Goal: Task Accomplishment & Management: Manage account settings

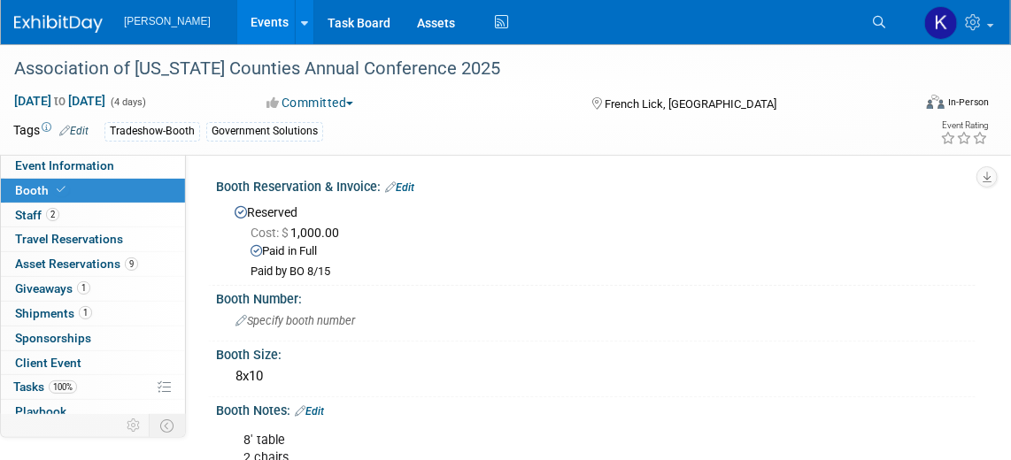
click at [882, 17] on icon at bounding box center [879, 22] width 12 height 12
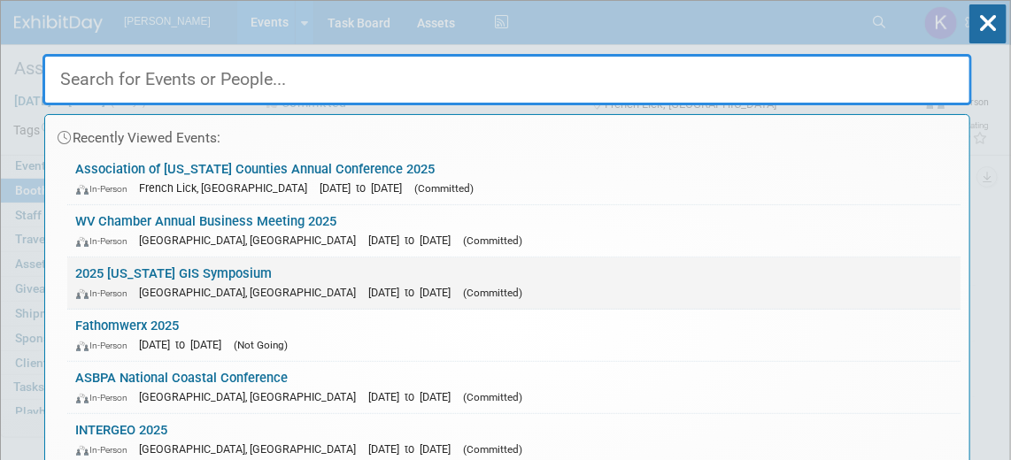
click at [129, 272] on link "2025 Arkansas GIS Symposium In-Person Eureka Springs, AR Oct 14, 2025 to Oct 16…" at bounding box center [513, 283] width 893 height 51
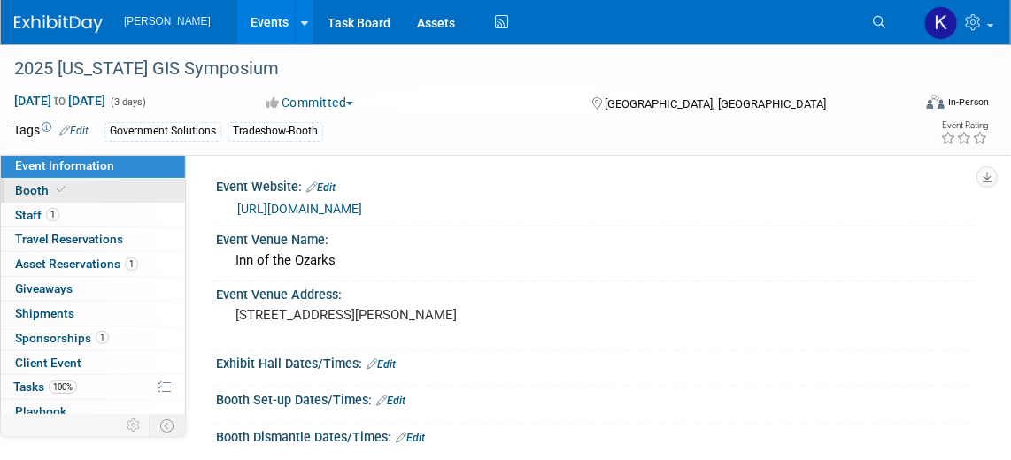
click at [94, 196] on link "Booth" at bounding box center [93, 191] width 184 height 24
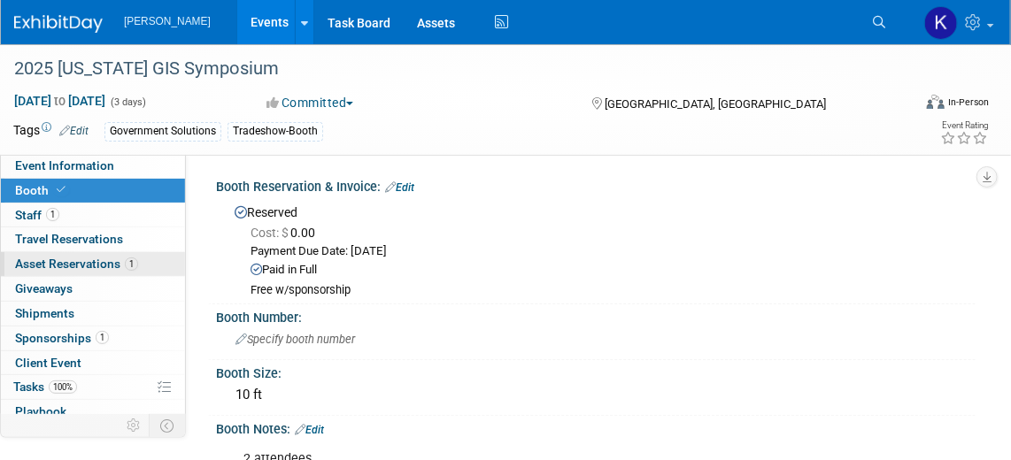
click at [82, 265] on span "Asset Reservations 1" at bounding box center [76, 264] width 123 height 14
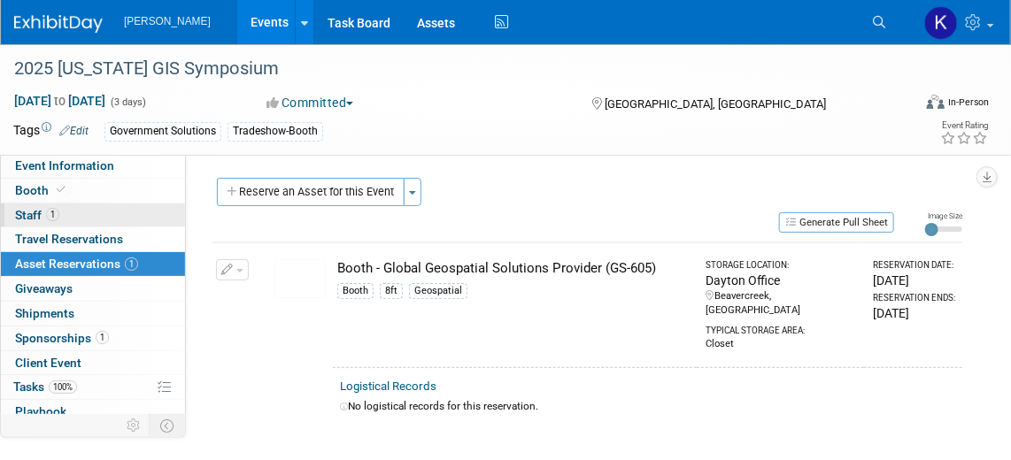
click at [89, 212] on link "1 Staff 1" at bounding box center [93, 216] width 184 height 24
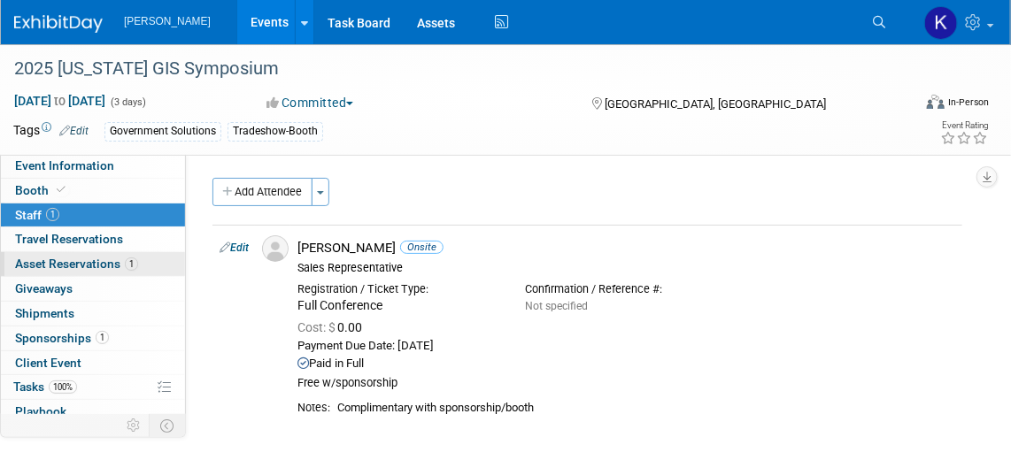
click at [89, 266] on span "Asset Reservations 1" at bounding box center [76, 264] width 123 height 14
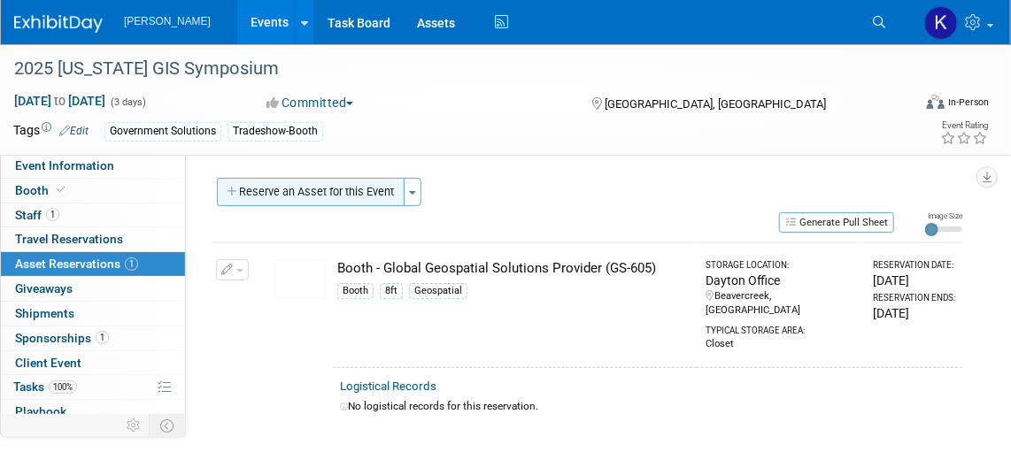
click at [339, 189] on button "Reserve an Asset for this Event" at bounding box center [311, 192] width 188 height 28
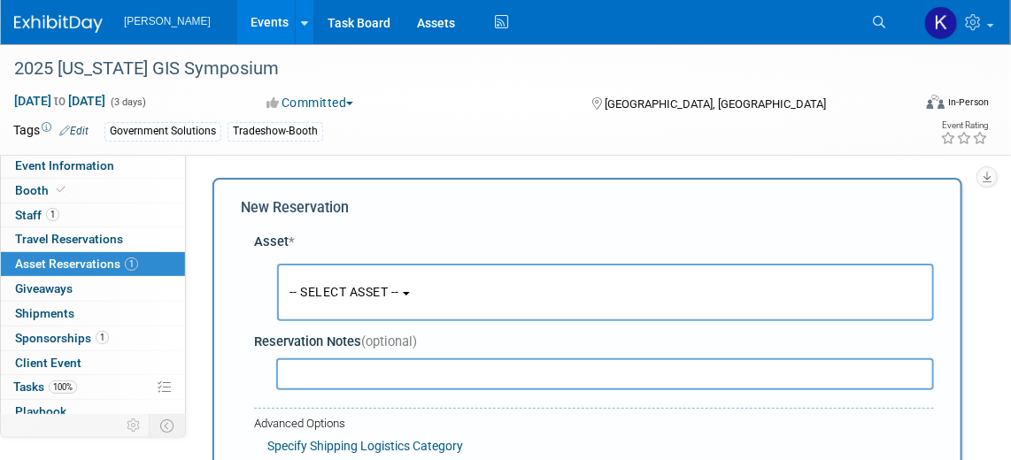
scroll to position [16, 0]
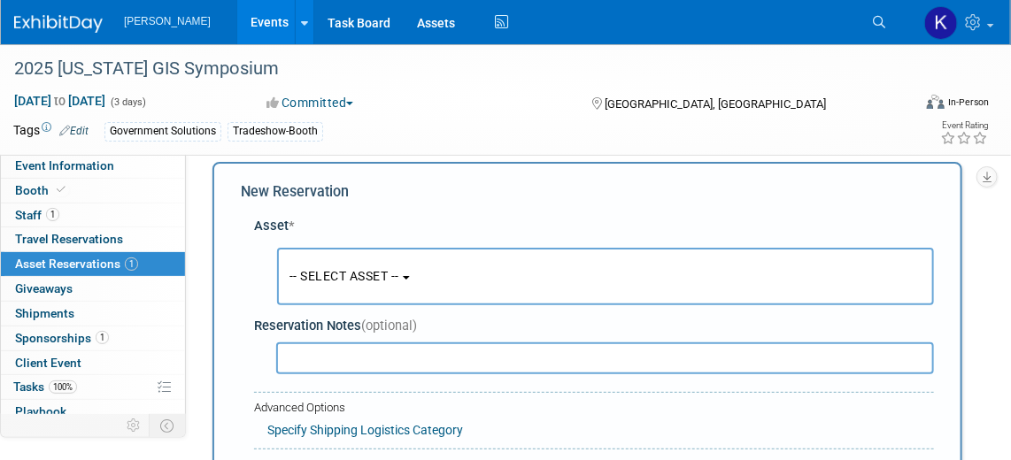
click at [416, 274] on button "-- SELECT ASSET --" at bounding box center [605, 277] width 657 height 58
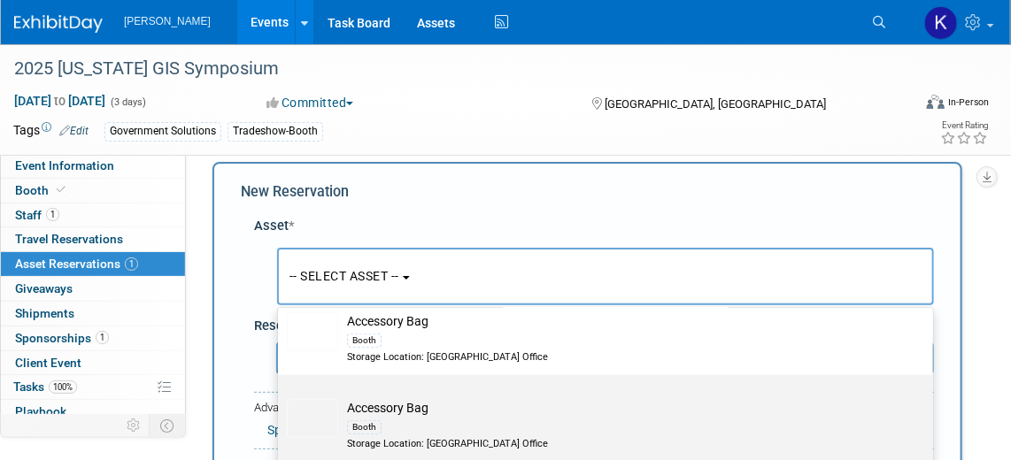
scroll to position [644, 0]
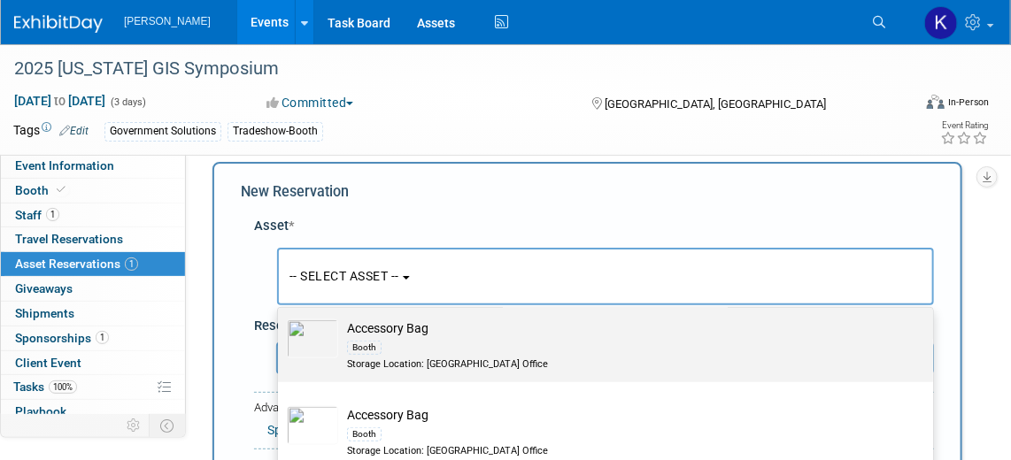
click at [494, 341] on div "Booth" at bounding box center [622, 347] width 551 height 20
click at [281, 317] on input "Accessory Bag Booth Storage Location: Dayton Office" at bounding box center [275, 311] width 12 height 12
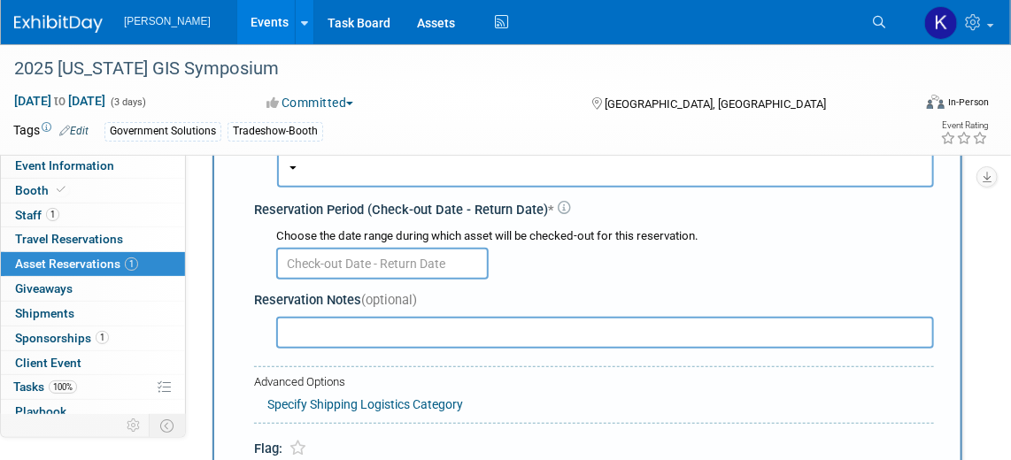
scroll to position [176, 0]
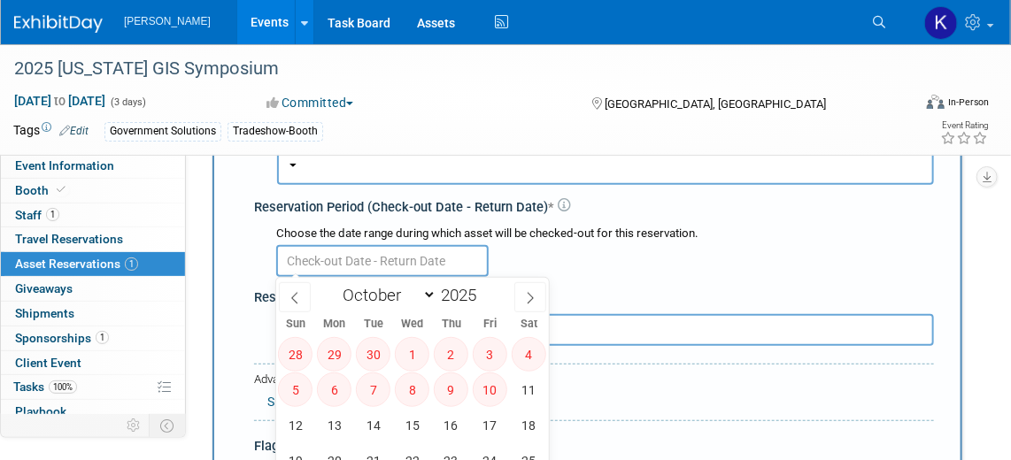
click at [413, 252] on input "text" at bounding box center [382, 261] width 212 height 32
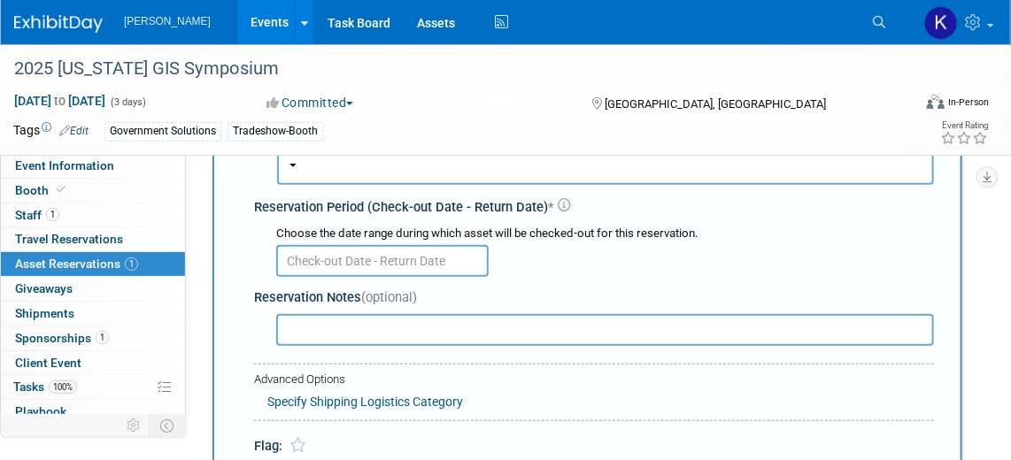
click at [569, 251] on div at bounding box center [605, 260] width 658 height 35
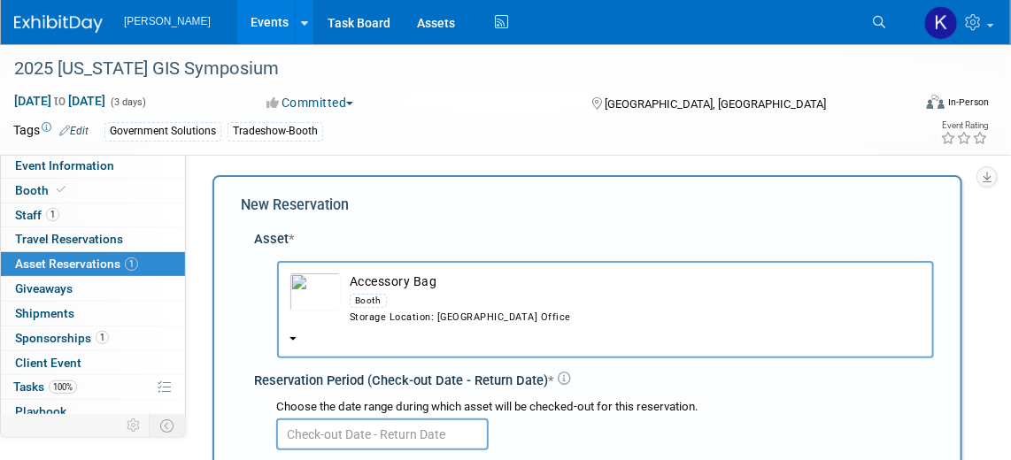
scroll to position [0, 0]
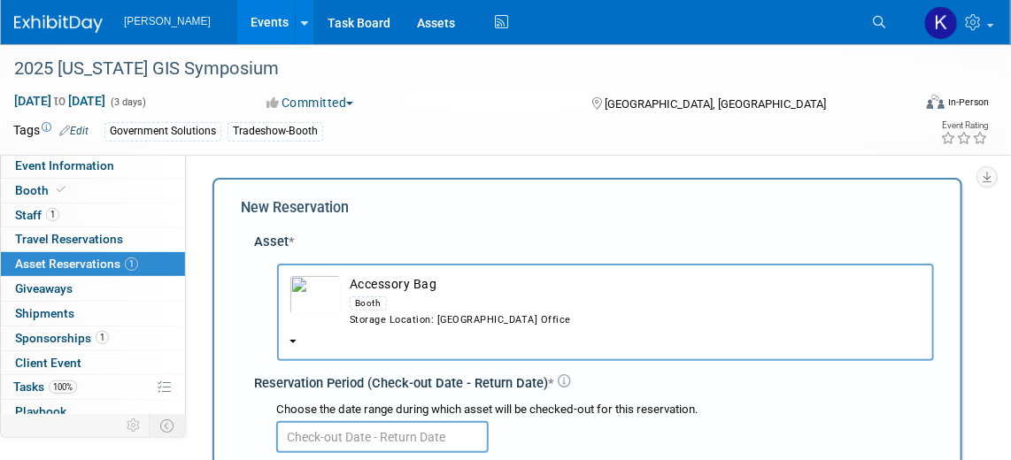
click at [284, 341] on button "Accessory Bag Booth Storage Location: Dayton Office" at bounding box center [605, 312] width 657 height 97
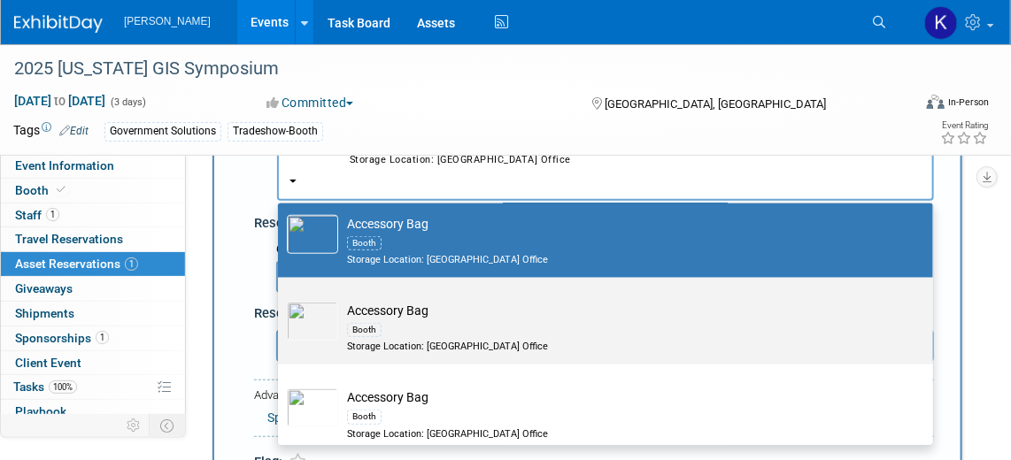
scroll to position [724, 0]
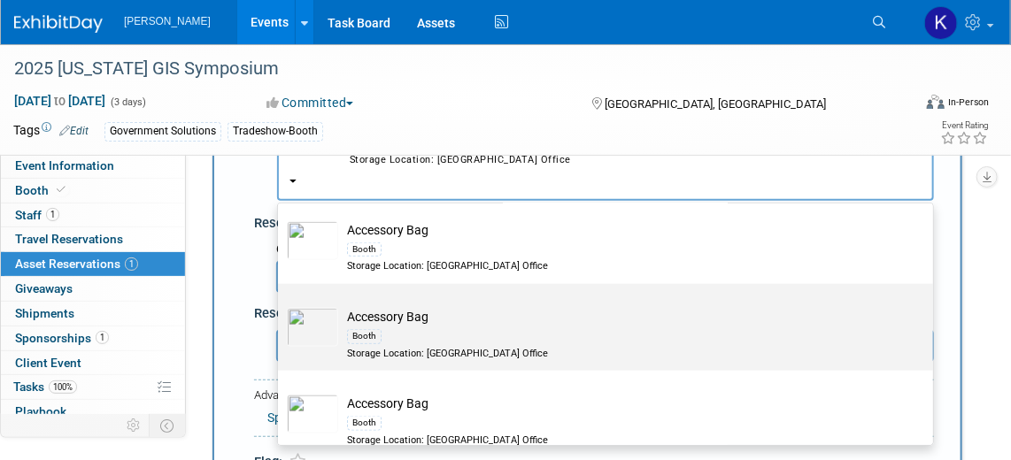
click at [449, 322] on td "Accessory Bag Booth Storage Location: Dayton Office" at bounding box center [617, 334] width 559 height 52
click at [281, 305] on input "Accessory Bag Booth Storage Location: Dayton Office" at bounding box center [275, 300] width 12 height 12
select select "10728477"
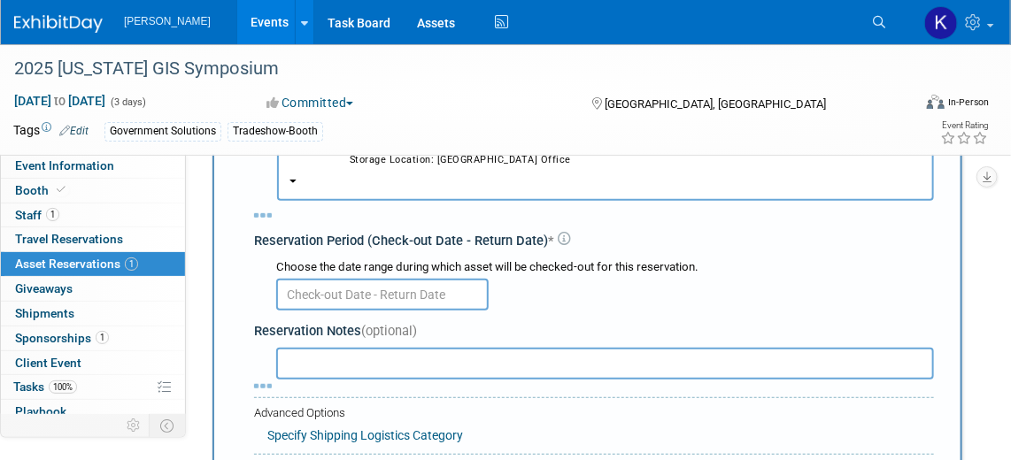
select select "9"
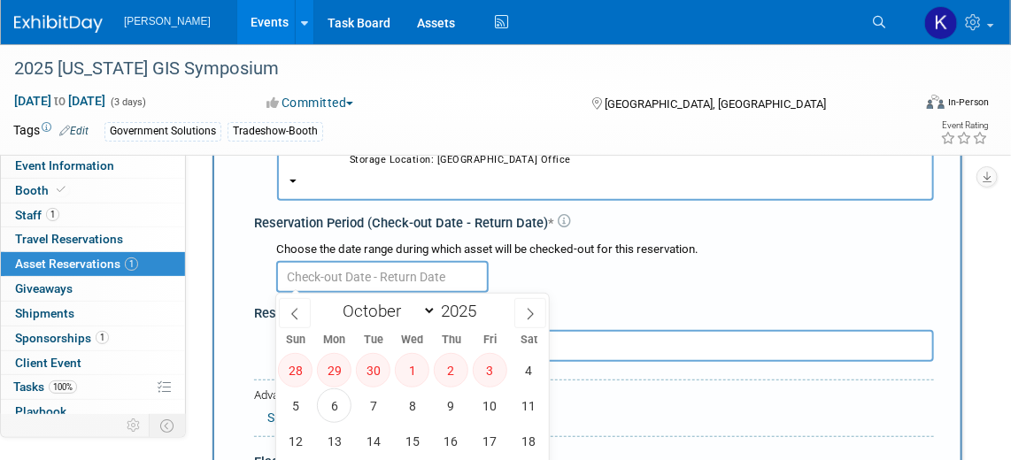
click at [402, 276] on input "text" at bounding box center [382, 277] width 212 height 32
click at [370, 404] on span "7" at bounding box center [373, 406] width 35 height 35
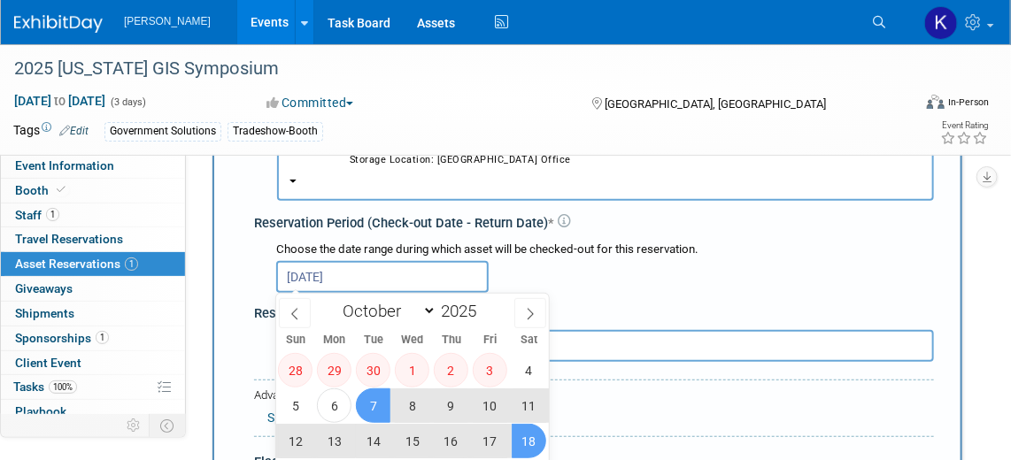
click at [525, 439] on span "18" at bounding box center [529, 441] width 35 height 35
type input "Oct 7, 2025 to Oct 18, 2025"
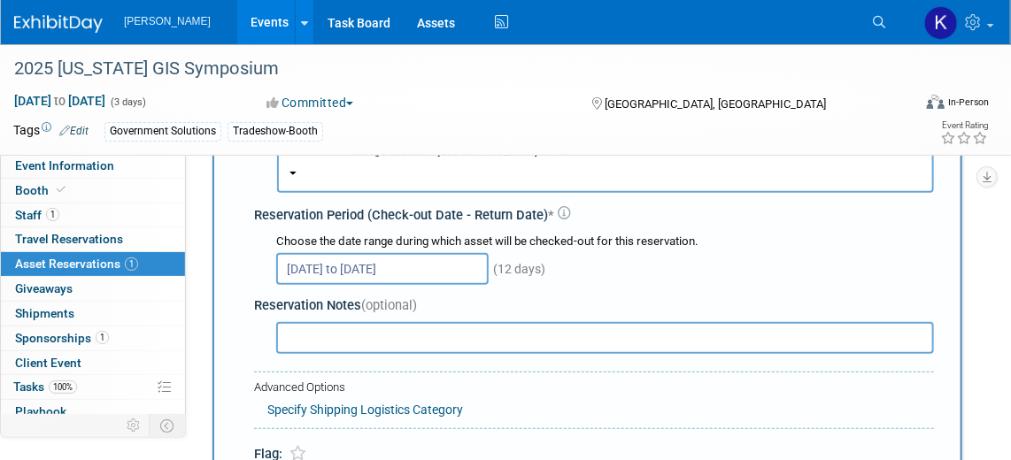
scroll to position [241, 0]
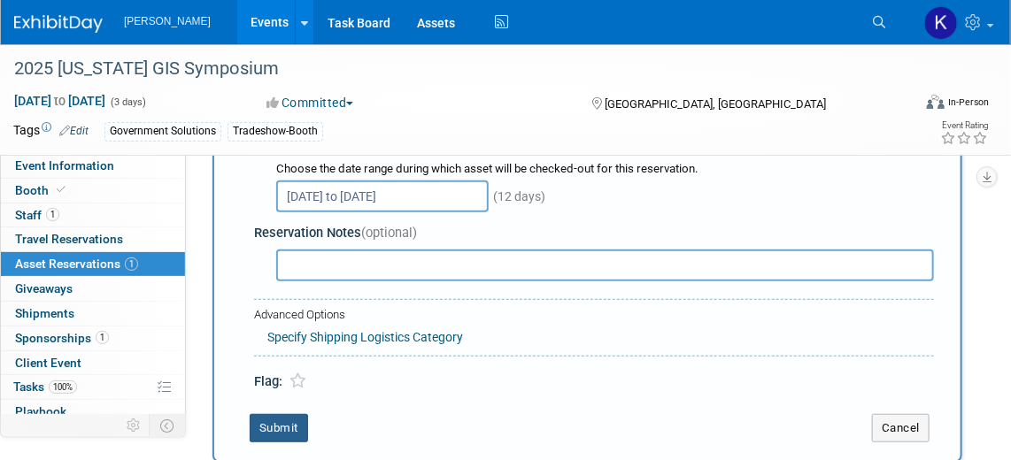
click at [286, 424] on button "Submit" at bounding box center [279, 428] width 58 height 28
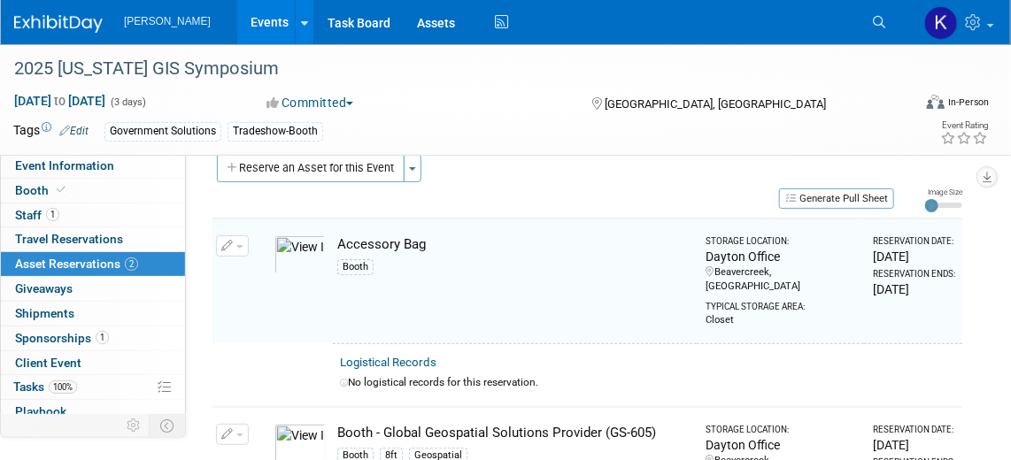
scroll to position [19, 0]
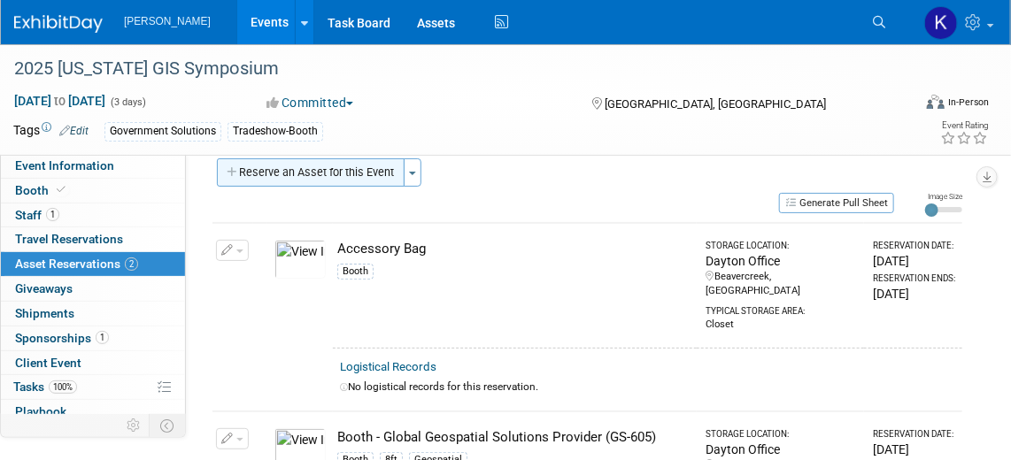
click at [345, 174] on button "Reserve an Asset for this Event" at bounding box center [311, 172] width 188 height 28
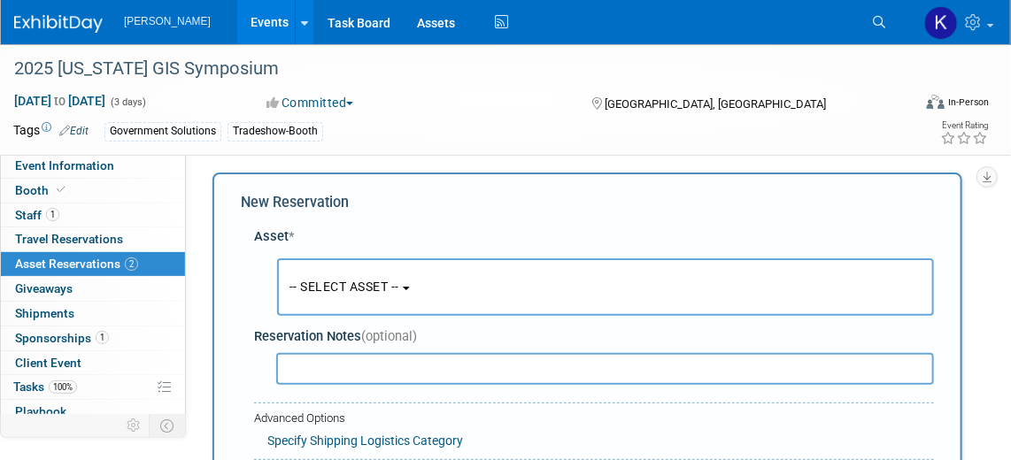
scroll to position [16, 0]
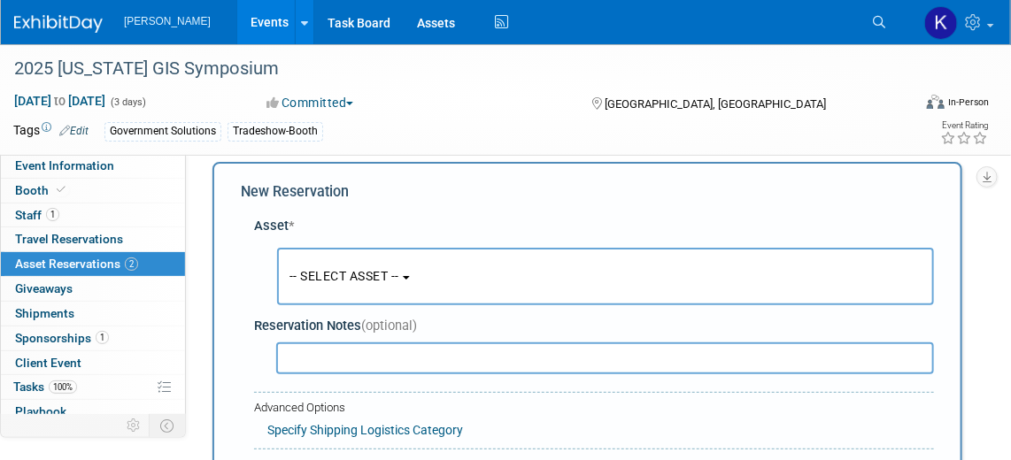
click at [419, 274] on button "-- SELECT ASSET --" at bounding box center [605, 277] width 657 height 58
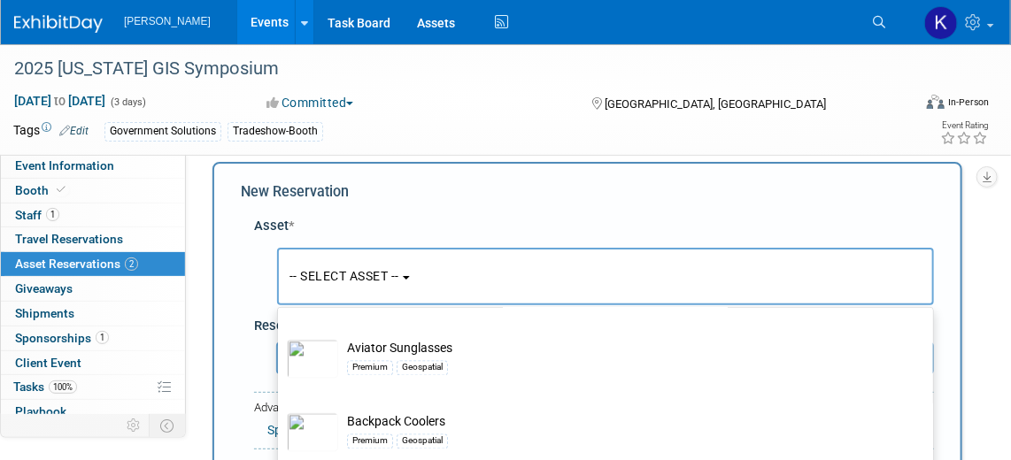
scroll to position [3701, 0]
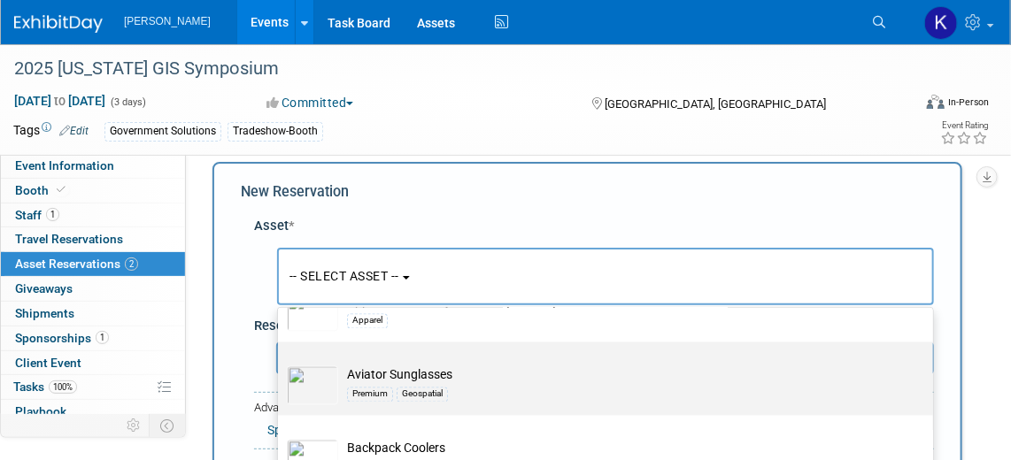
click at [498, 389] on td "Aviator Sunglasses Premium Geospatial" at bounding box center [617, 385] width 559 height 39
click at [281, 364] on input "Aviator Sunglasses Premium Geospatial" at bounding box center [275, 358] width 12 height 12
select select "10724446"
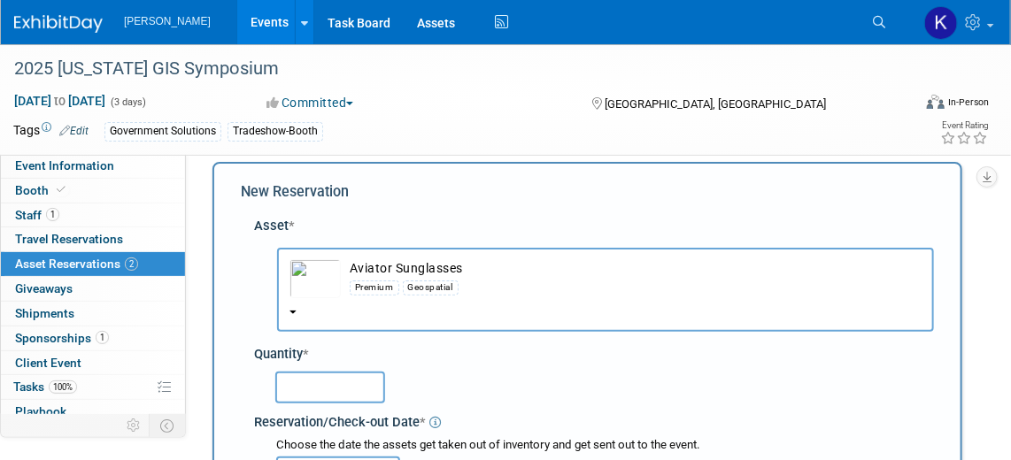
click at [360, 389] on input "text" at bounding box center [330, 388] width 110 height 32
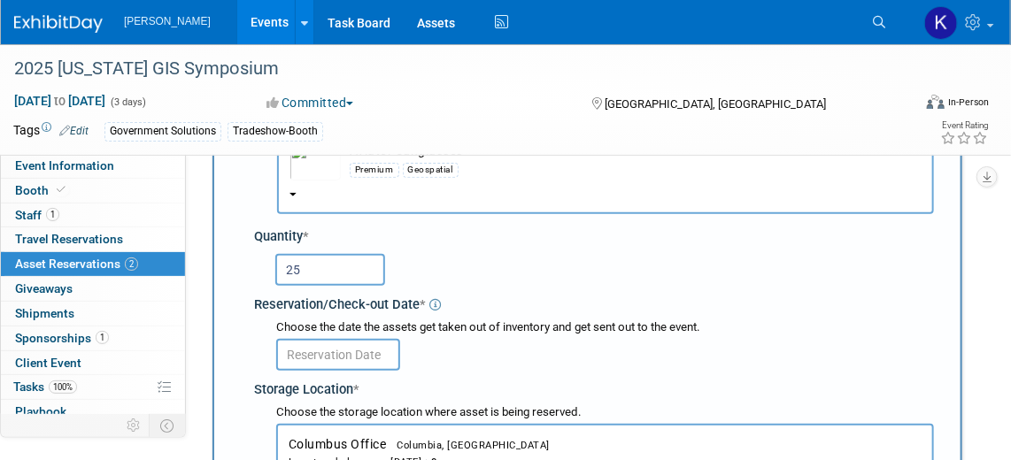
scroll to position [176, 0]
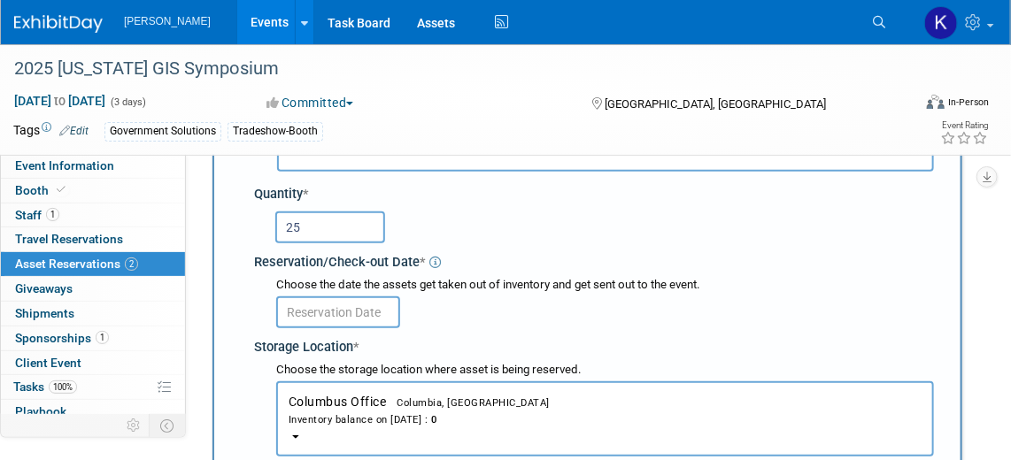
type input "25"
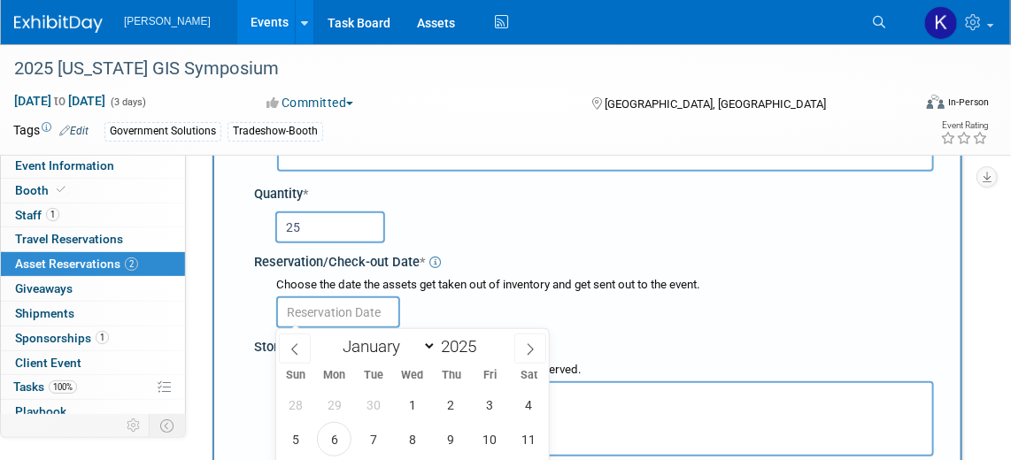
click at [334, 315] on input "text" at bounding box center [338, 313] width 124 height 32
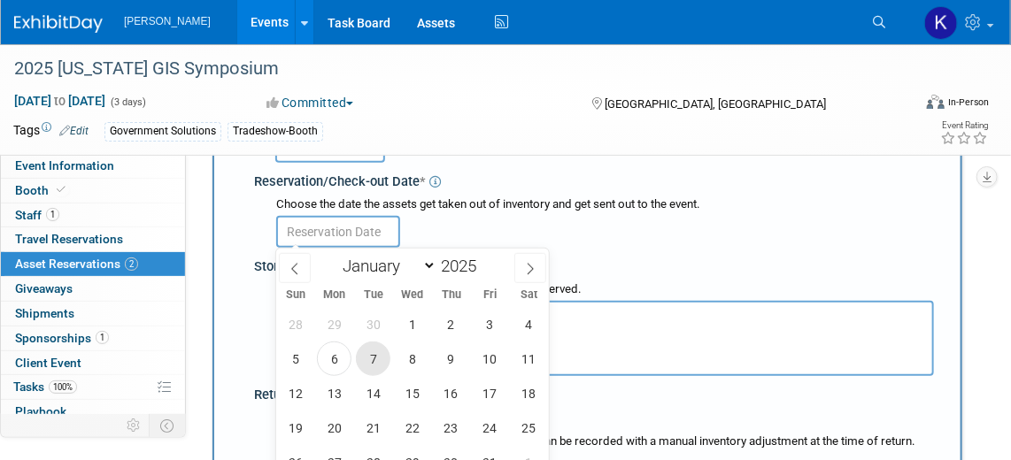
click at [381, 366] on span "7" at bounding box center [373, 359] width 35 height 35
type input "Oct 7, 2025"
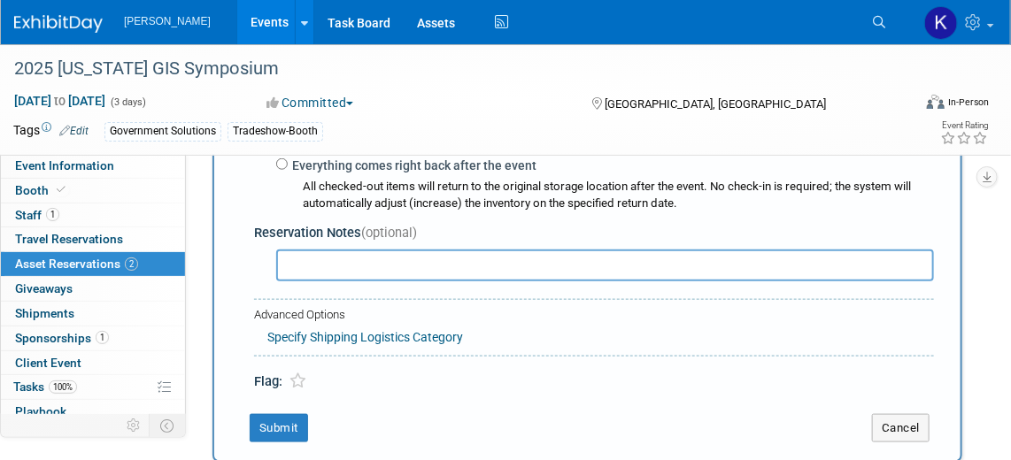
scroll to position [579, 0]
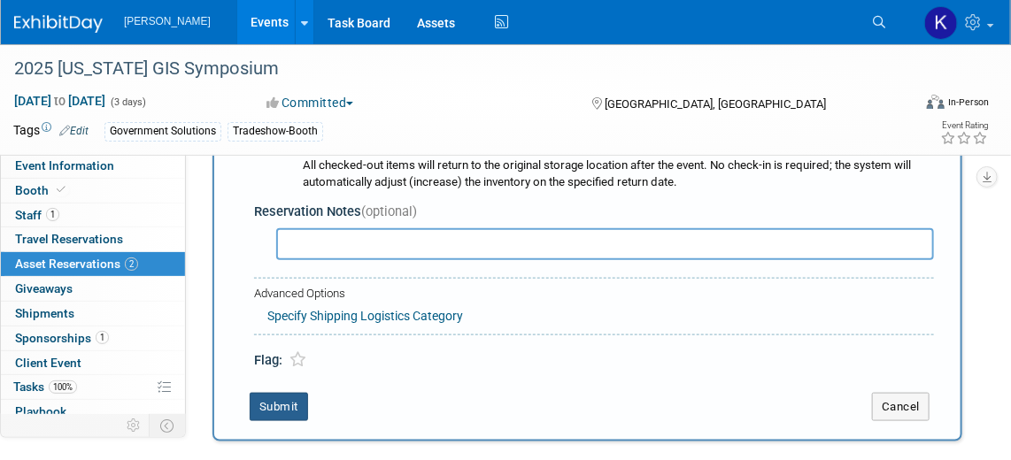
click at [283, 409] on button "Submit" at bounding box center [279, 407] width 58 height 28
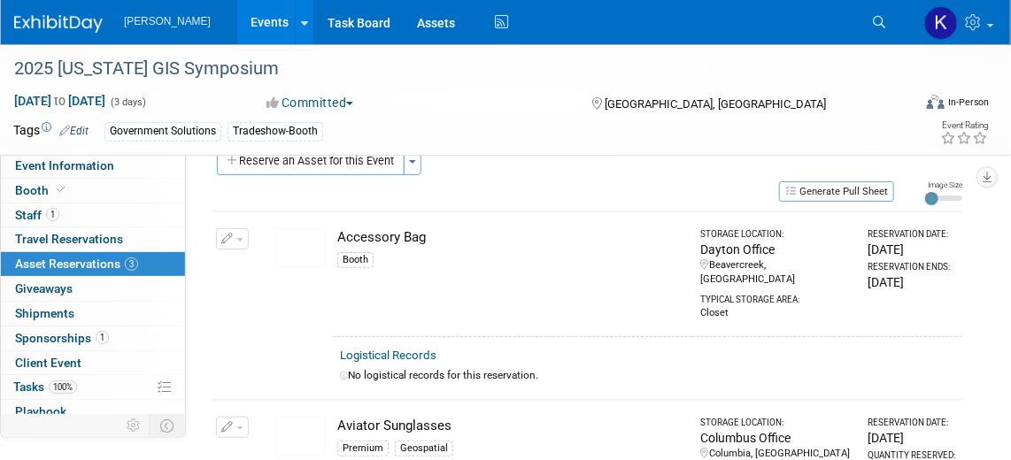
scroll to position [0, 0]
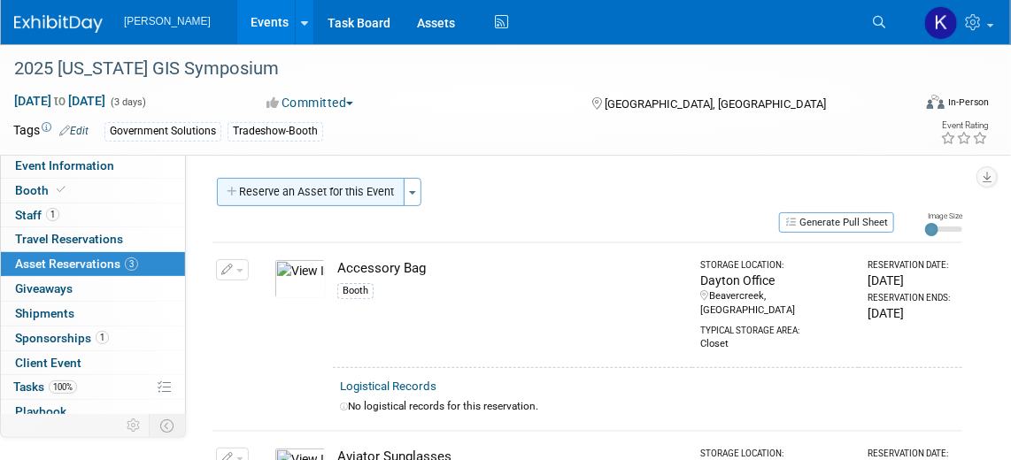
click at [331, 194] on button "Reserve an Asset for this Event" at bounding box center [311, 192] width 188 height 28
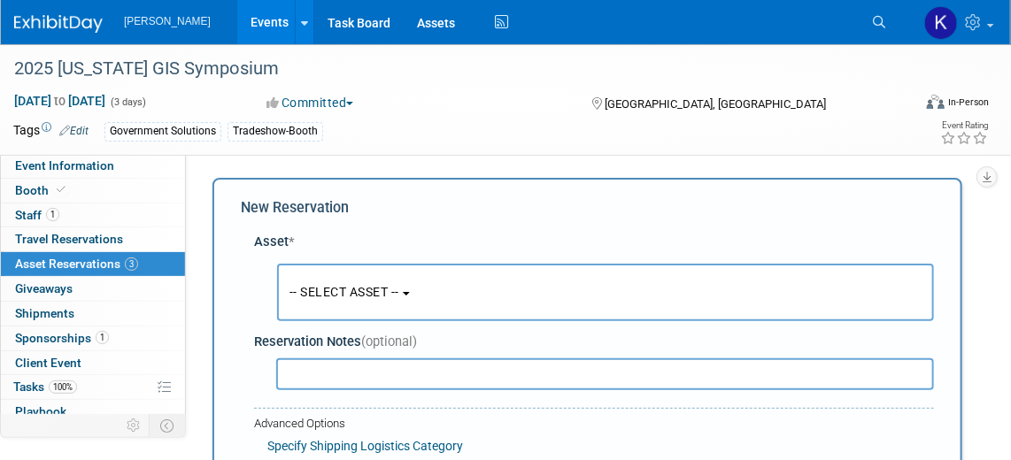
scroll to position [16, 0]
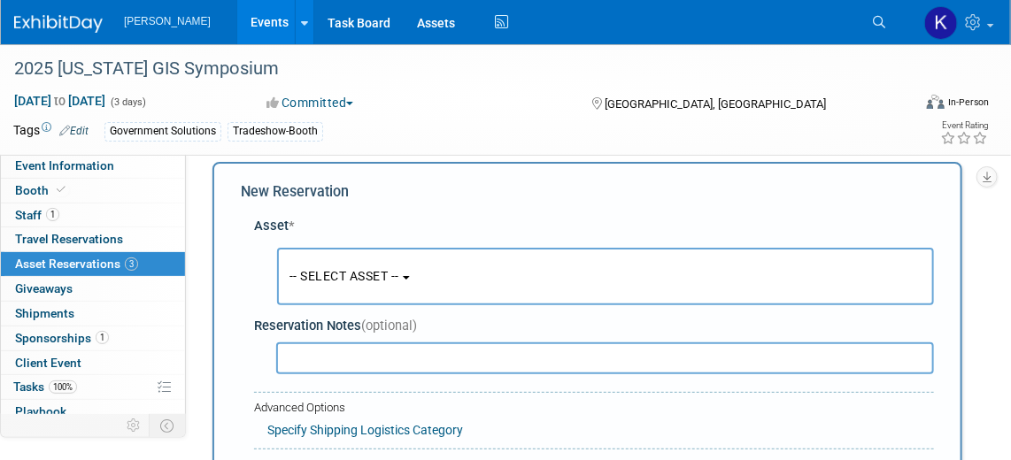
click at [418, 284] on button "-- SELECT ASSET --" at bounding box center [605, 277] width 657 height 58
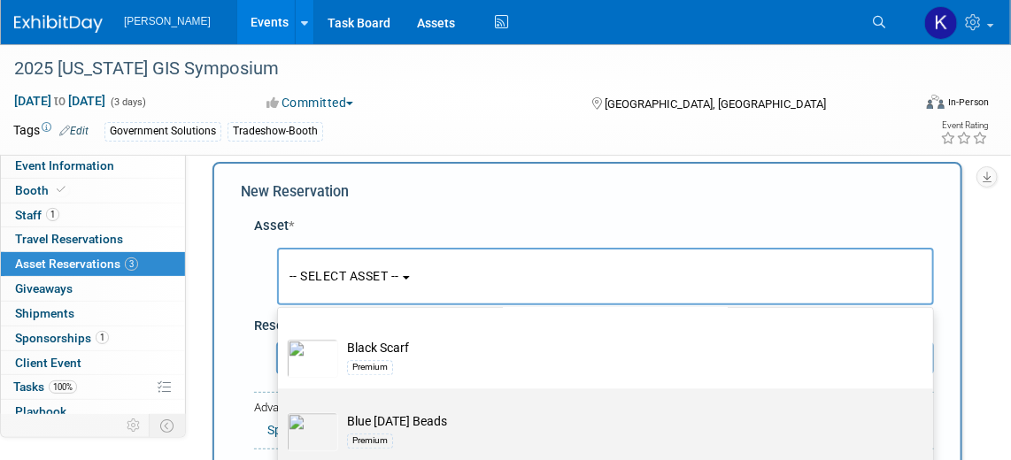
scroll to position [4023, 0]
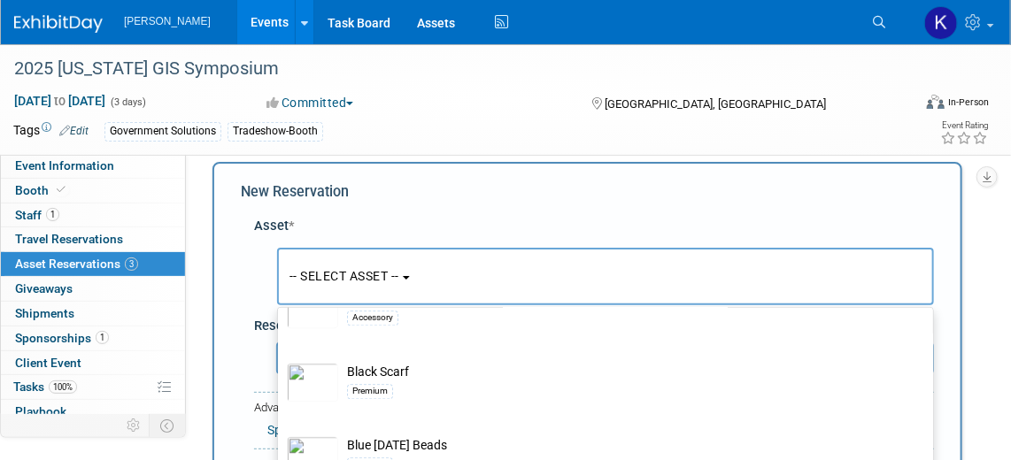
click at [343, 275] on span "-- SELECT ASSET --" at bounding box center [344, 276] width 110 height 14
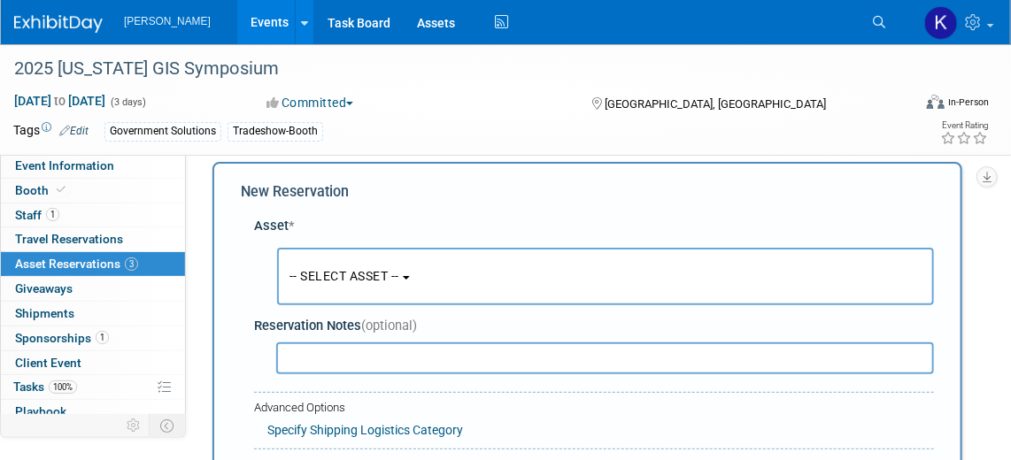
click at [341, 275] on span "-- SELECT ASSET --" at bounding box center [344, 276] width 110 height 14
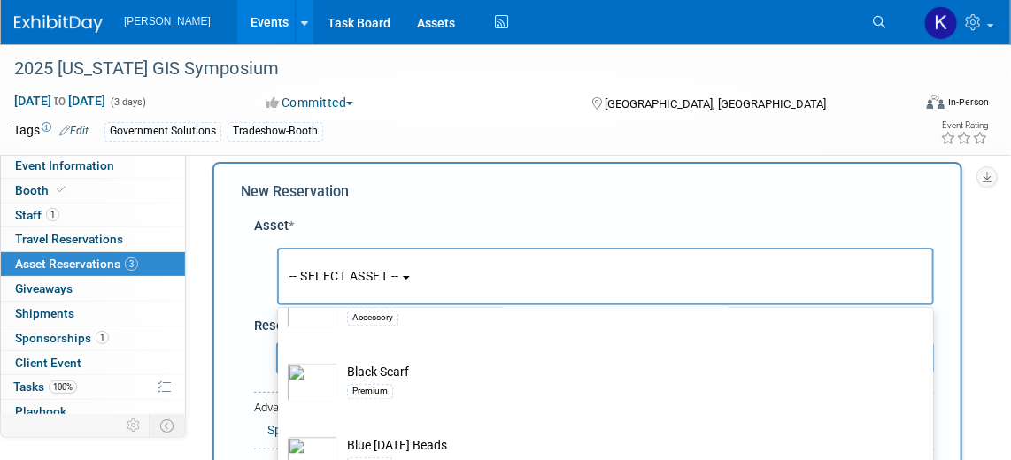
click at [463, 270] on button "-- SELECT ASSET --" at bounding box center [605, 277] width 657 height 58
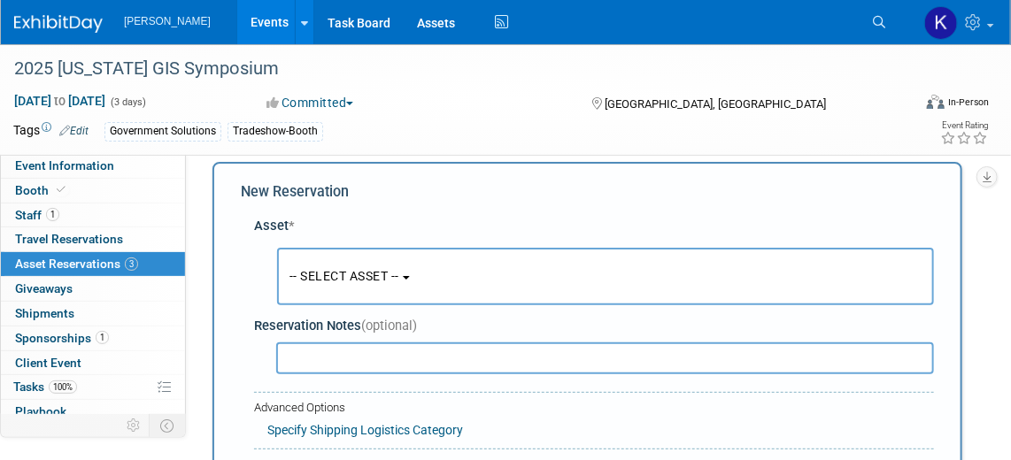
click at [582, 264] on button "-- SELECT ASSET --" at bounding box center [605, 277] width 657 height 58
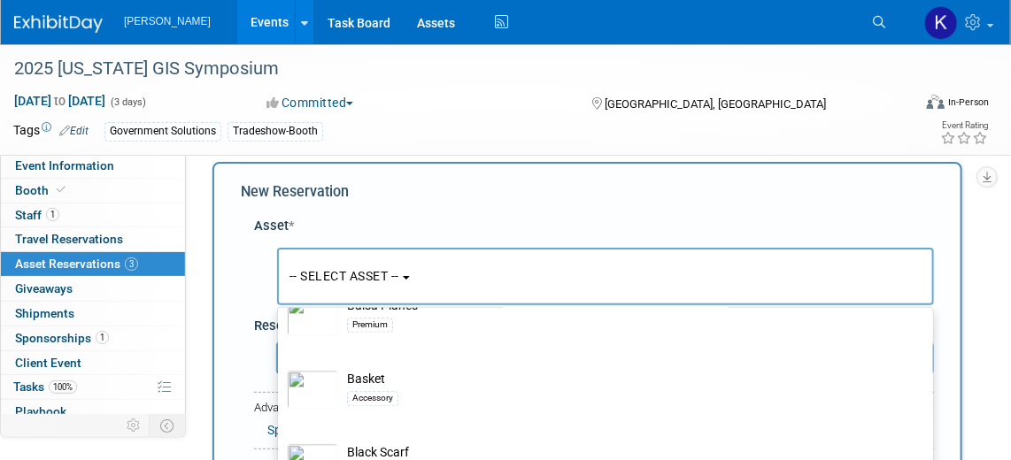
scroll to position [0, 0]
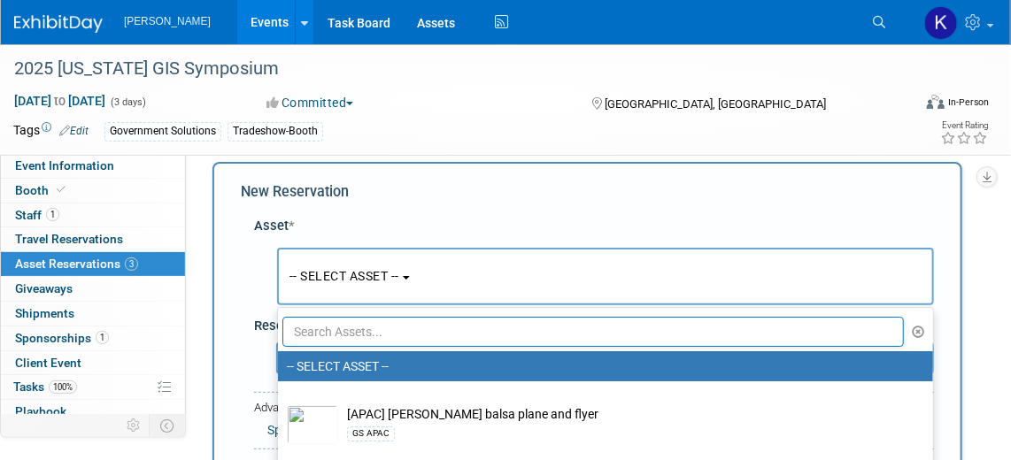
click at [558, 327] on input "text" at bounding box center [592, 332] width 621 height 30
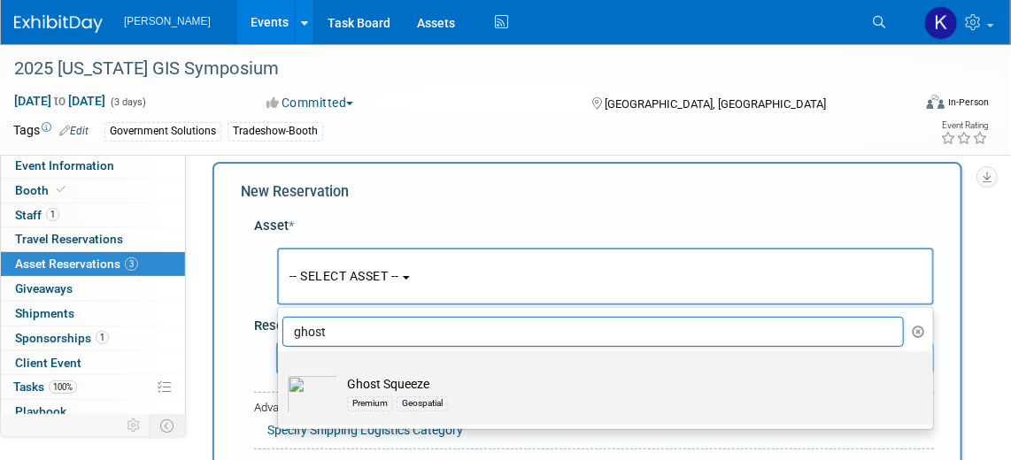
type input "ghost"
click at [324, 384] on img at bounding box center [312, 394] width 51 height 39
click at [281, 373] on input "Ghost Squeeze Premium Geospatial" at bounding box center [275, 367] width 12 height 12
select select "10728887"
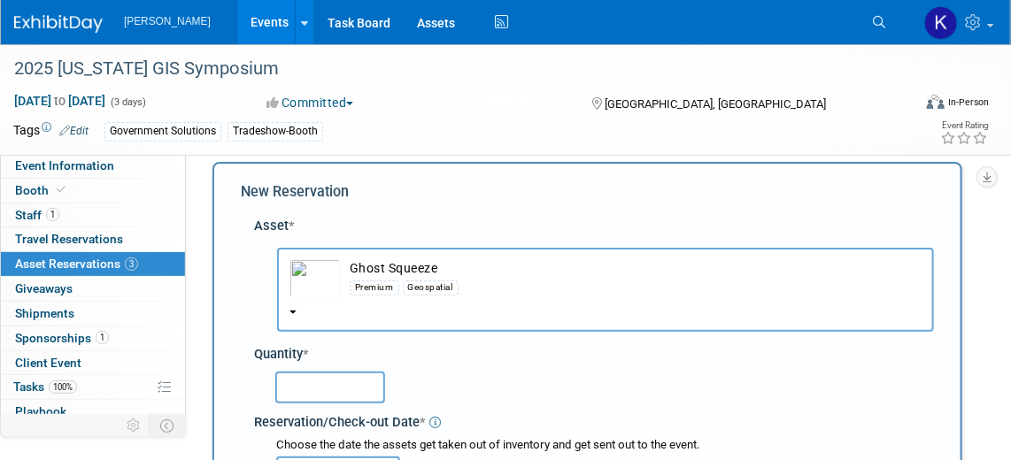
click at [324, 385] on input "text" at bounding box center [330, 388] width 110 height 32
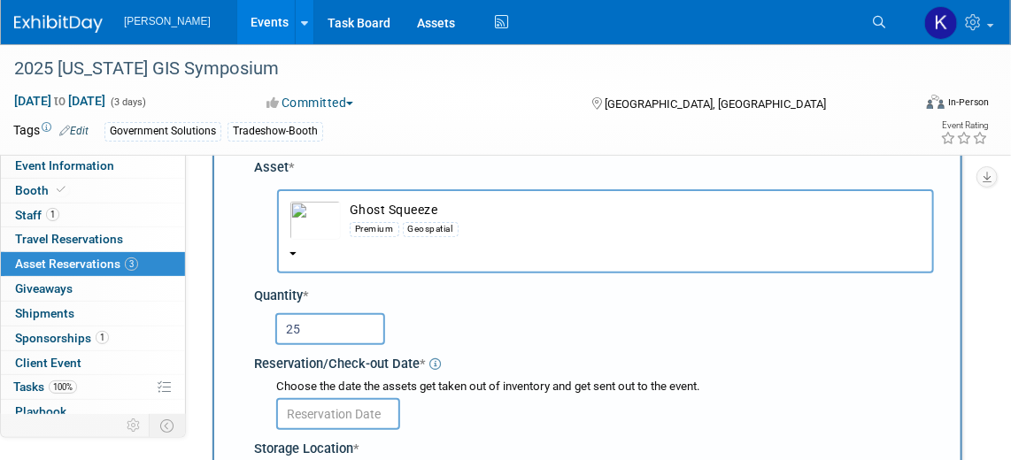
scroll to position [96, 0]
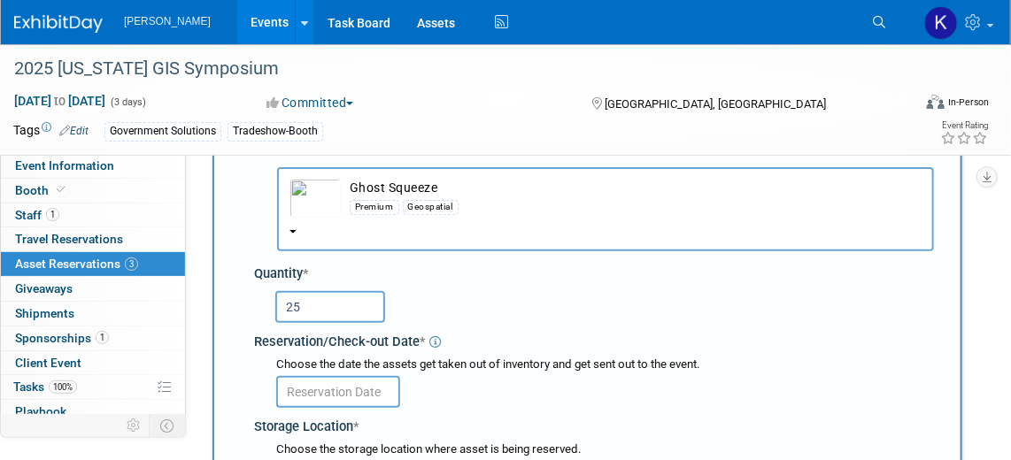
type input "25"
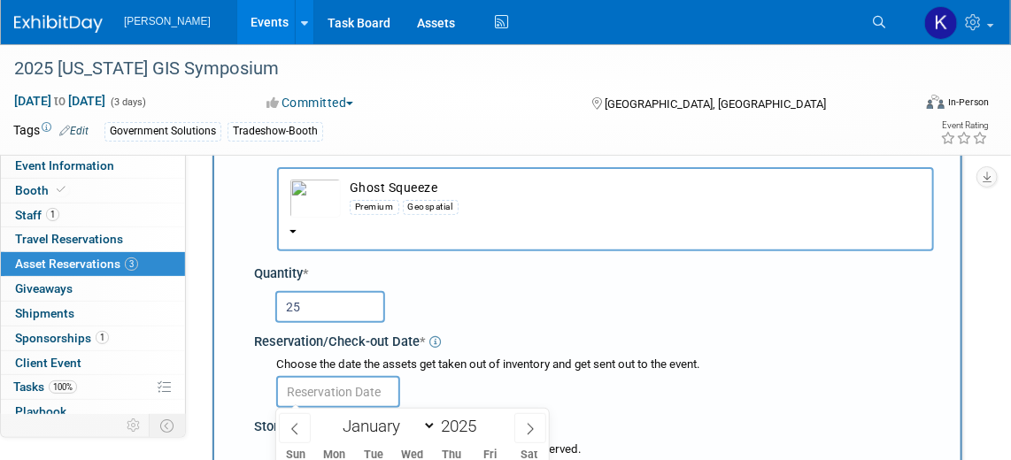
click at [308, 390] on input "text" at bounding box center [338, 392] width 124 height 32
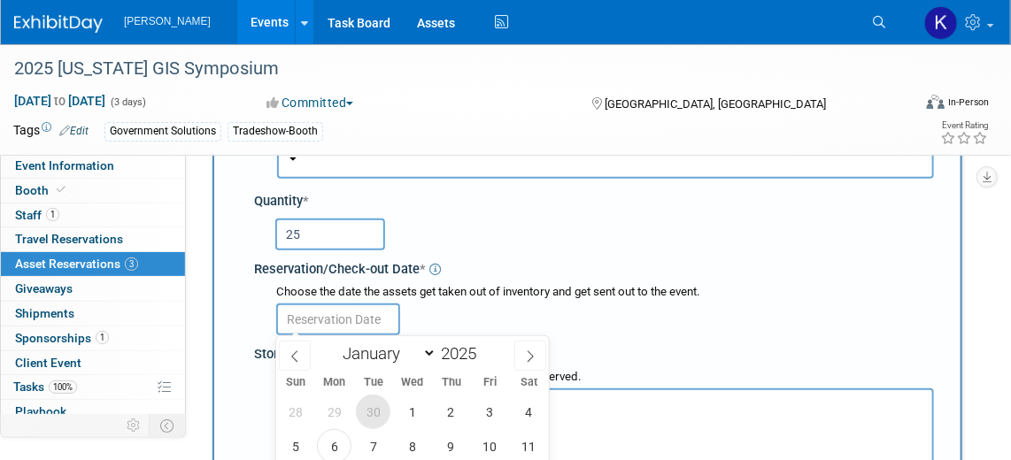
scroll to position [257, 0]
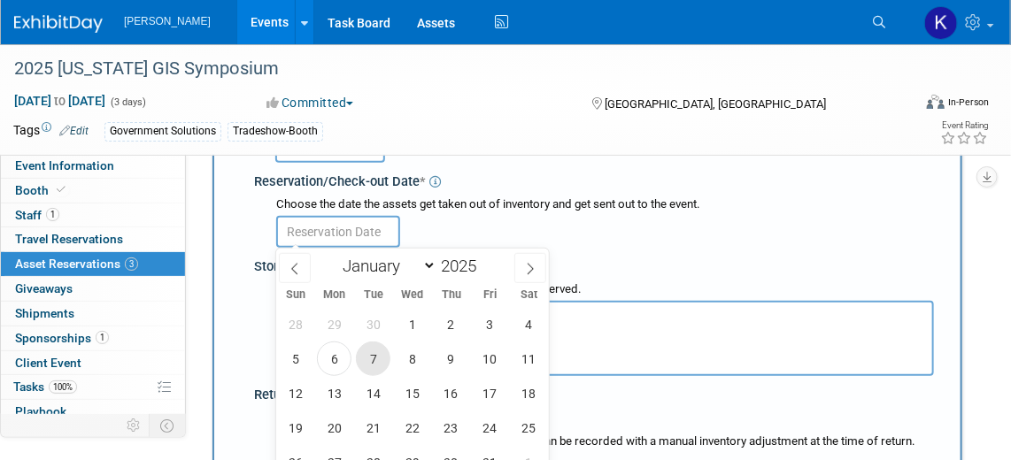
click at [374, 357] on span "7" at bounding box center [373, 359] width 35 height 35
type input "Oct 7, 2025"
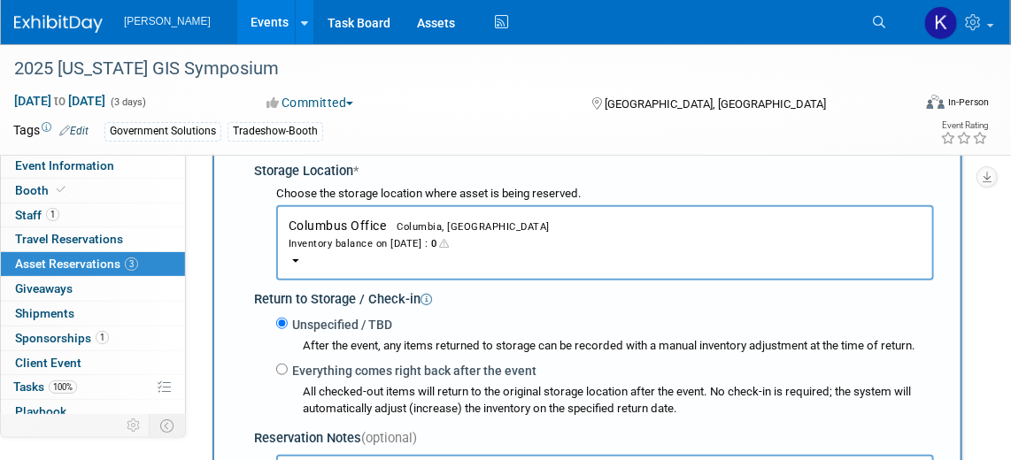
scroll to position [337, 0]
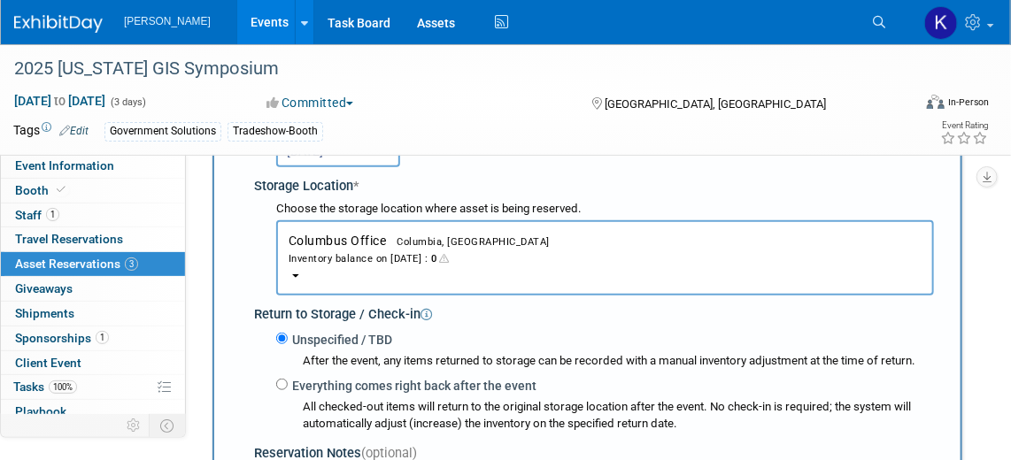
click at [297, 269] on button "Columbus Office Columbia, SC Inventory balance on Oct 7, 2025 : 0" at bounding box center [605, 257] width 658 height 75
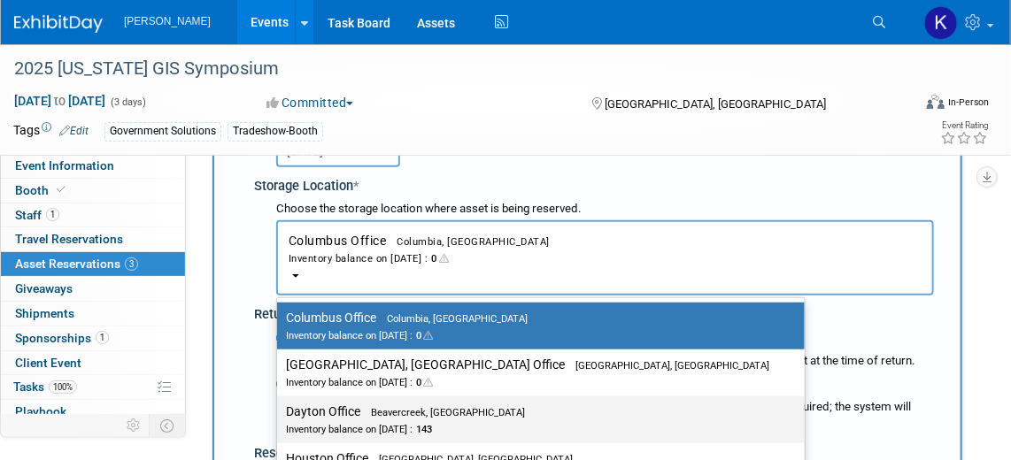
click at [312, 416] on label "Dayton Office Beavercreek, OH Inventory balance on Oct 7, 2025 : 143" at bounding box center [536, 420] width 501 height 40
click at [280, 416] on input "Dayton Office Beavercreek, OH Inventory balance on Oct 7, 2025 : 143" at bounding box center [274, 412] width 12 height 12
select select "11223930"
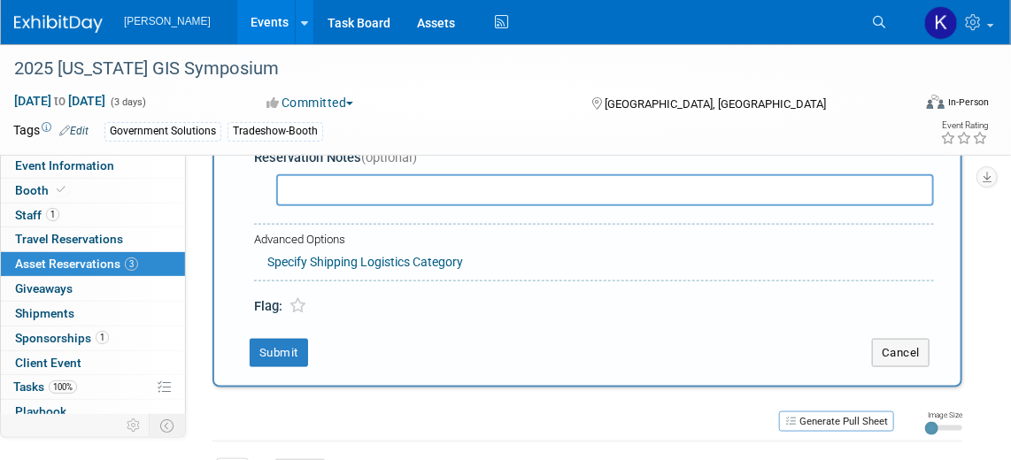
scroll to position [660, 0]
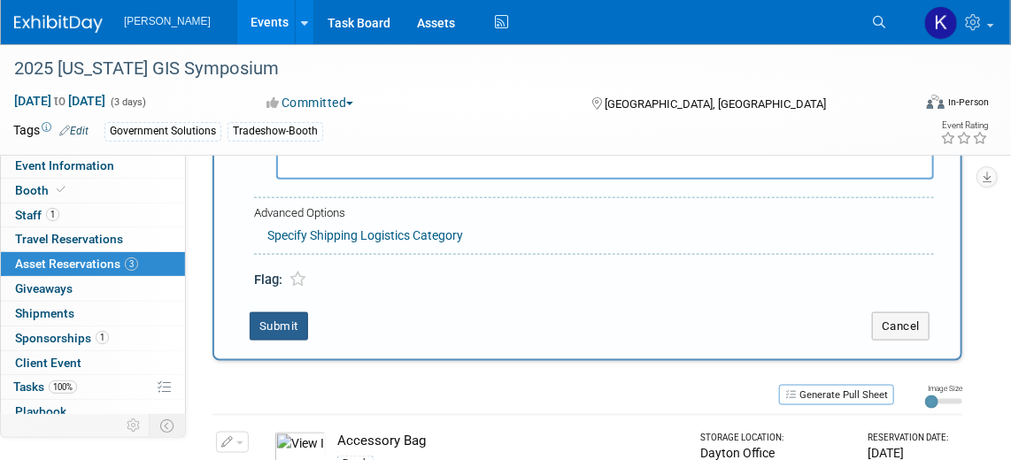
click at [277, 327] on button "Submit" at bounding box center [279, 326] width 58 height 28
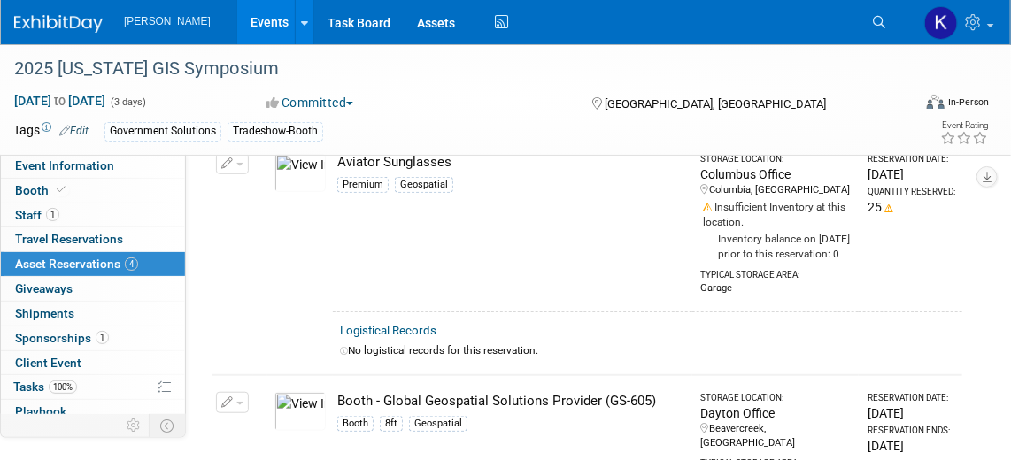
scroll to position [214, 0]
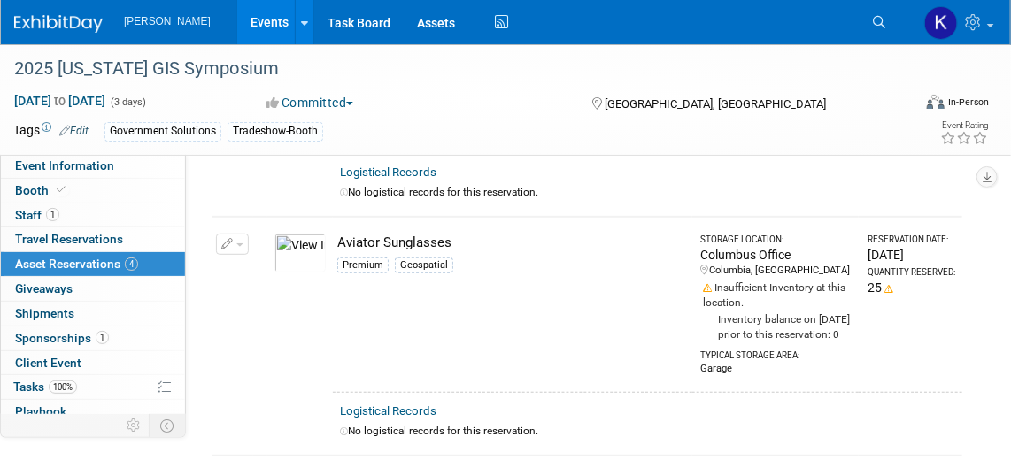
click at [226, 239] on icon "button" at bounding box center [227, 245] width 12 height 12
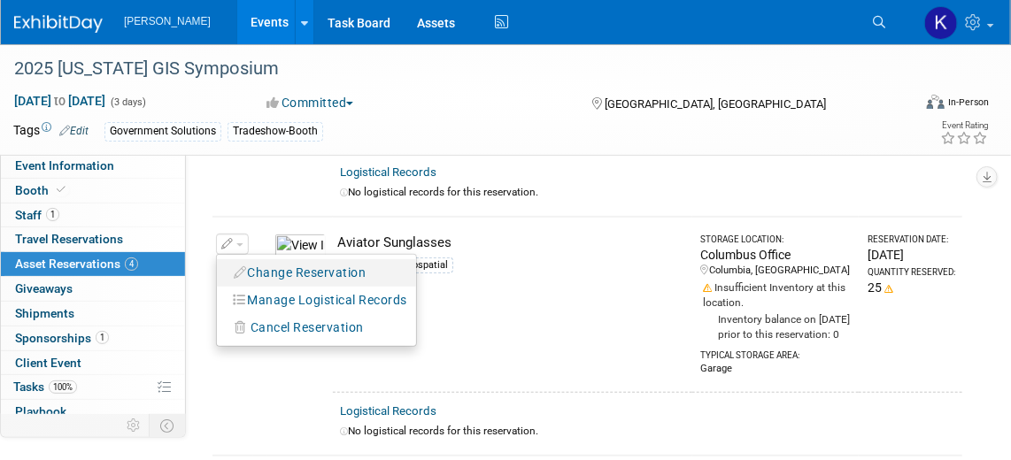
click at [327, 261] on button "Change Reservation" at bounding box center [301, 273] width 150 height 24
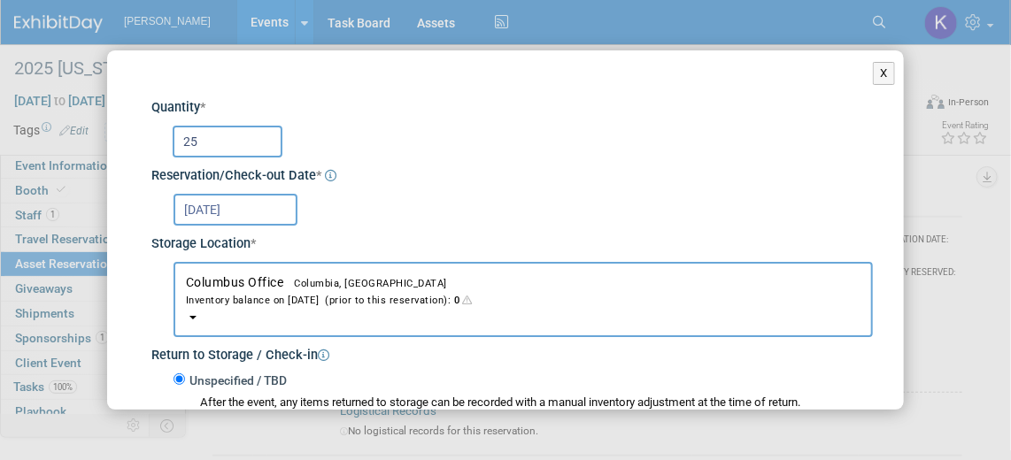
click at [192, 312] on button "Columbus Office Columbia, SC Inventory balance on Oct 7, 2025 (prior to this re…" at bounding box center [523, 299] width 699 height 75
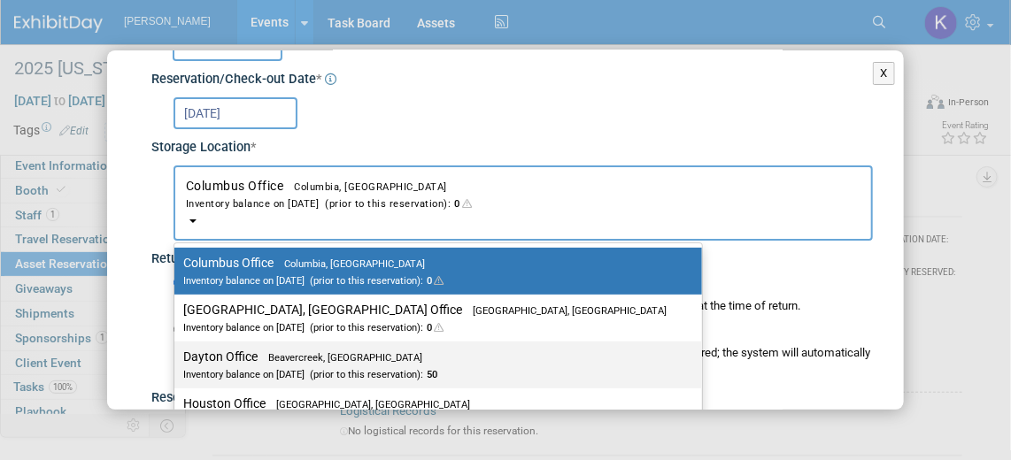
scroll to position [160, 0]
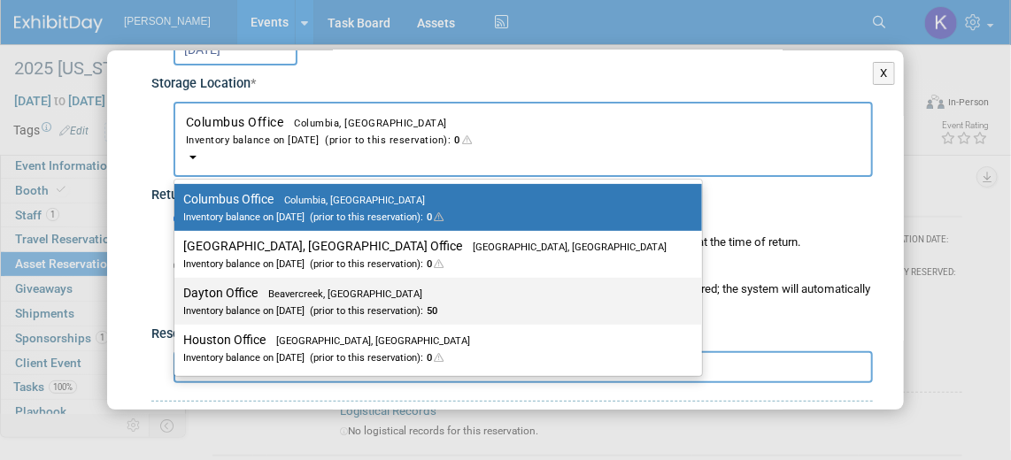
click at [245, 294] on label "Dayton Office Beavercreek, OH Inventory balance on Oct 7, 2025 (prior to this r…" at bounding box center [433, 302] width 501 height 40
click at [177, 294] on input "Dayton Office Beavercreek, OH Inventory balance on Oct 7, 2025 (prior to this r…" at bounding box center [172, 294] width 12 height 12
select select "11223930"
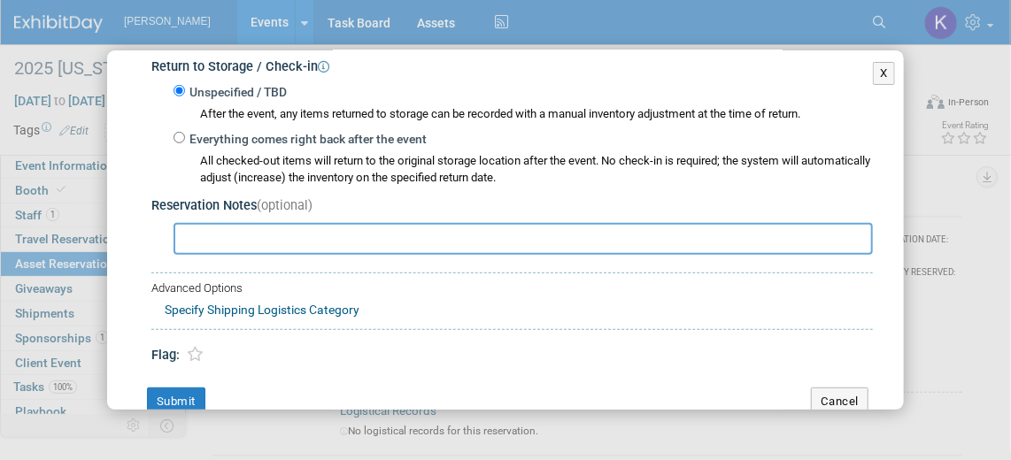
scroll to position [321, 0]
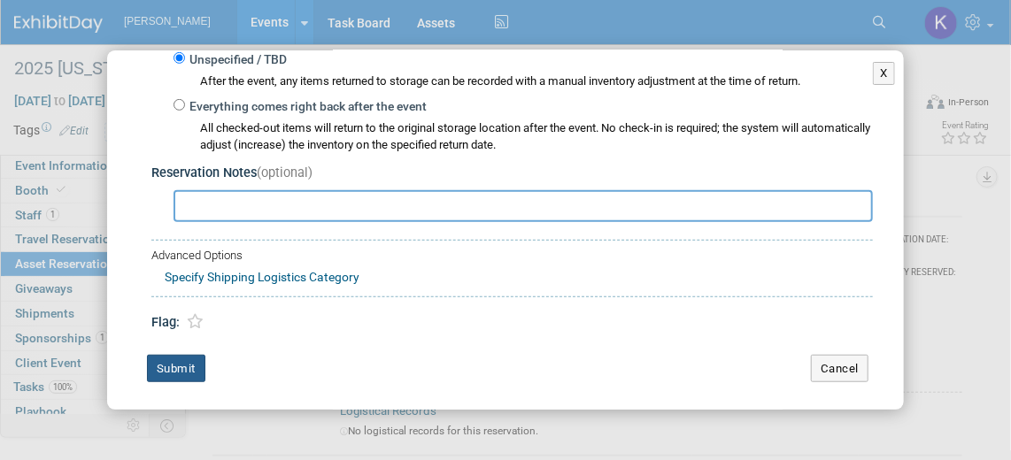
click at [162, 364] on button "Submit" at bounding box center [176, 369] width 58 height 28
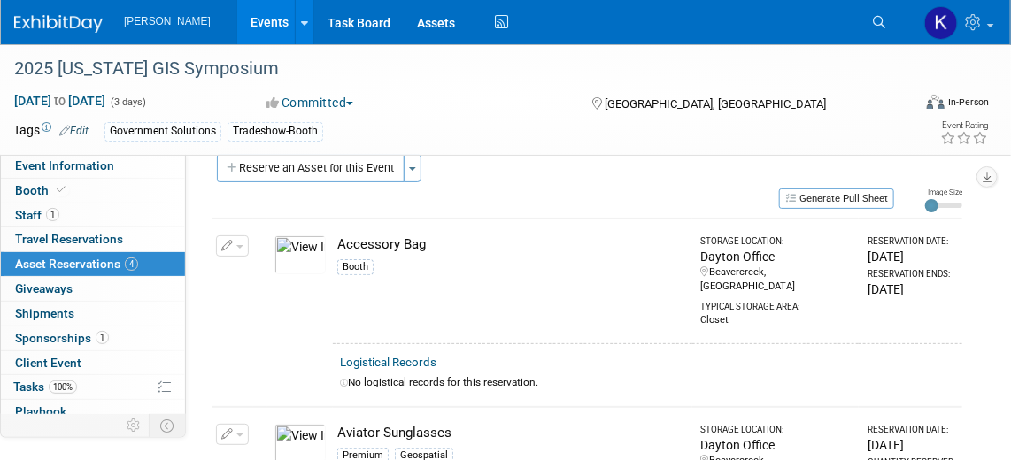
scroll to position [0, 0]
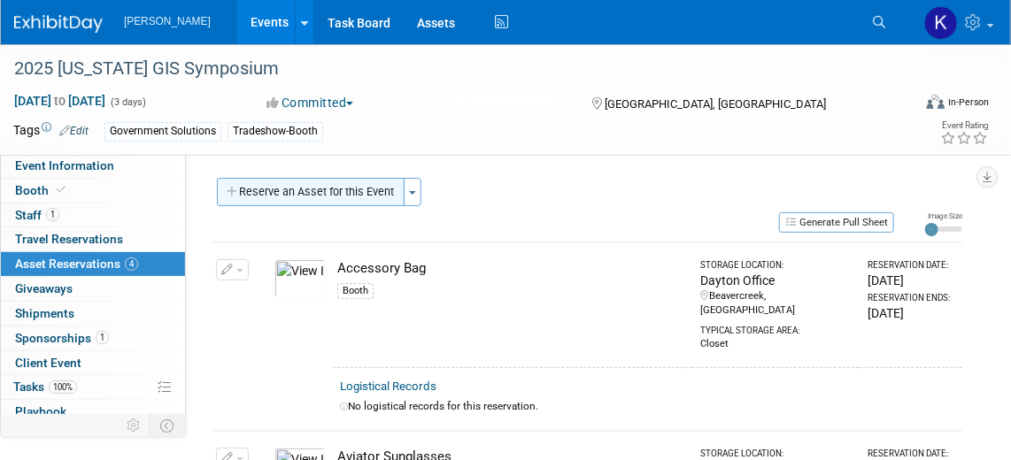
click at [251, 192] on button "Reserve an Asset for this Event" at bounding box center [311, 192] width 188 height 28
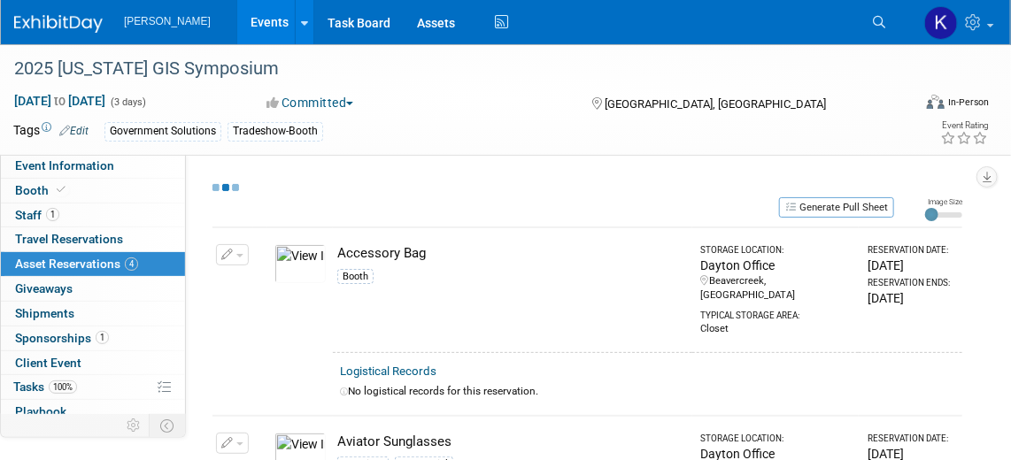
scroll to position [16, 0]
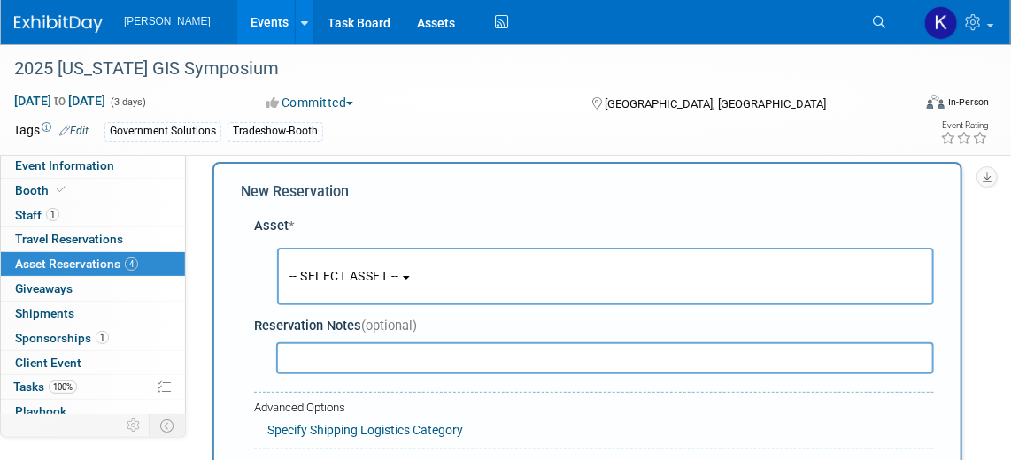
click at [420, 279] on button "-- SELECT ASSET --" at bounding box center [605, 277] width 657 height 58
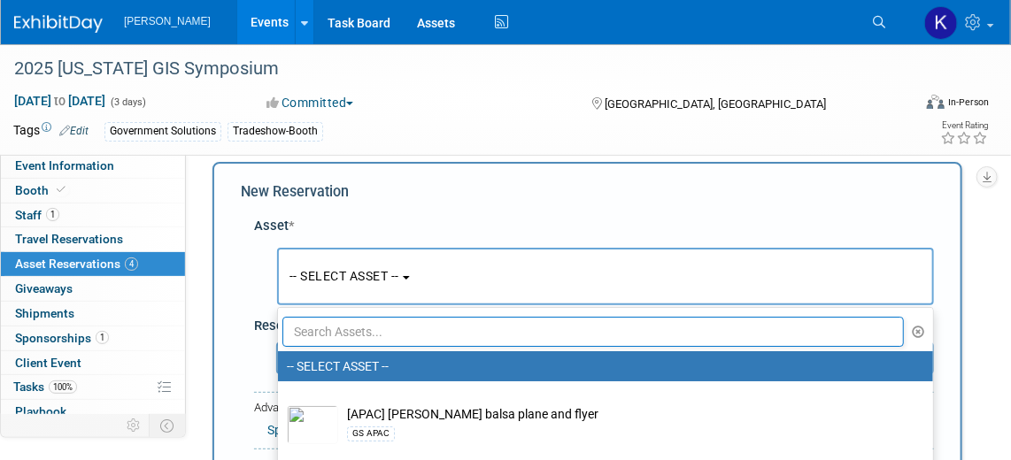
click at [404, 328] on input "text" at bounding box center [592, 332] width 621 height 30
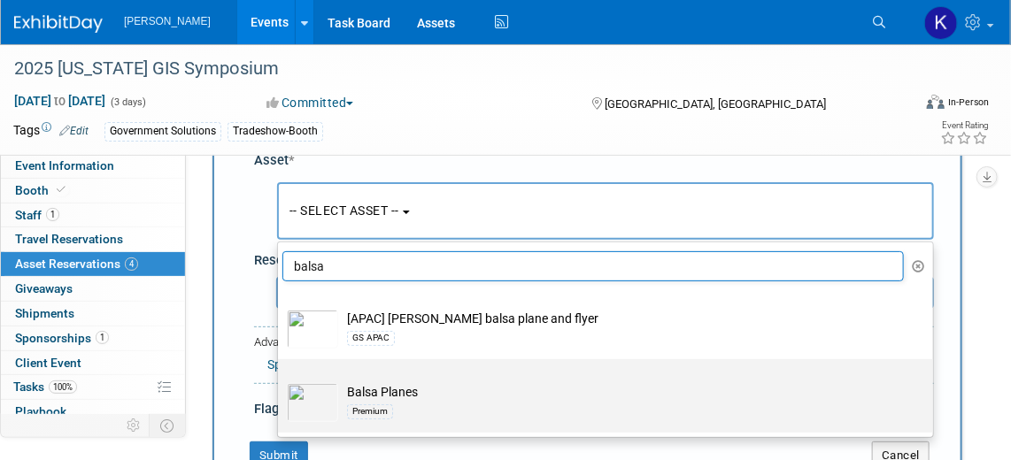
scroll to position [96, 0]
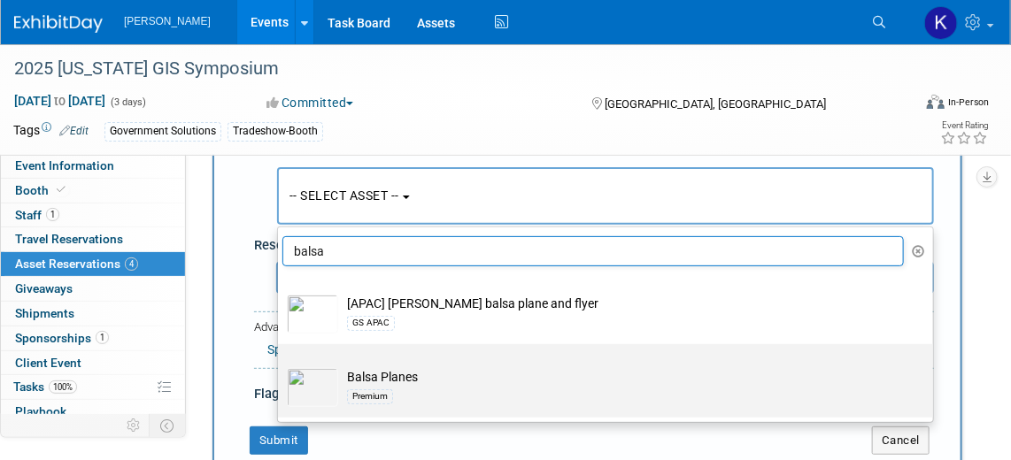
type input "balsa"
click at [408, 382] on td "Balsa Planes Premium" at bounding box center [617, 387] width 559 height 39
click at [281, 366] on input "Balsa Planes Premium" at bounding box center [275, 360] width 12 height 12
select select "10723114"
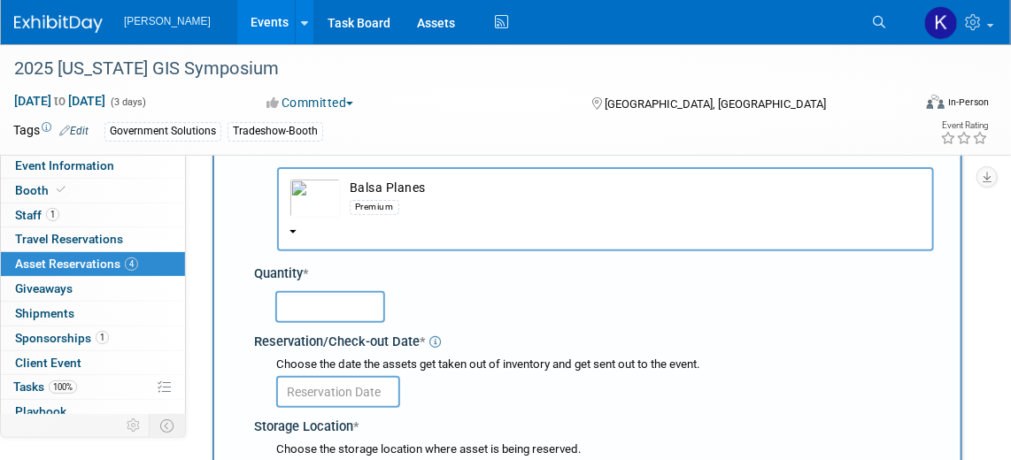
click at [301, 302] on input "text" at bounding box center [330, 307] width 110 height 32
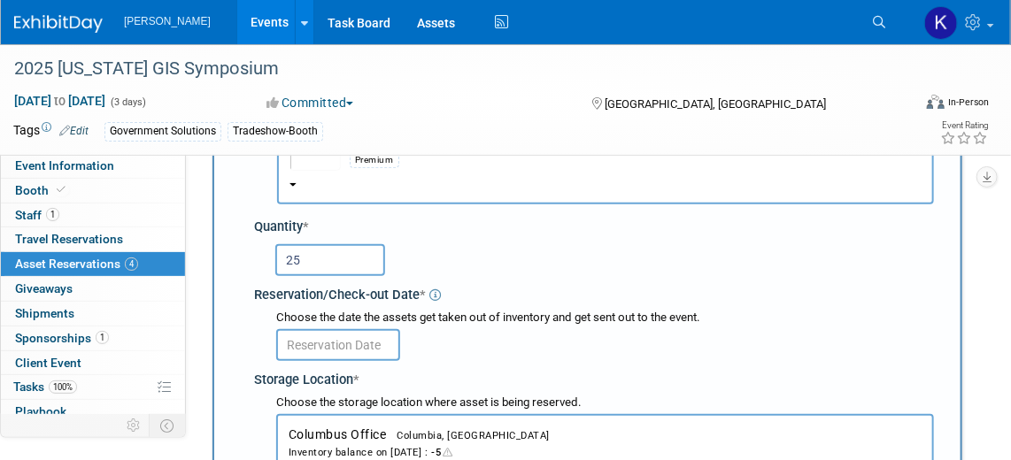
scroll to position [176, 0]
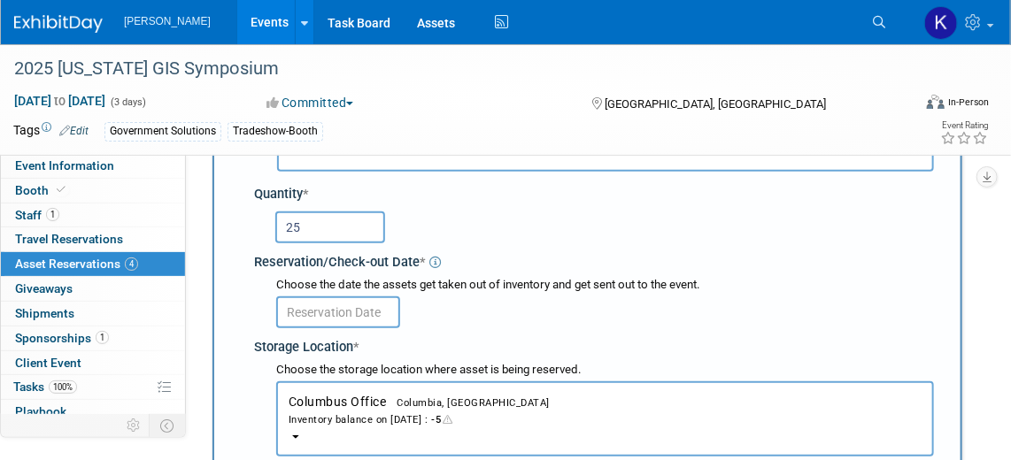
type input "25"
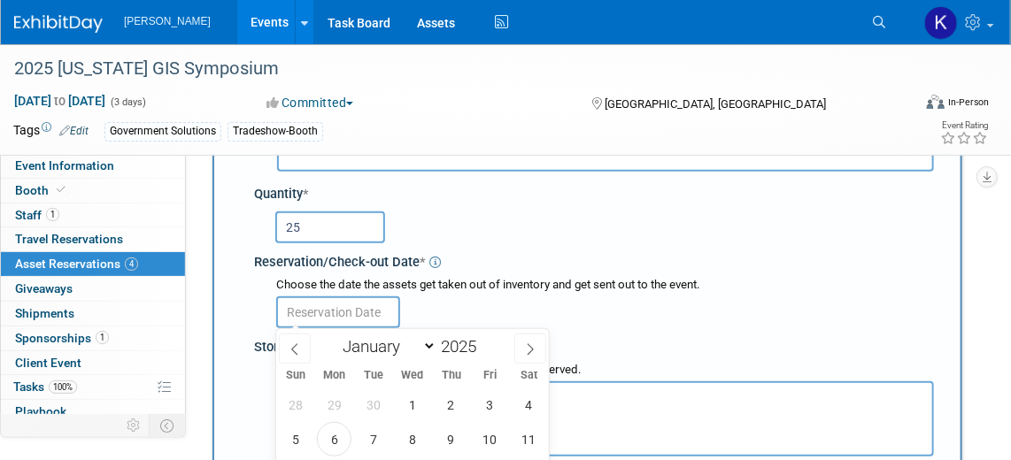
click at [364, 312] on input "text" at bounding box center [338, 313] width 124 height 32
click at [374, 448] on span "7" at bounding box center [373, 439] width 35 height 35
type input "Oct 7, 2025"
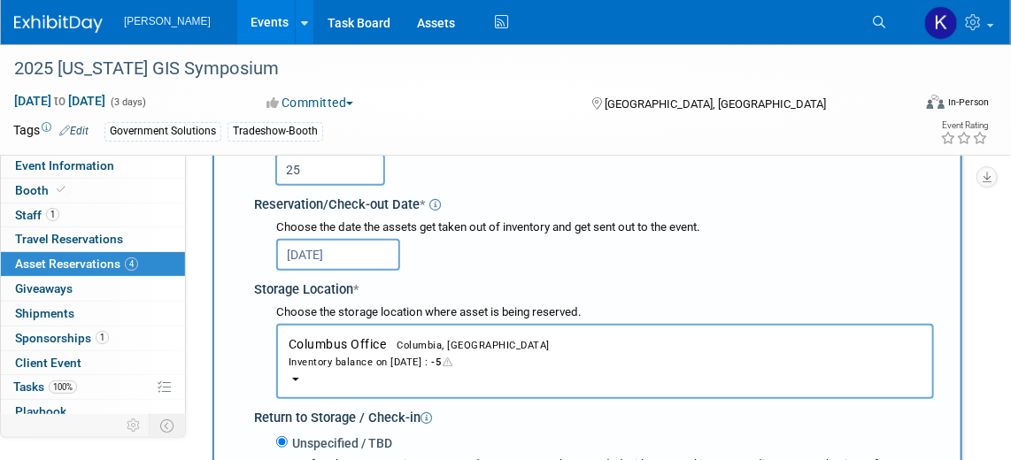
scroll to position [257, 0]
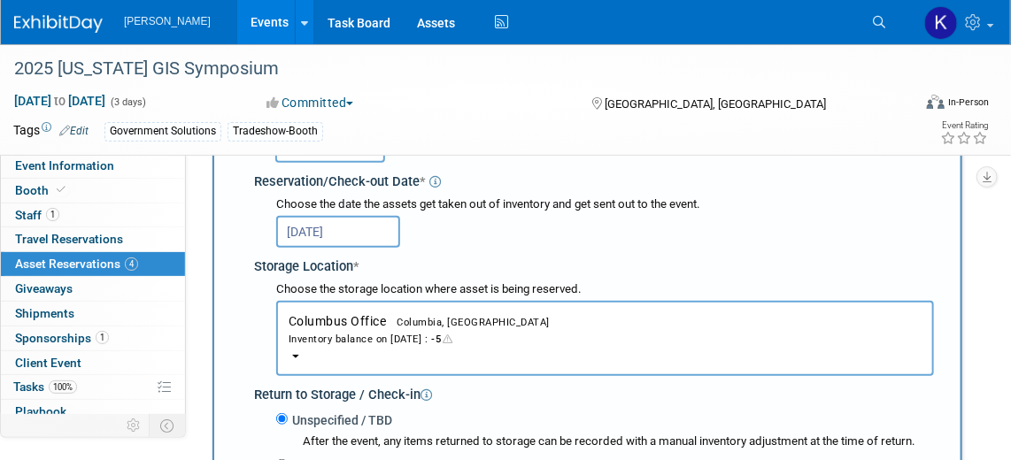
click at [294, 356] on b "button" at bounding box center [295, 357] width 7 height 4
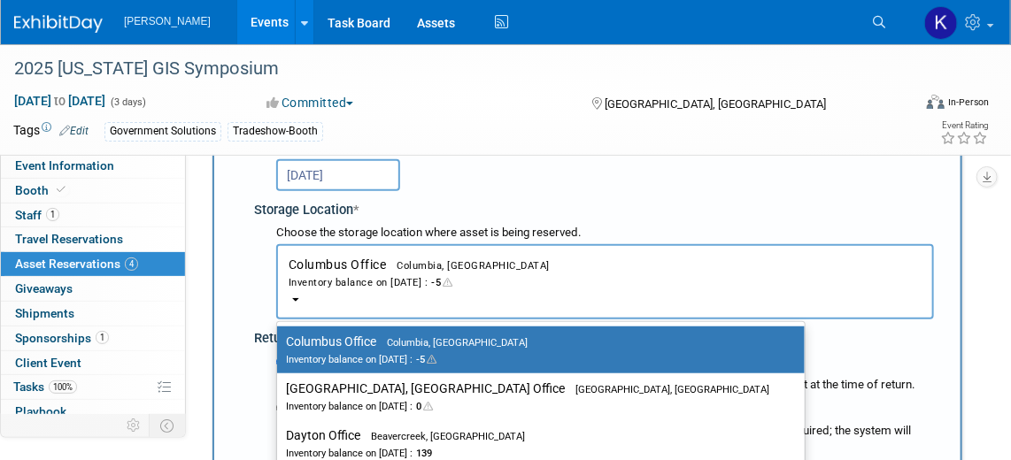
scroll to position [337, 0]
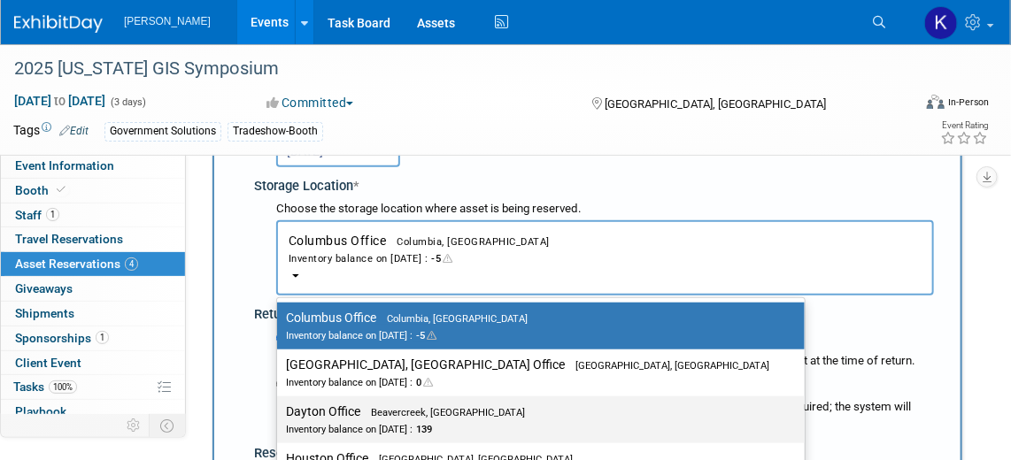
click at [312, 412] on label "Dayton Office Beavercreek, OH Inventory balance on Oct 7, 2025 : 139" at bounding box center [536, 420] width 501 height 40
click at [280, 412] on input "Dayton Office Beavercreek, OH Inventory balance on Oct 7, 2025 : 139" at bounding box center [274, 412] width 12 height 12
select select "11223930"
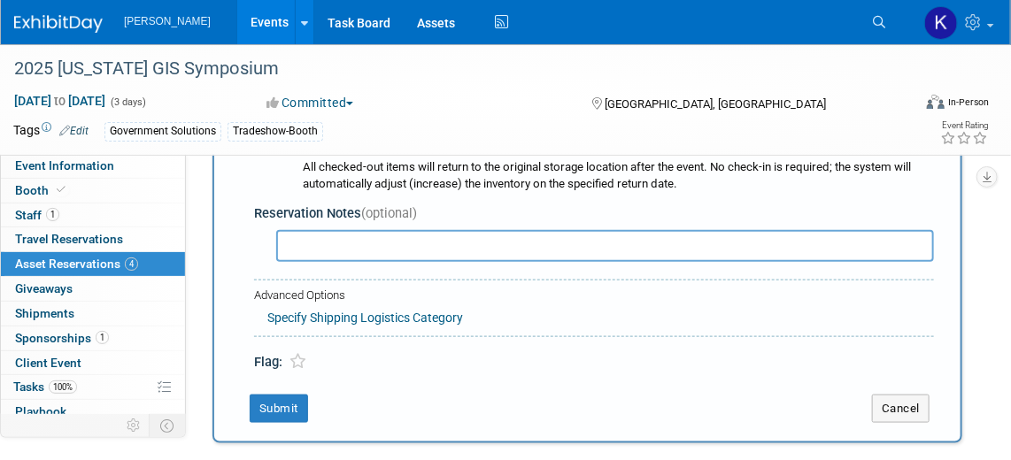
scroll to position [579, 0]
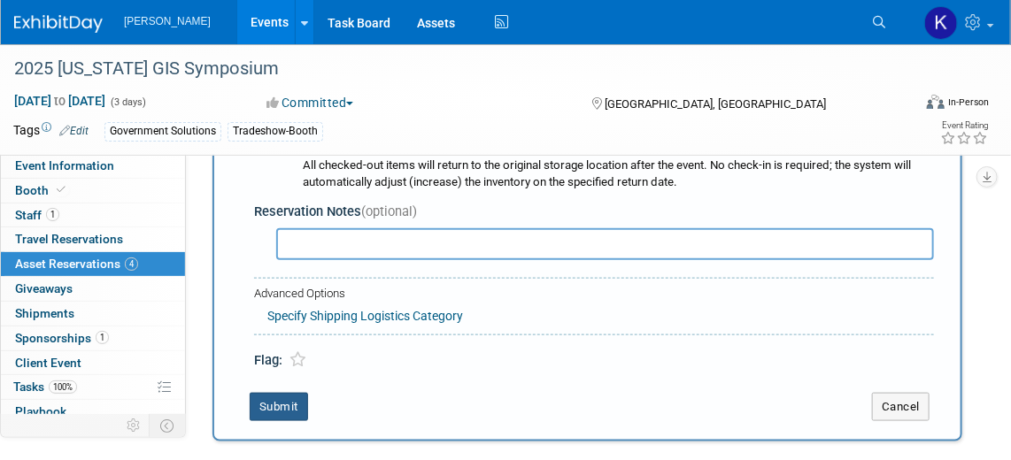
click at [261, 405] on button "Submit" at bounding box center [279, 407] width 58 height 28
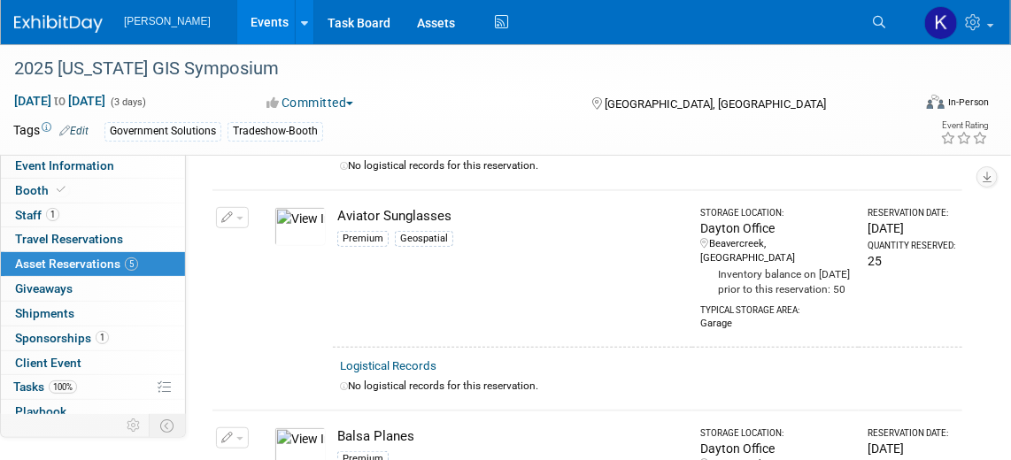
scroll to position [0, 0]
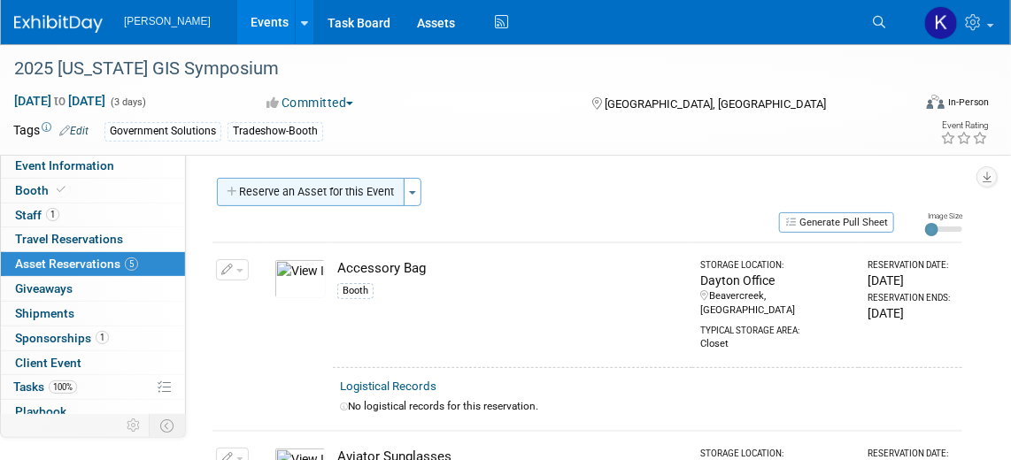
click at [258, 197] on button "Reserve an Asset for this Event" at bounding box center [311, 192] width 188 height 28
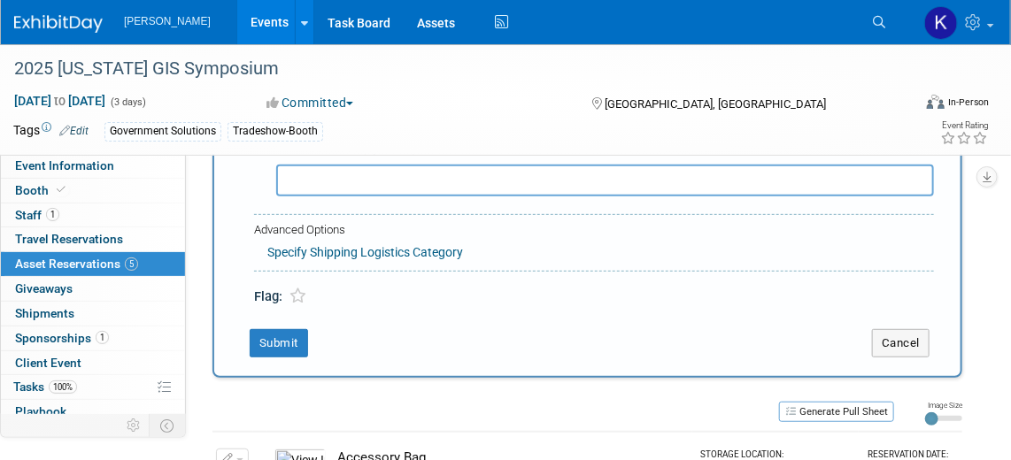
scroll to position [96, 0]
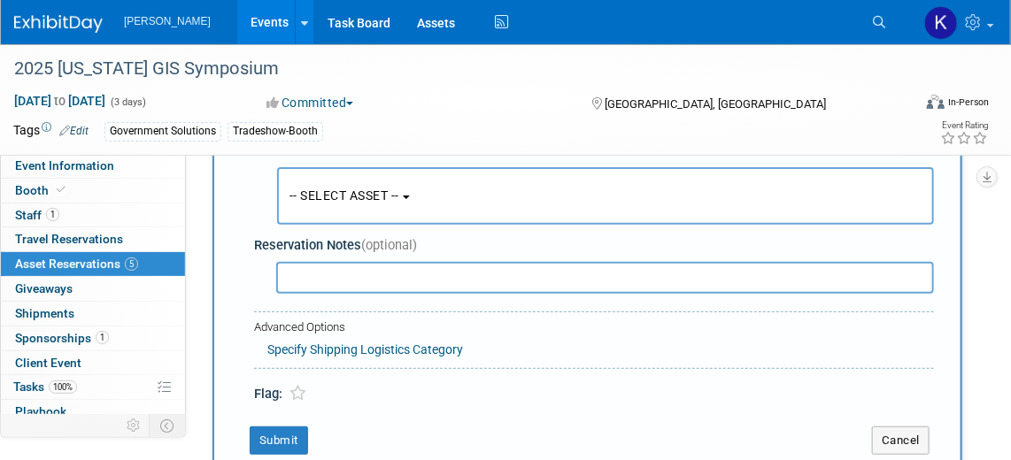
click at [422, 197] on button "-- SELECT ASSET --" at bounding box center [605, 196] width 657 height 58
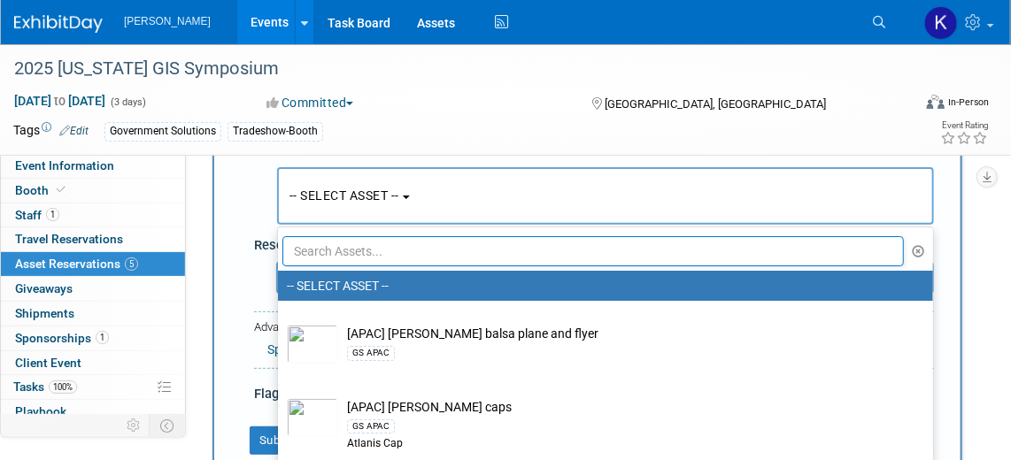
click at [386, 247] on input "text" at bounding box center [592, 251] width 621 height 30
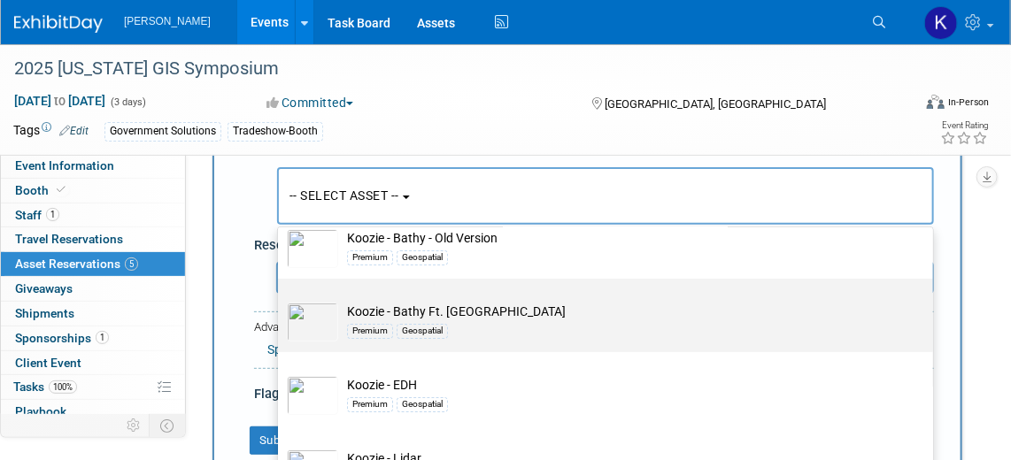
scroll to position [80, 0]
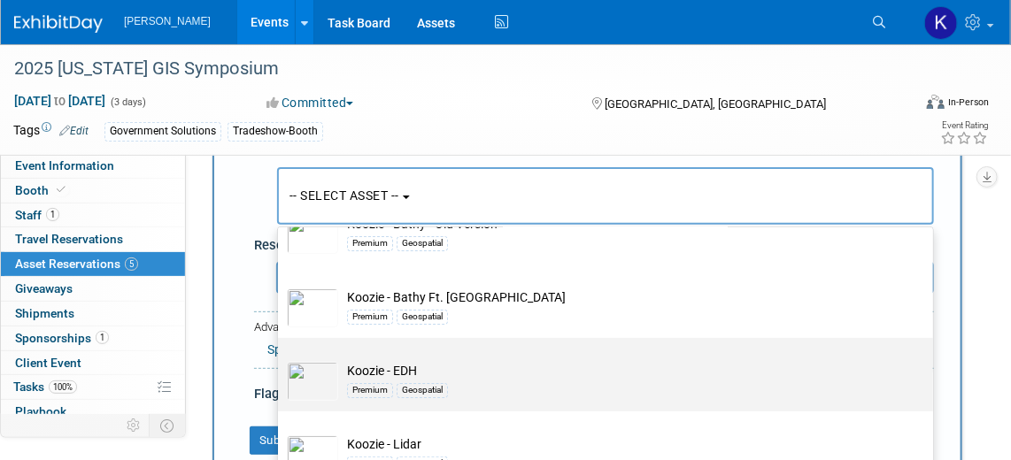
type input "koozie"
click at [472, 369] on td "Koozie - EDH Premium Geospatial" at bounding box center [617, 381] width 559 height 39
click at [281, 359] on input "Koozie - EDH Premium Geospatial" at bounding box center [275, 354] width 12 height 12
select select "10723135"
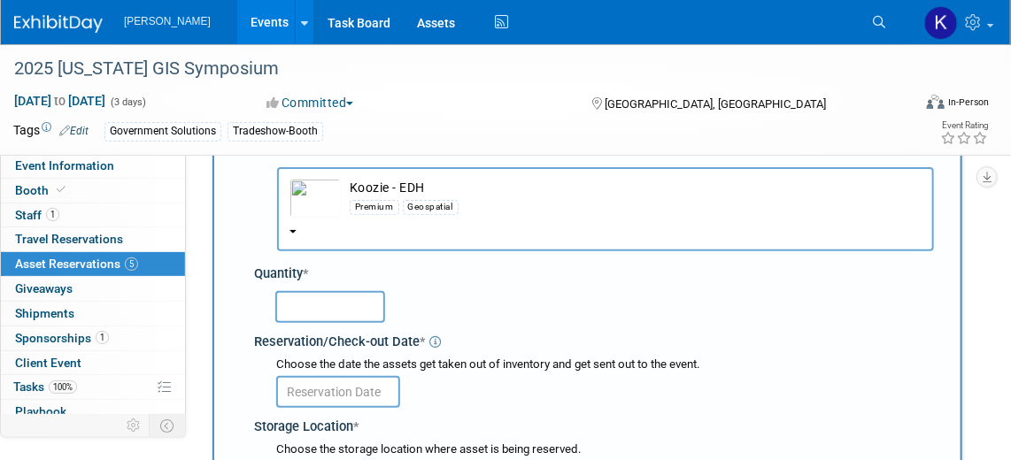
click at [324, 310] on input "text" at bounding box center [330, 307] width 110 height 32
type input "10"
click at [366, 392] on input "text" at bounding box center [338, 392] width 124 height 32
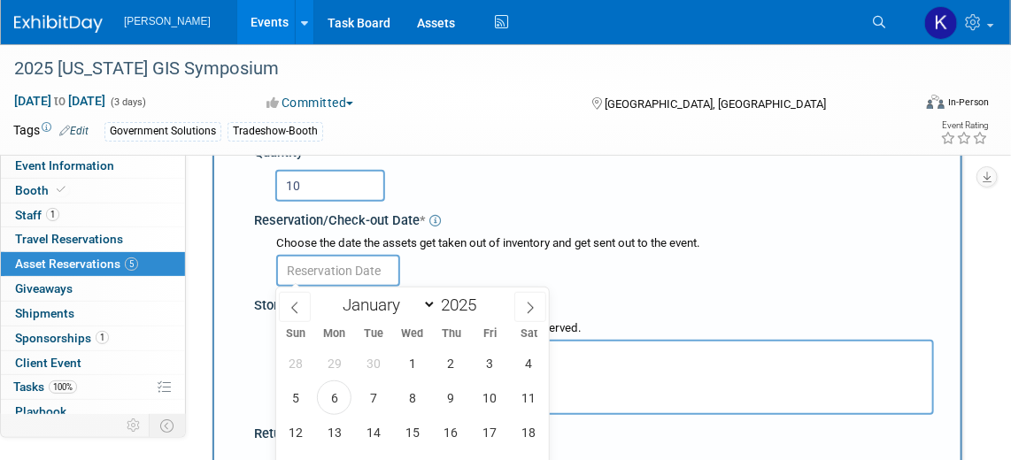
scroll to position [337, 0]
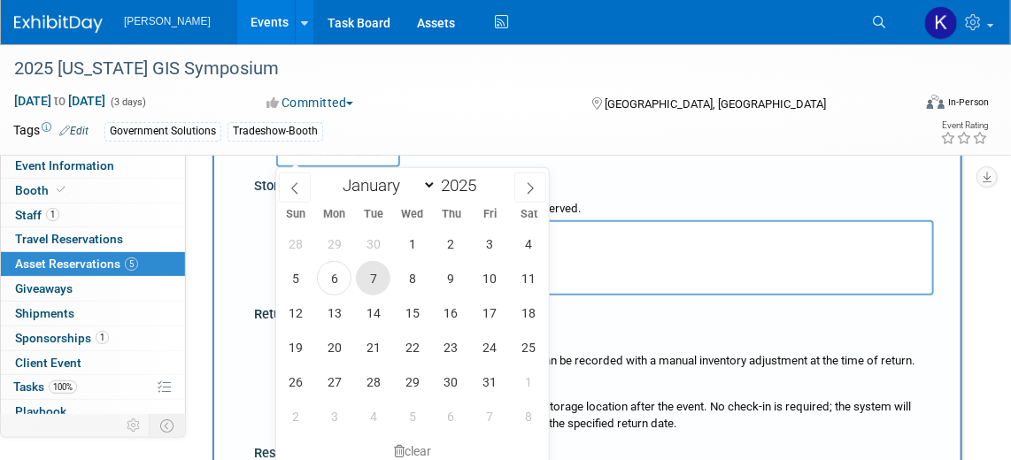
click at [374, 274] on span "7" at bounding box center [373, 278] width 35 height 35
type input "Oct 7, 2025"
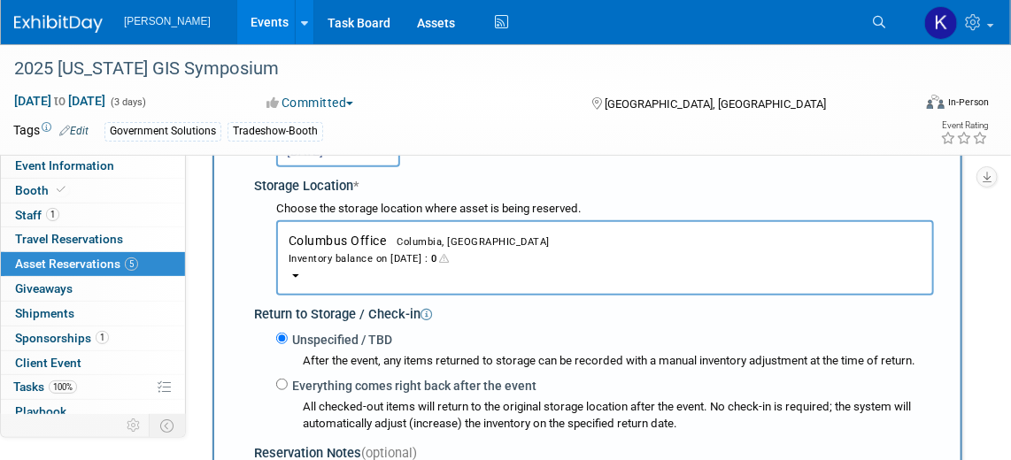
click at [334, 250] on div "Inventory balance on Oct 7, 2025 : 0" at bounding box center [605, 258] width 633 height 17
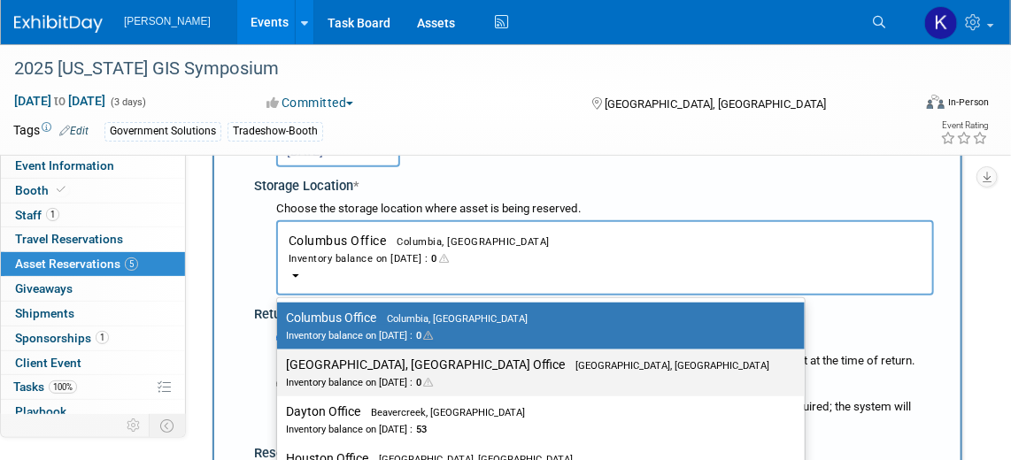
scroll to position [418, 0]
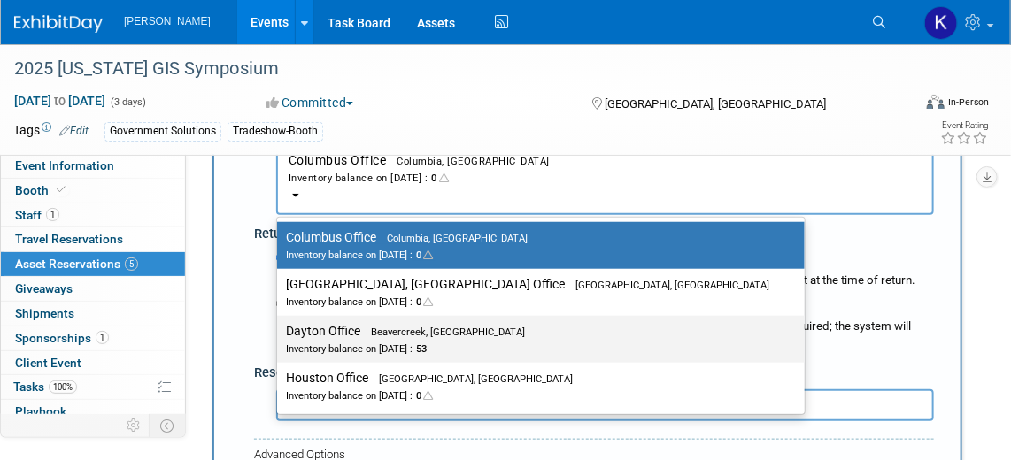
drag, startPoint x: 366, startPoint y: 335, endPoint x: 357, endPoint y: 336, distance: 9.0
click at [365, 335] on label "Dayton Office Beavercreek, OH Inventory balance on Oct 7, 2025 : 53" at bounding box center [536, 340] width 501 height 40
click at [280, 335] on input "Dayton Office Beavercreek, OH Inventory balance on Oct 7, 2025 : 53" at bounding box center [274, 332] width 12 height 12
select select "11223930"
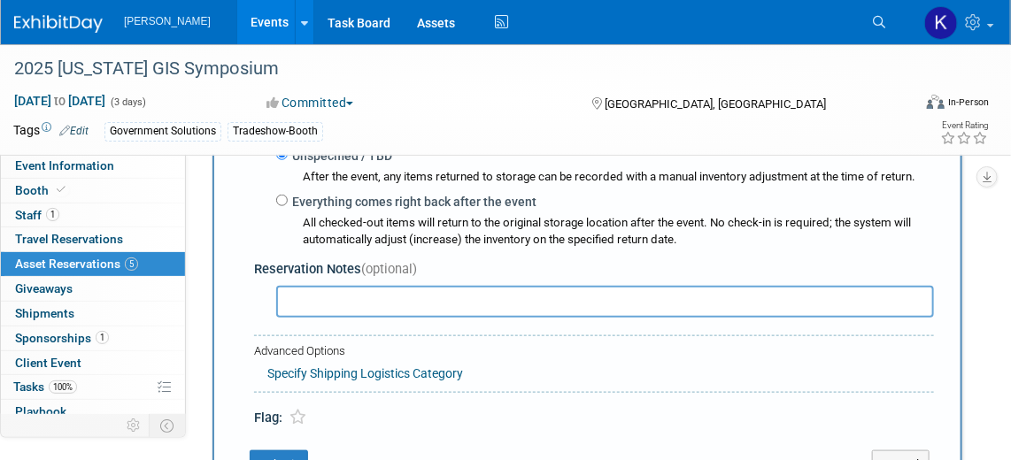
scroll to position [579, 0]
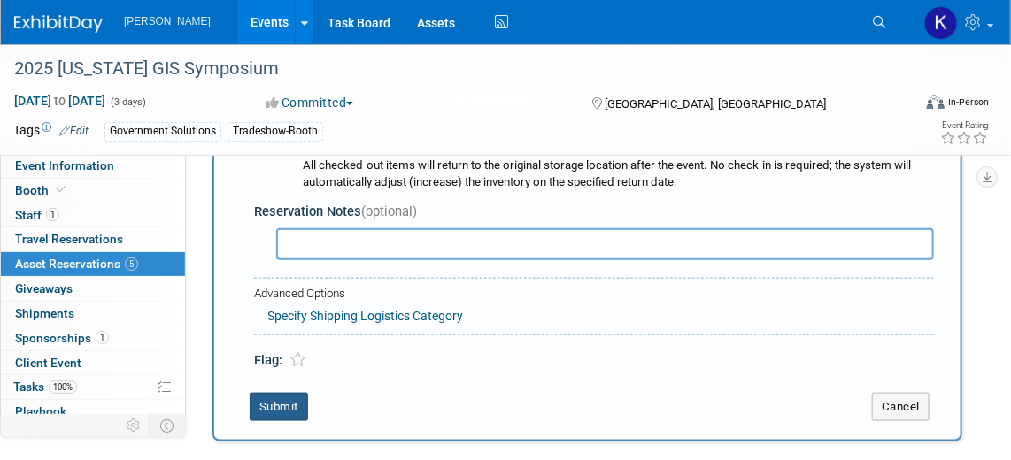
drag, startPoint x: 263, startPoint y: 403, endPoint x: 271, endPoint y: 397, distance: 9.6
click at [269, 399] on button "Submit" at bounding box center [279, 407] width 58 height 28
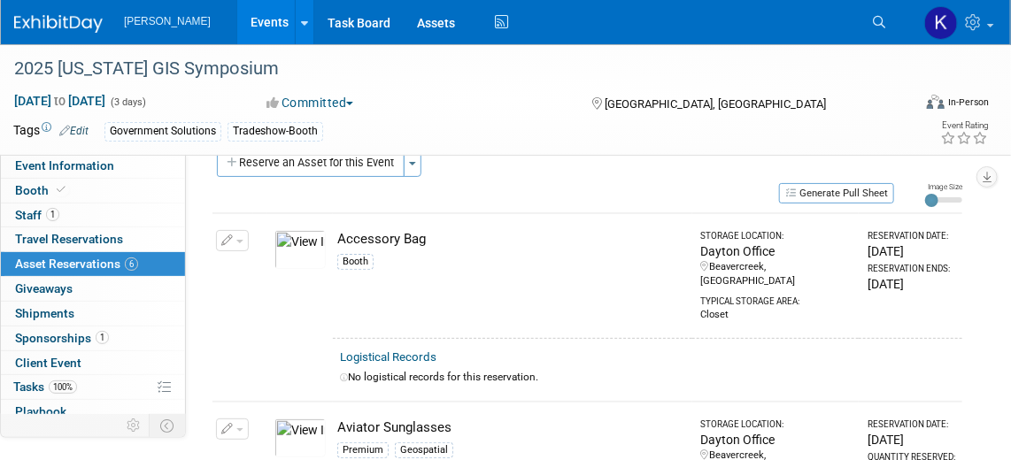
scroll to position [0, 0]
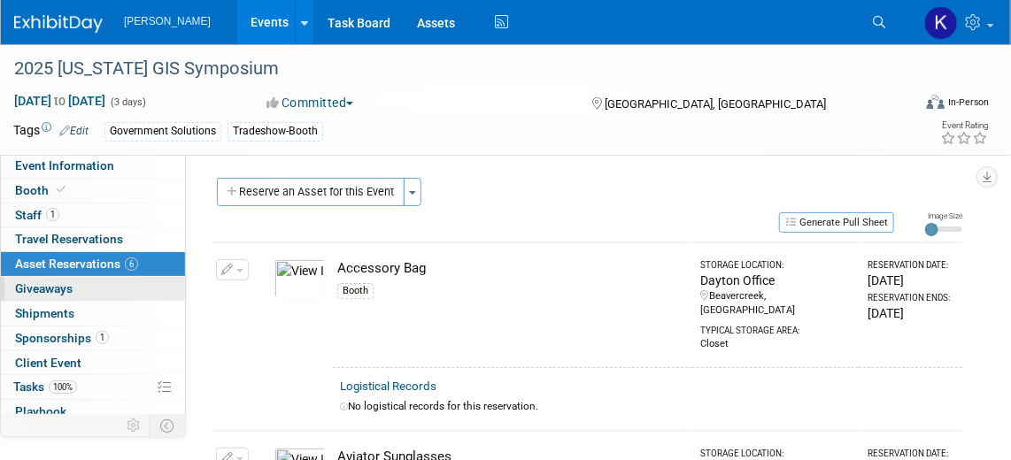
click at [59, 291] on span "Giveaways 0" at bounding box center [44, 289] width 58 height 14
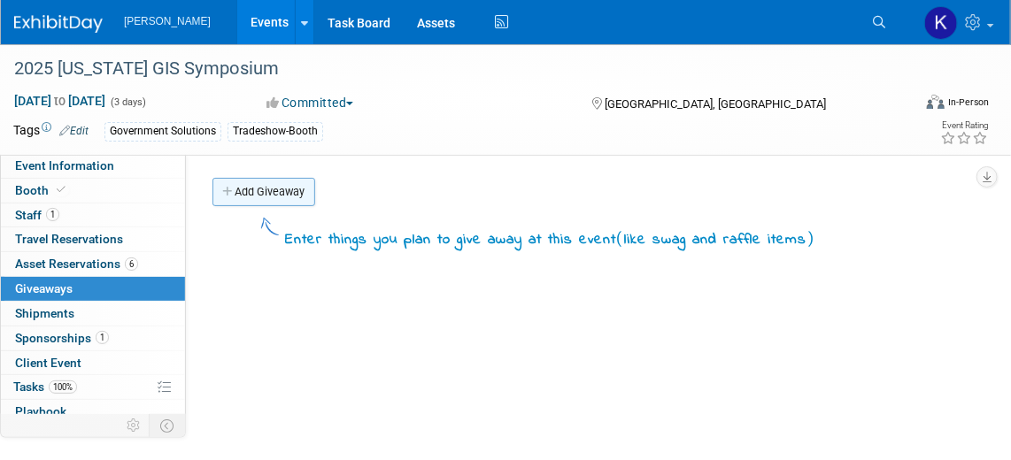
click at [229, 196] on icon at bounding box center [228, 193] width 12 height 12
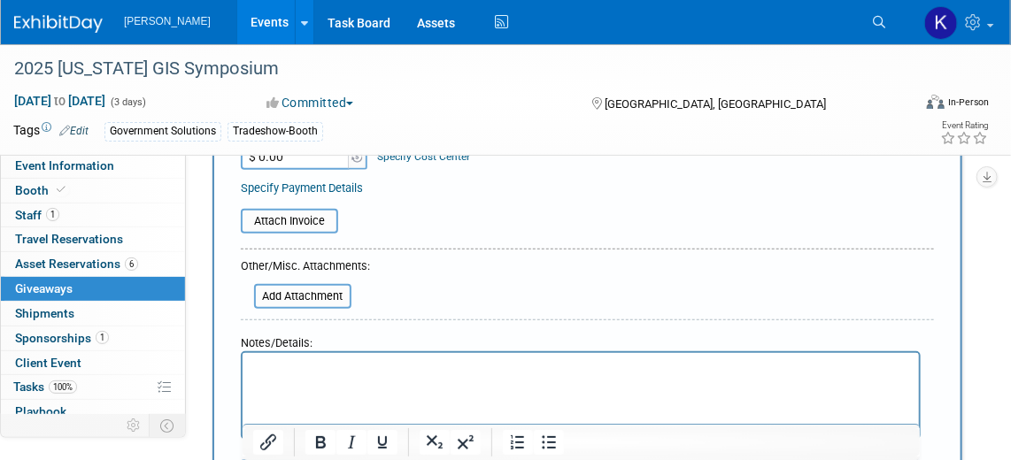
scroll to position [321, 0]
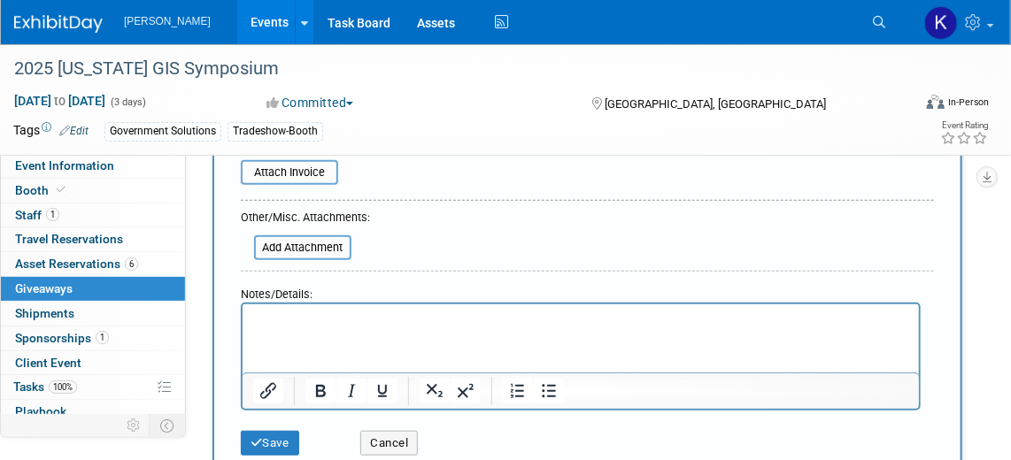
type input "Brochures"
click at [282, 320] on p "Rich Text Area. Press ALT-0 for help." at bounding box center [580, 321] width 656 height 18
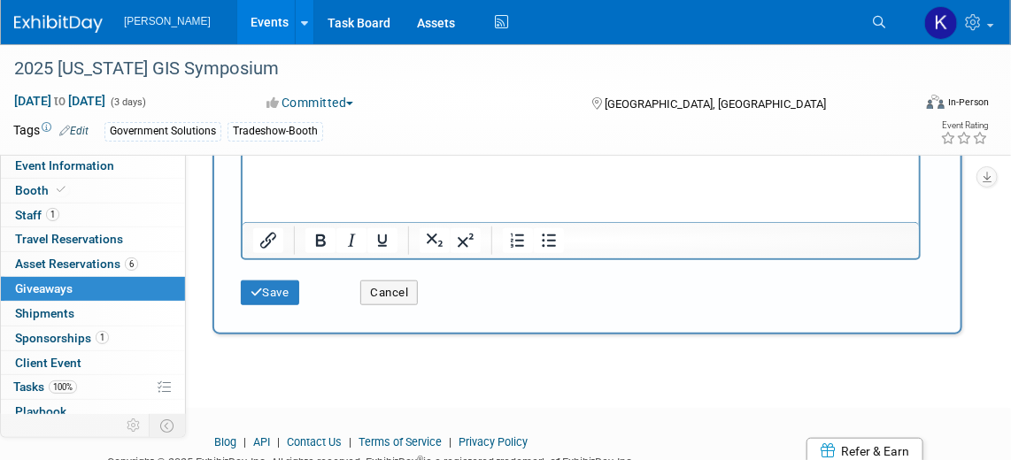
scroll to position [378, 0]
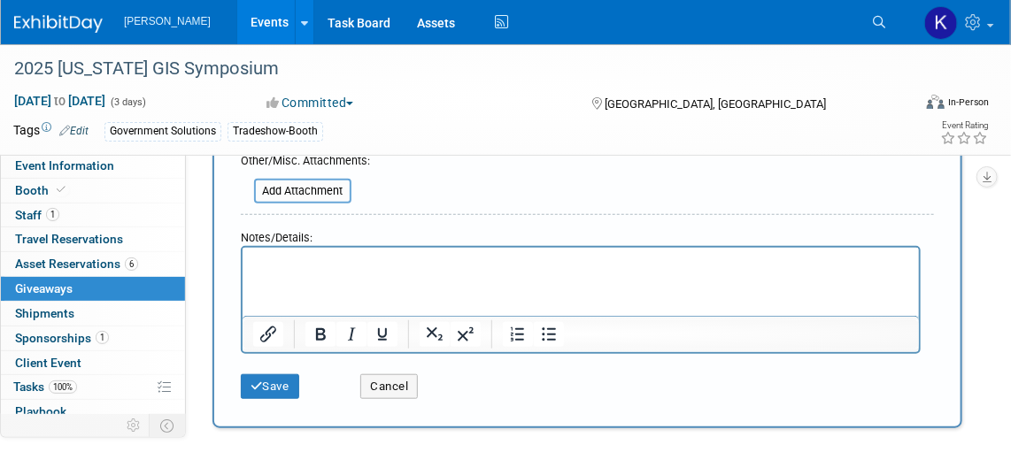
click at [884, 26] on icon at bounding box center [879, 22] width 12 height 12
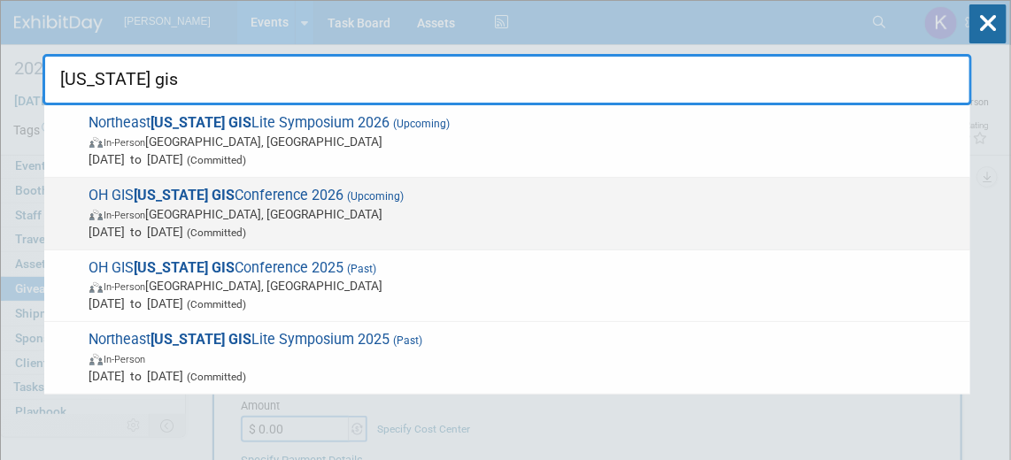
type input "ohio gis"
click at [258, 196] on span "OH GIS Ohio GIS Conference 2026 (Upcoming) In-Person Columbus, OH Sep 20, 2026 …" at bounding box center [522, 214] width 877 height 54
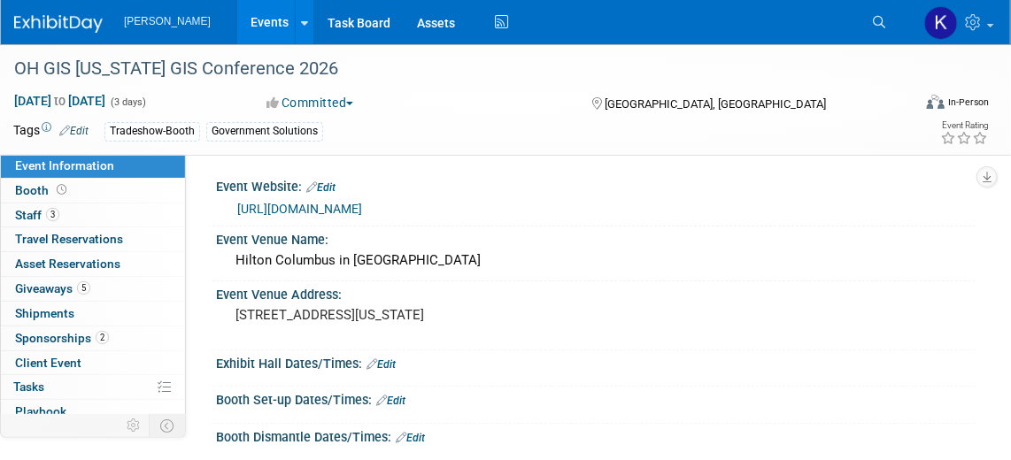
click at [72, 339] on span "Sponsorships 2" at bounding box center [62, 338] width 94 height 14
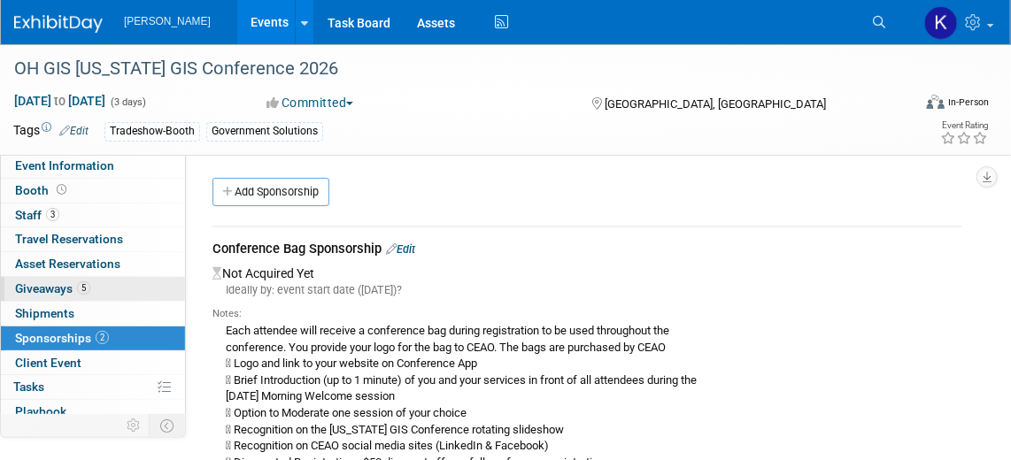
click at [63, 288] on span "Giveaways 5" at bounding box center [52, 289] width 75 height 14
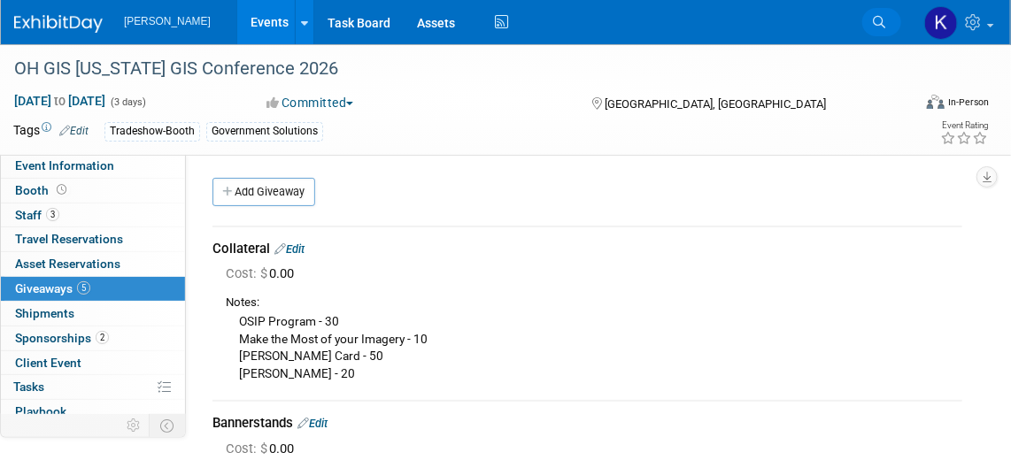
click at [883, 26] on icon at bounding box center [879, 22] width 12 height 12
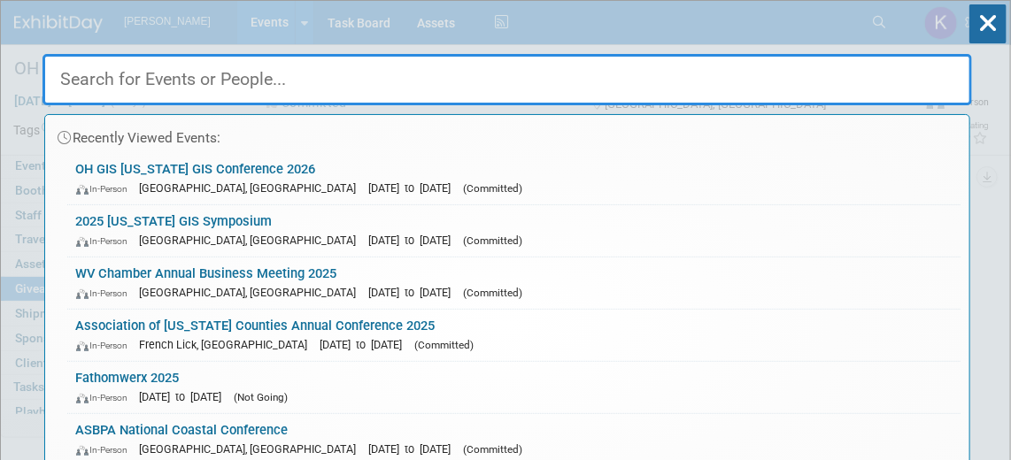
click at [550, 76] on input "text" at bounding box center [507, 79] width 930 height 51
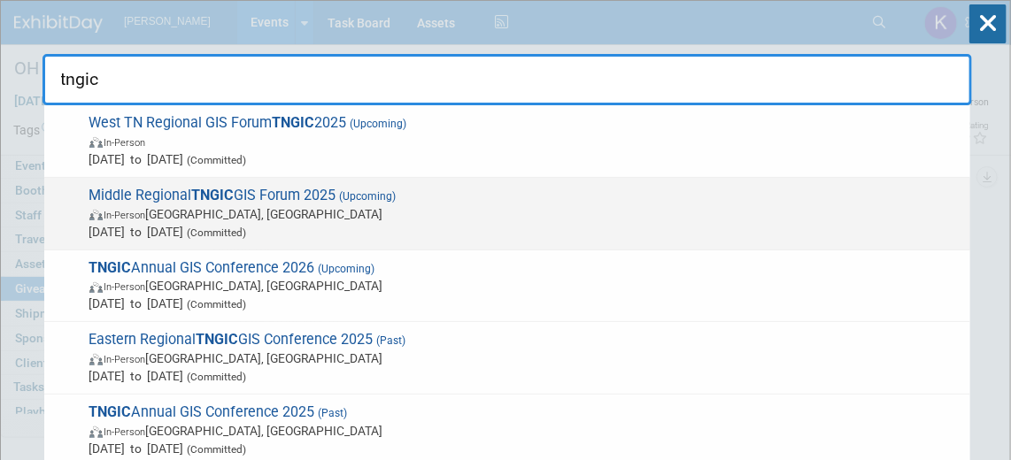
type input "tngic"
click at [256, 191] on span "Middle Regional TNGIC GIS Forum 2025 (Upcoming) In-Person Murfreesboro, TN Oct …" at bounding box center [522, 214] width 877 height 54
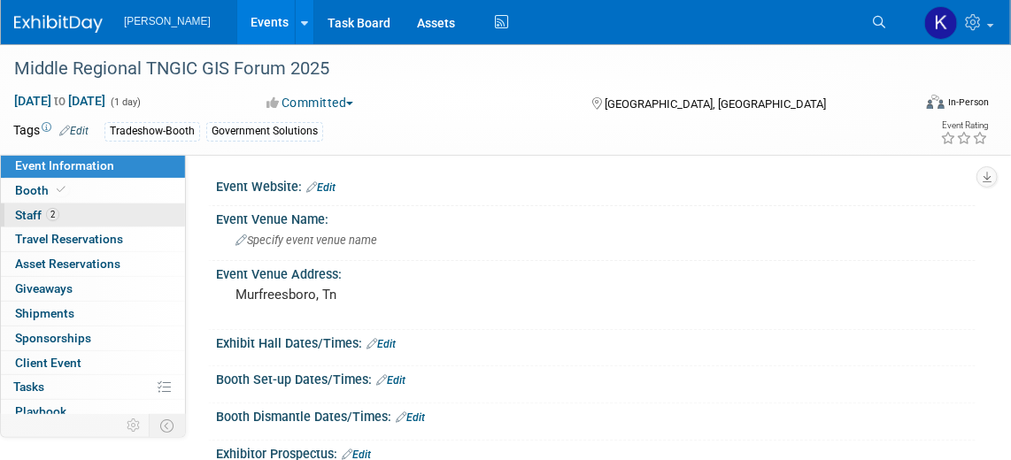
click at [72, 216] on link "2 Staff 2" at bounding box center [93, 216] width 184 height 24
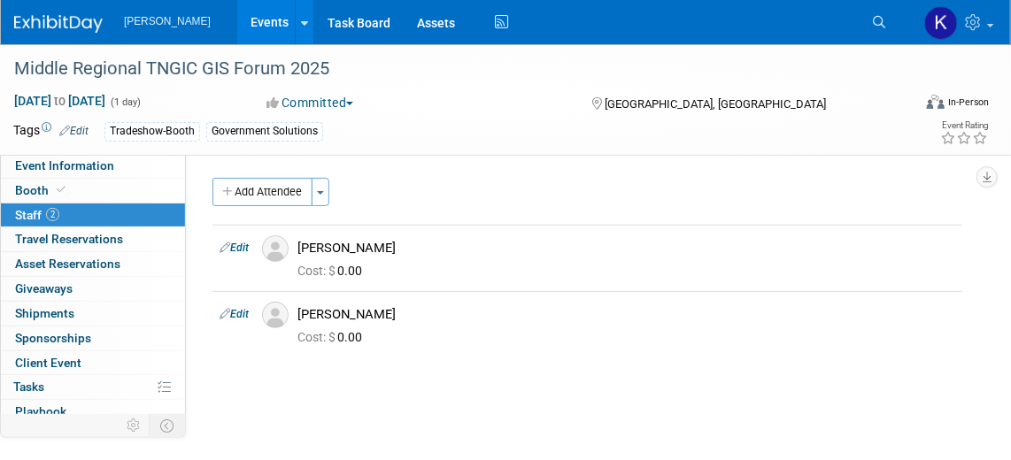
click at [58, 24] on img at bounding box center [58, 24] width 89 height 18
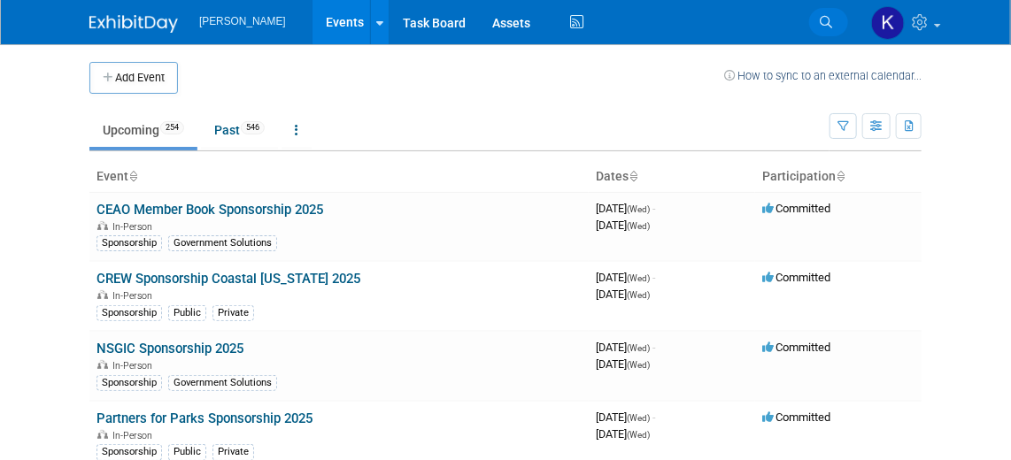
click at [836, 18] on link "Search" at bounding box center [828, 22] width 39 height 28
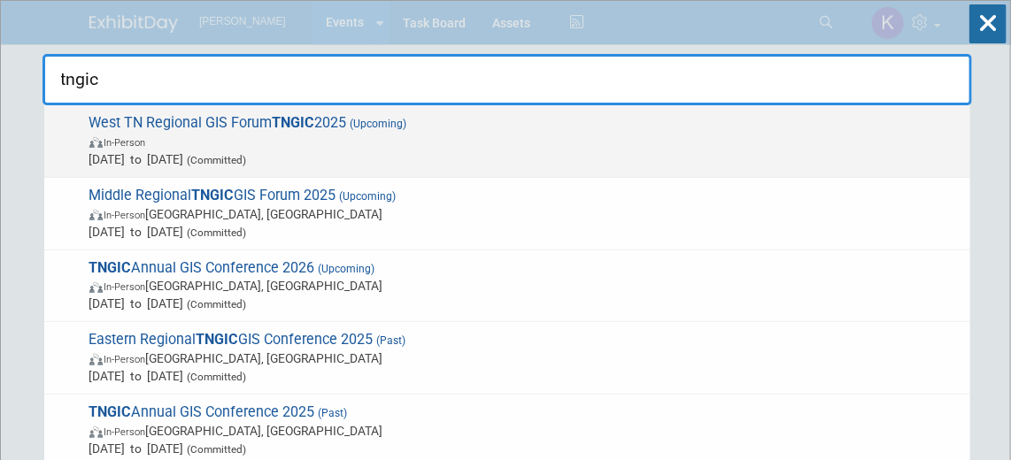
type input "tngic"
click at [215, 120] on span "West TN Regional GIS Forum TNGIC 2025 (Upcoming) In-Person Oct 14, 2025 to Oct …" at bounding box center [522, 141] width 877 height 54
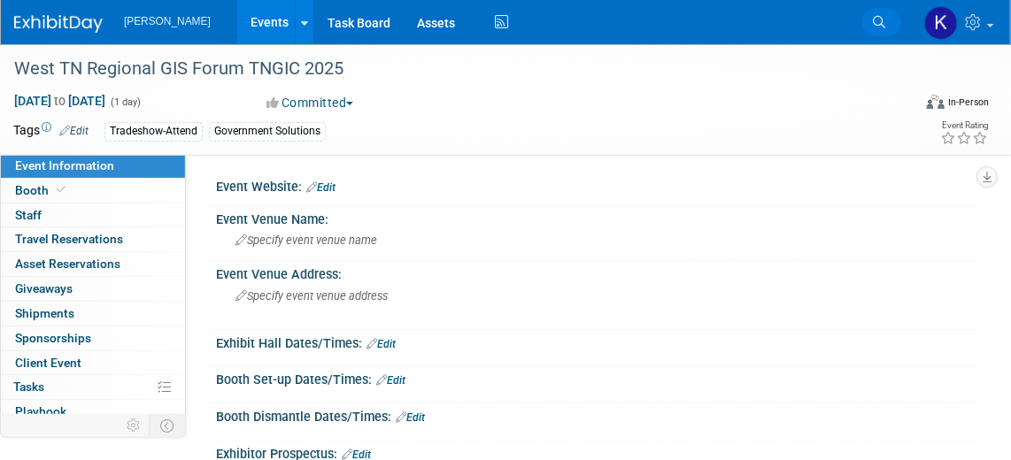
click at [882, 19] on icon at bounding box center [879, 22] width 12 height 12
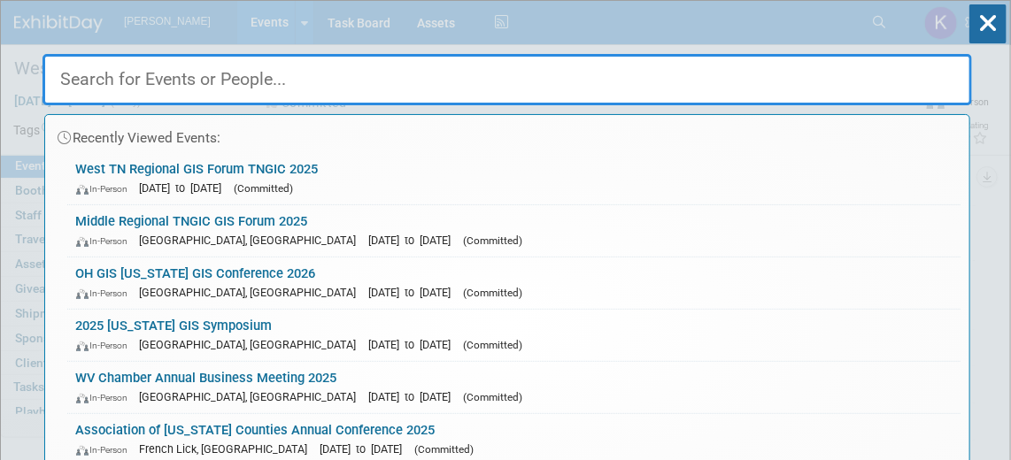
click at [274, 72] on input "text" at bounding box center [507, 79] width 930 height 51
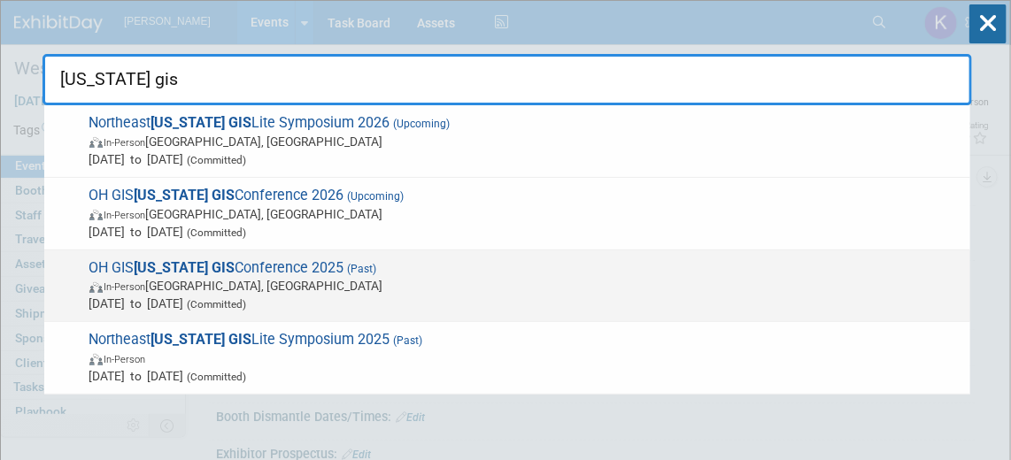
type input "[US_STATE] gis"
click at [284, 271] on span "OH GIS [US_STATE] GIS Conference 2025 (Past) In-Person [GEOGRAPHIC_DATA], [GEOG…" at bounding box center [522, 286] width 877 height 54
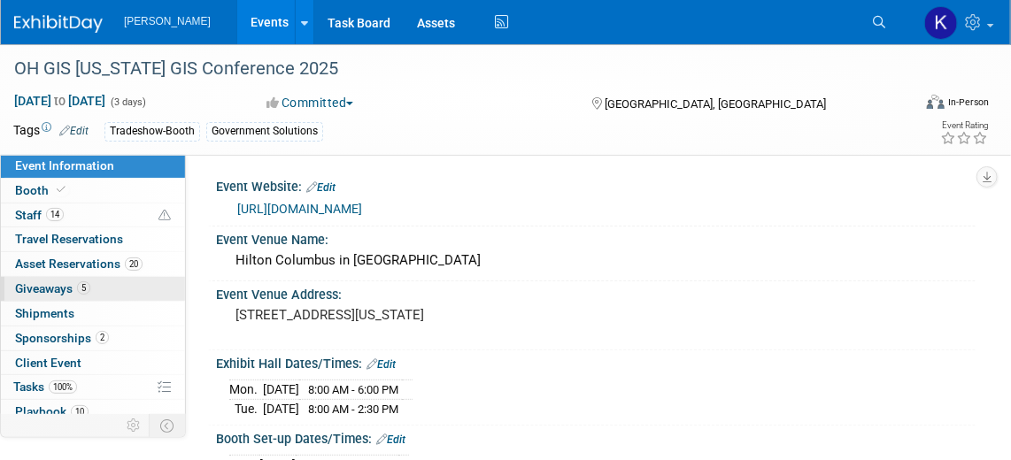
click at [50, 284] on span "Giveaways 5" at bounding box center [52, 289] width 75 height 14
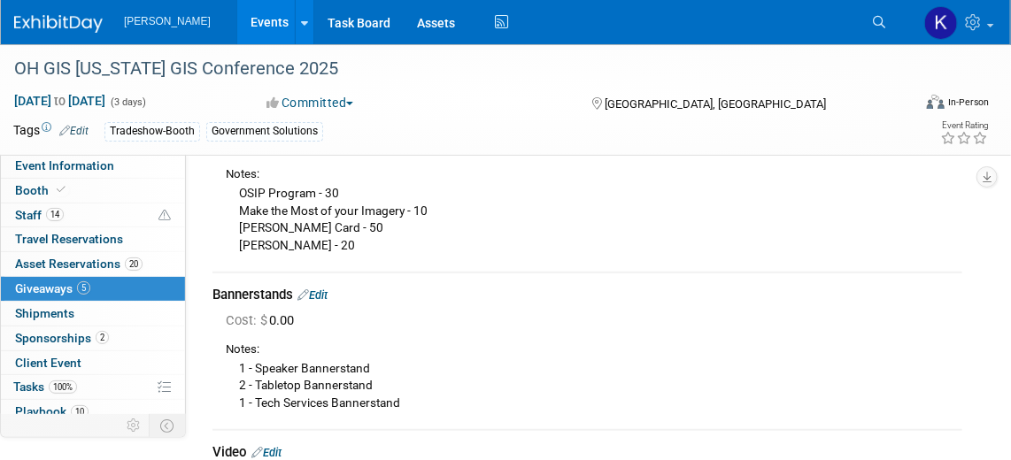
scroll to position [80, 0]
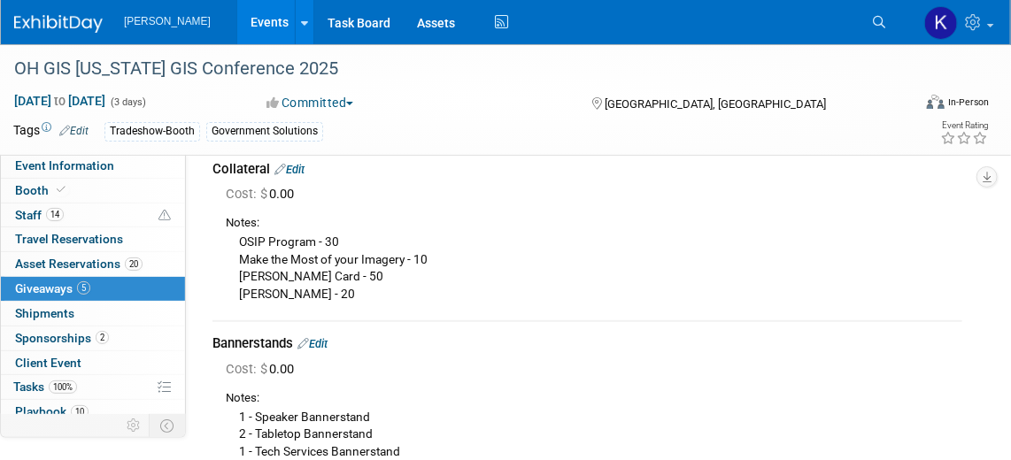
drag, startPoint x: 242, startPoint y: 255, endPoint x: 359, endPoint y: 290, distance: 122.1
click at [359, 290] on div "OSIP Program - 30 Make the Most of your Imagery - 10 [PERSON_NAME] Card - 50 [P…" at bounding box center [594, 267] width 737 height 71
drag, startPoint x: 359, startPoint y: 290, endPoint x: 304, endPoint y: 280, distance: 55.9
copy div "Make the Most of your Imagery - 10 EDH Hobson Card - 50 Lidar Brochure - 20"
click at [368, 287] on div "OSIP Program - 30 Make the Most of your Imagery - 10 EDH Hobson Card - 50 Lidar…" at bounding box center [594, 267] width 737 height 71
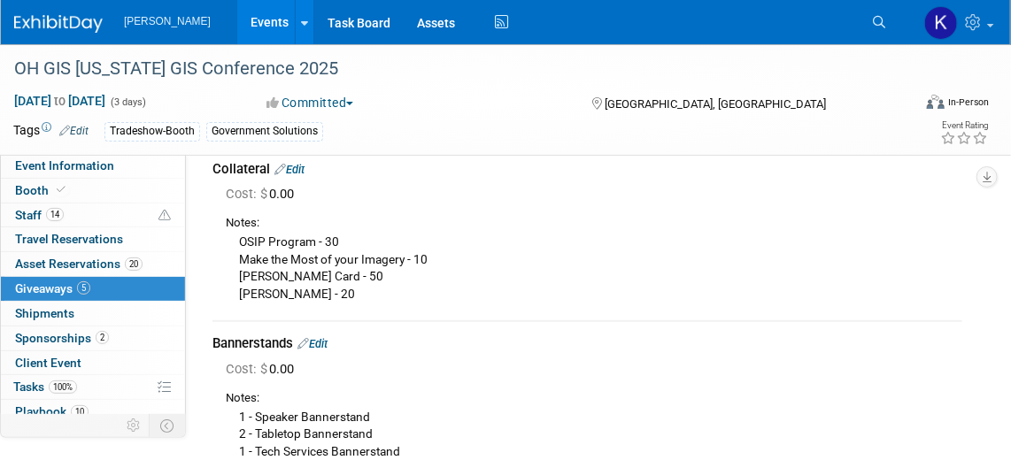
click at [310, 284] on div "OSIP Program - 30 Make the Most of your Imagery - 10 EDH Hobson Card - 50 Lidar…" at bounding box center [594, 267] width 737 height 71
drag, startPoint x: 204, startPoint y: 263, endPoint x: 251, endPoint y: 240, distance: 52.3
click at [206, 261] on div "Collateral Edit Cost: $ 0.00 Make the Most of your Imagery - 10 0.00" at bounding box center [587, 465] width 776 height 668
click at [874, 26] on icon at bounding box center [879, 22] width 12 height 12
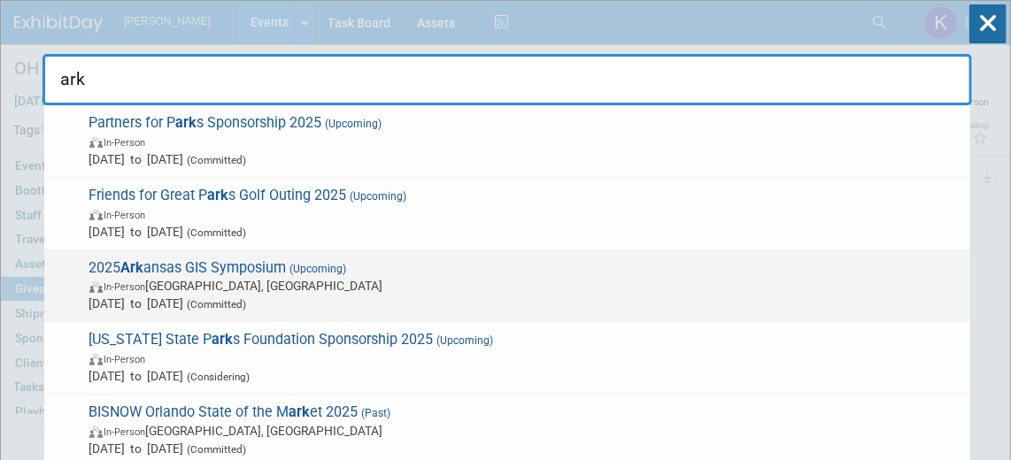
type input "ark"
click at [271, 274] on span "2025 Ark ansas GIS Symposium (Upcoming) In-Person Eureka Springs, AR Oct 14, 20…" at bounding box center [522, 286] width 877 height 54
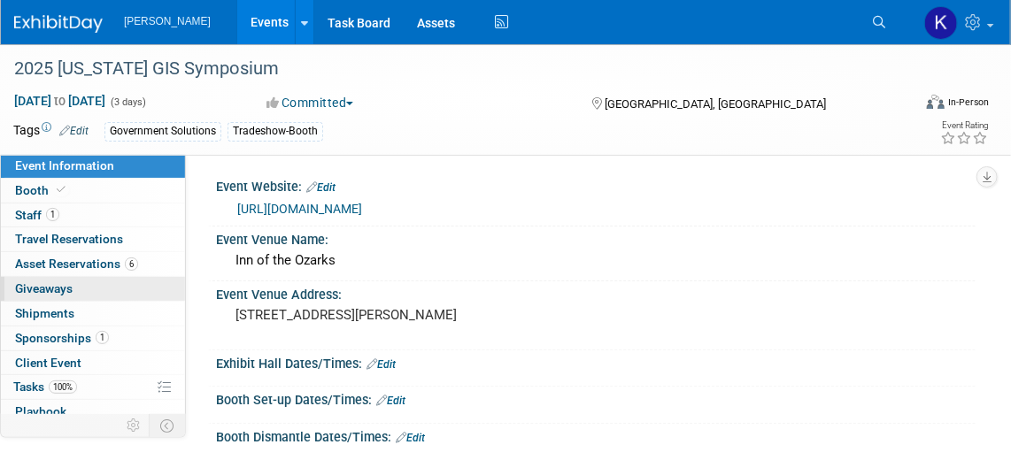
click at [79, 282] on link "0 Giveaways 0" at bounding box center [93, 289] width 184 height 24
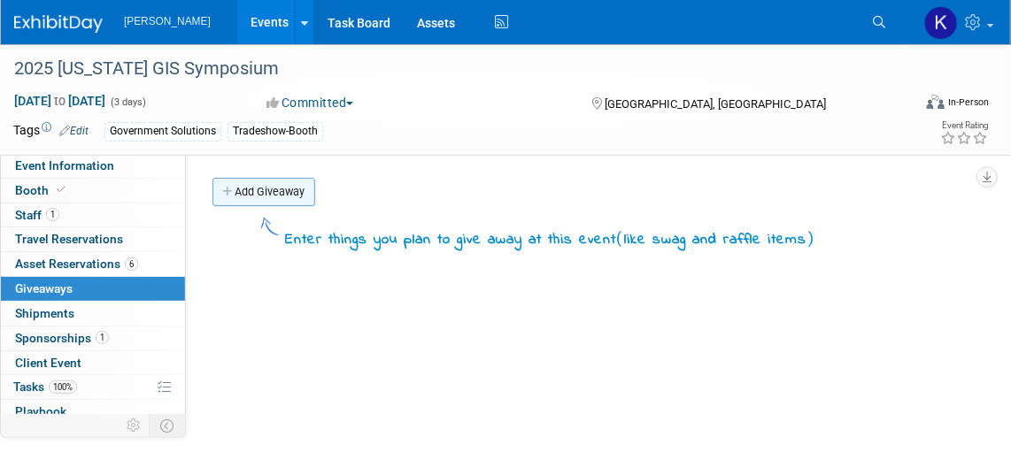
click at [257, 200] on link "Add Giveaway" at bounding box center [263, 192] width 103 height 28
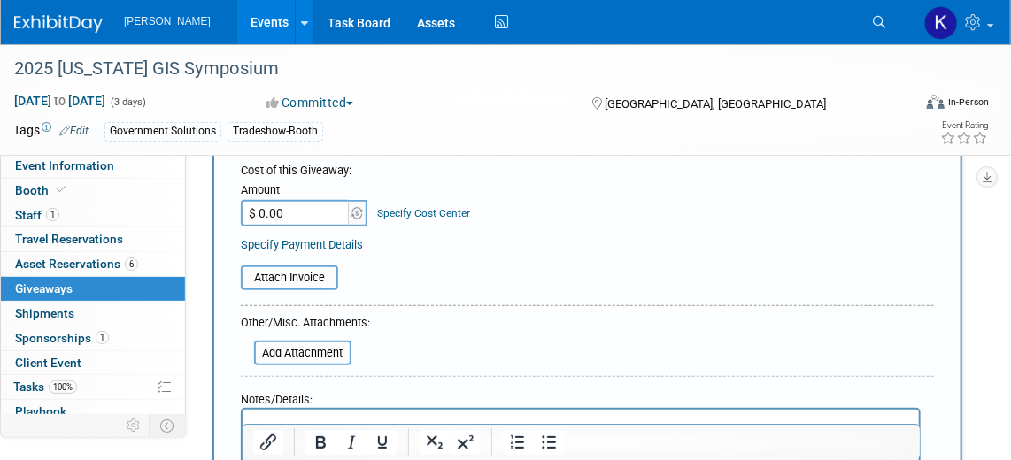
scroll to position [241, 0]
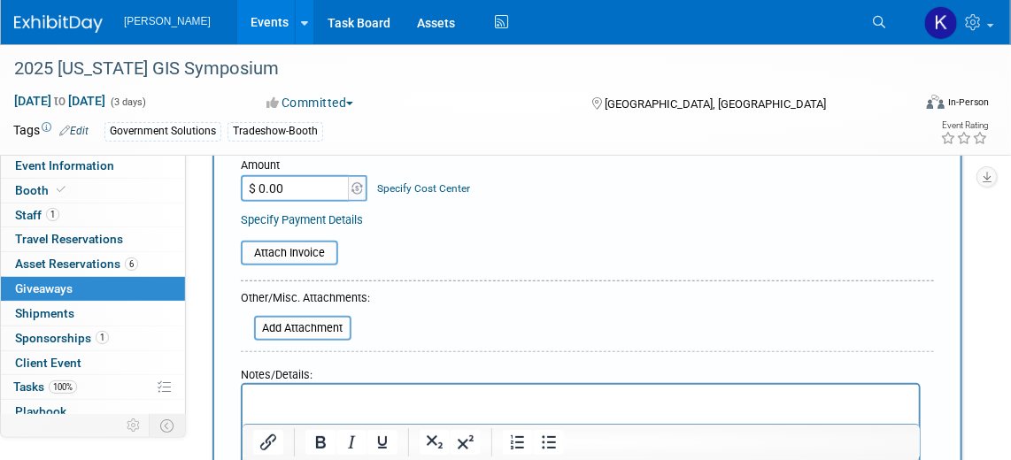
type input "Collateral"
click at [302, 403] on p "Rich Text Area. Press ALT-0 for help." at bounding box center [580, 401] width 656 height 18
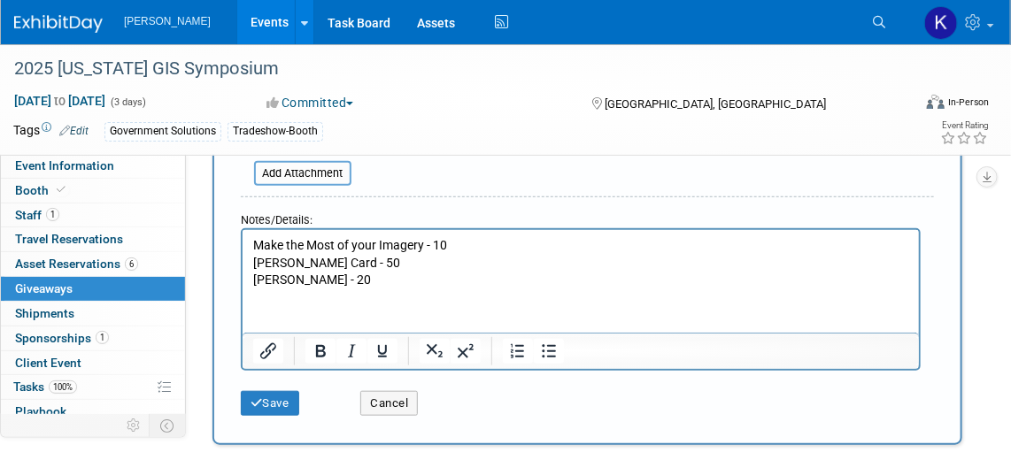
scroll to position [574, 0]
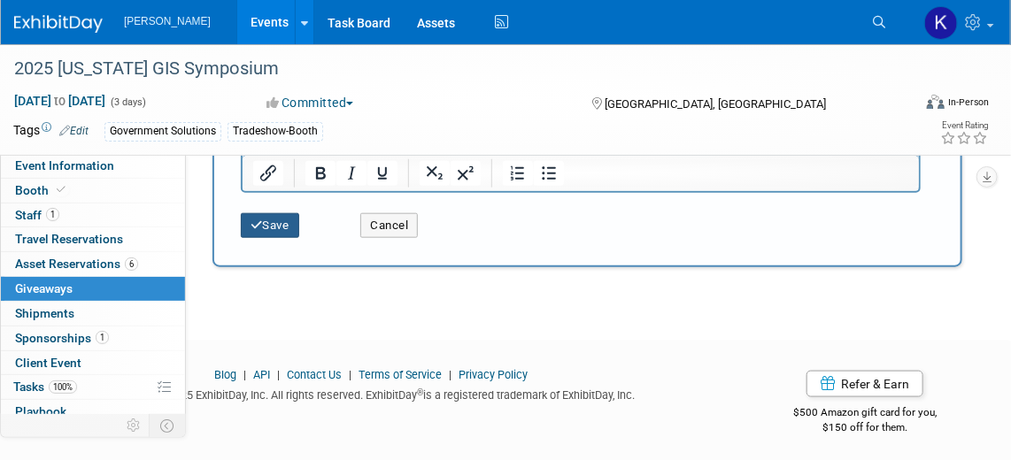
click at [265, 220] on button "Save" at bounding box center [270, 225] width 58 height 25
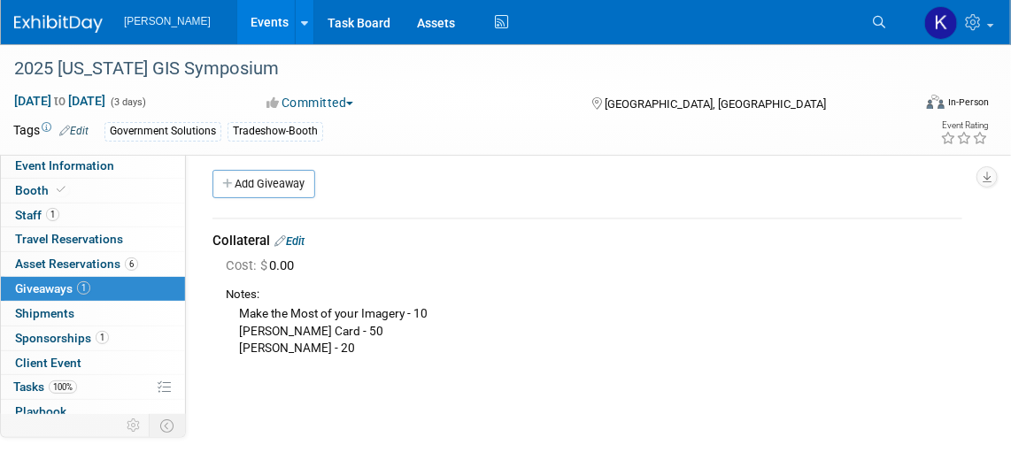
scroll to position [0, 0]
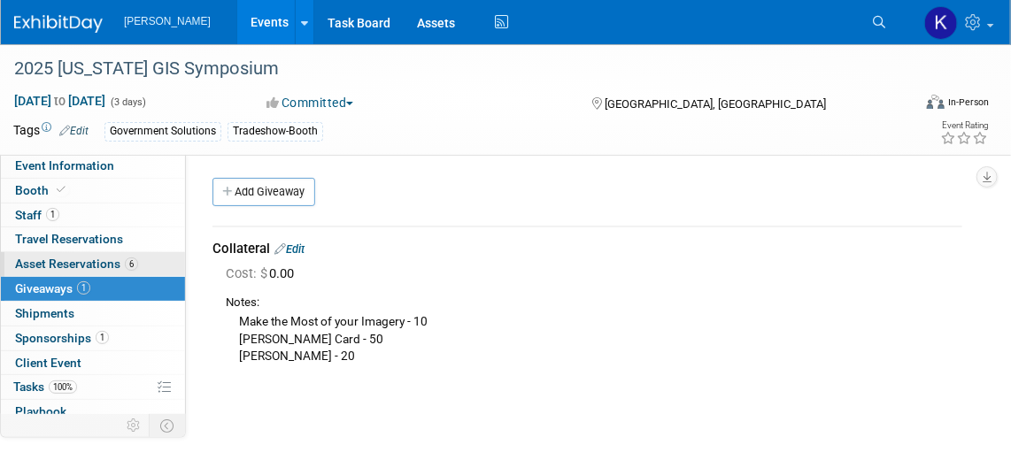
click at [70, 257] on span "Asset Reservations 6" at bounding box center [76, 264] width 123 height 14
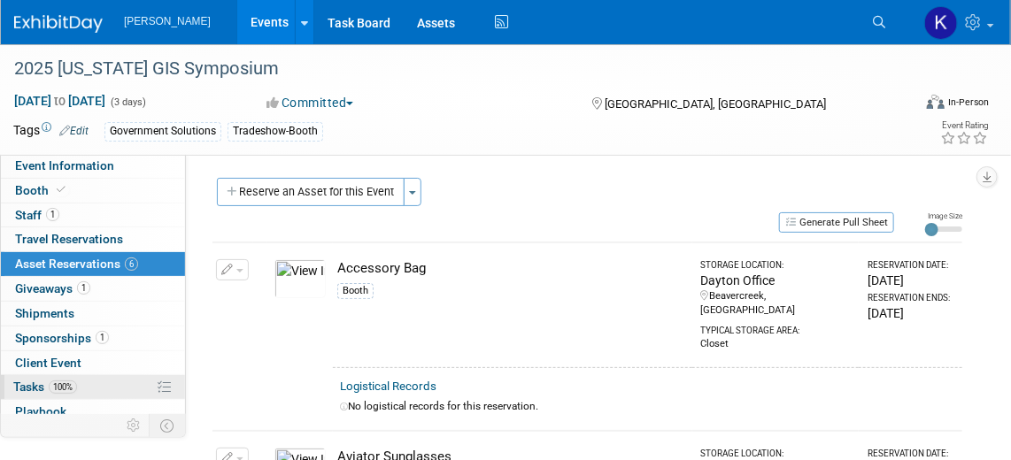
click at [27, 382] on span "Tasks 100%" at bounding box center [45, 387] width 64 height 14
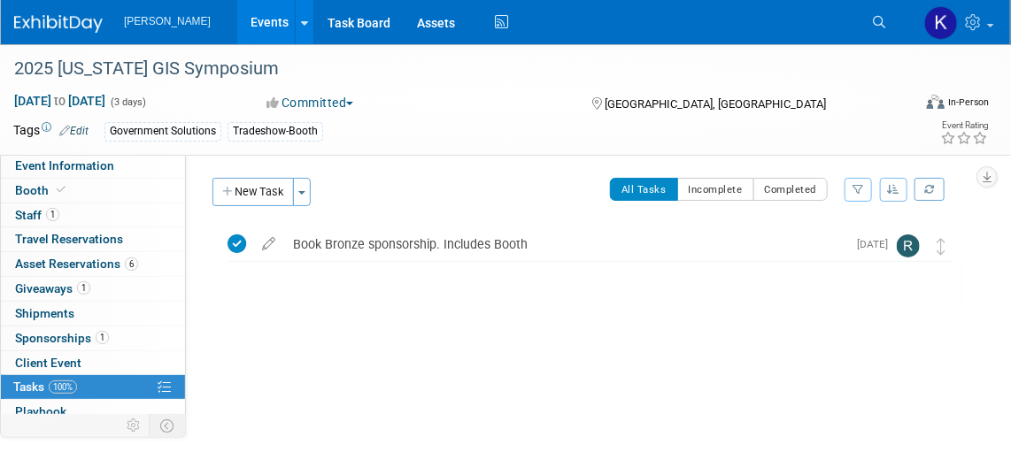
click at [61, 15] on img at bounding box center [58, 24] width 89 height 18
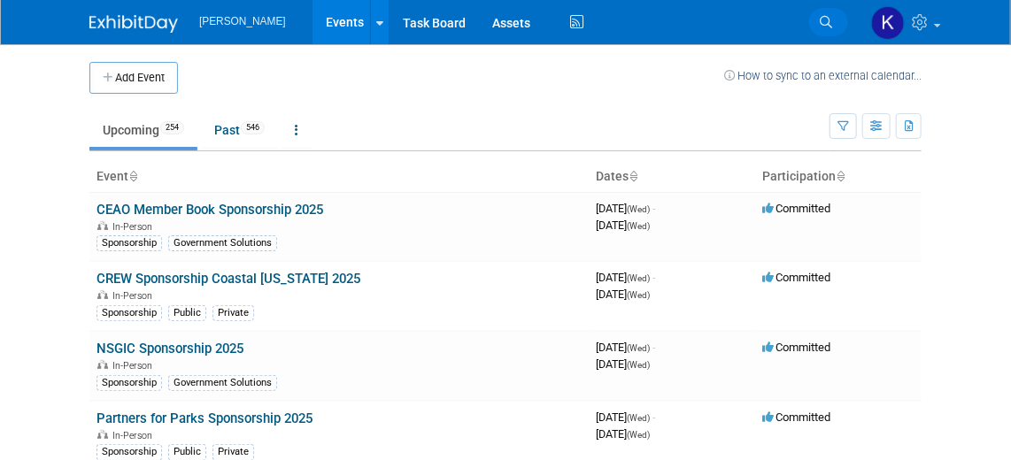
click at [831, 17] on icon at bounding box center [826, 22] width 12 height 12
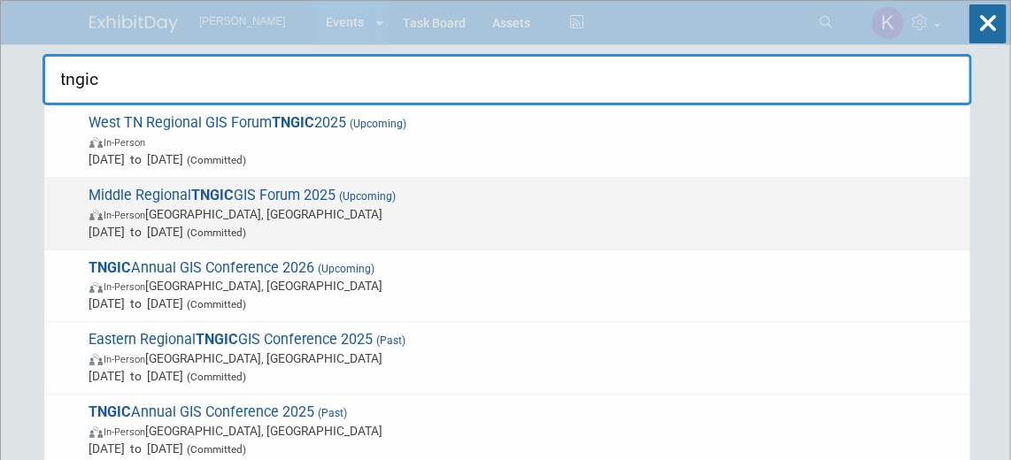
type input "tngic"
click at [226, 189] on strong "TNGIC" at bounding box center [213, 195] width 42 height 17
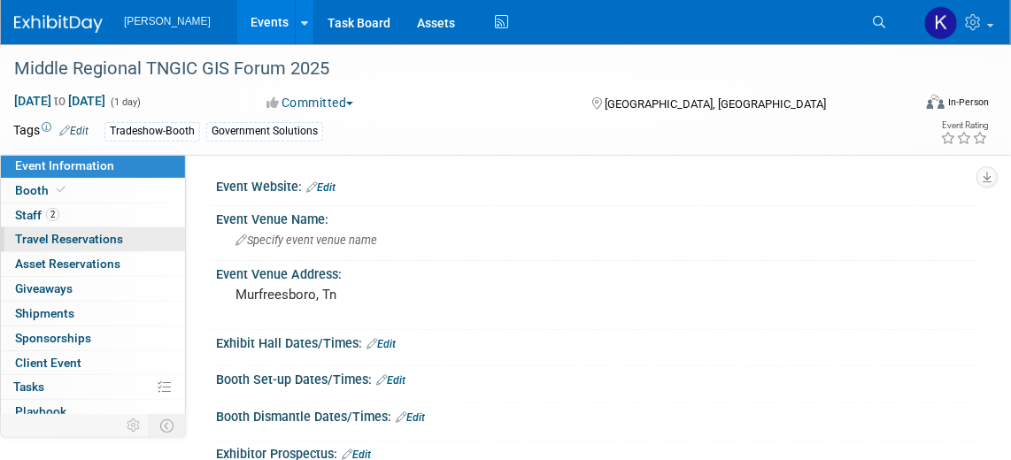
click at [100, 234] on span "Travel Reservations 0" at bounding box center [69, 239] width 108 height 14
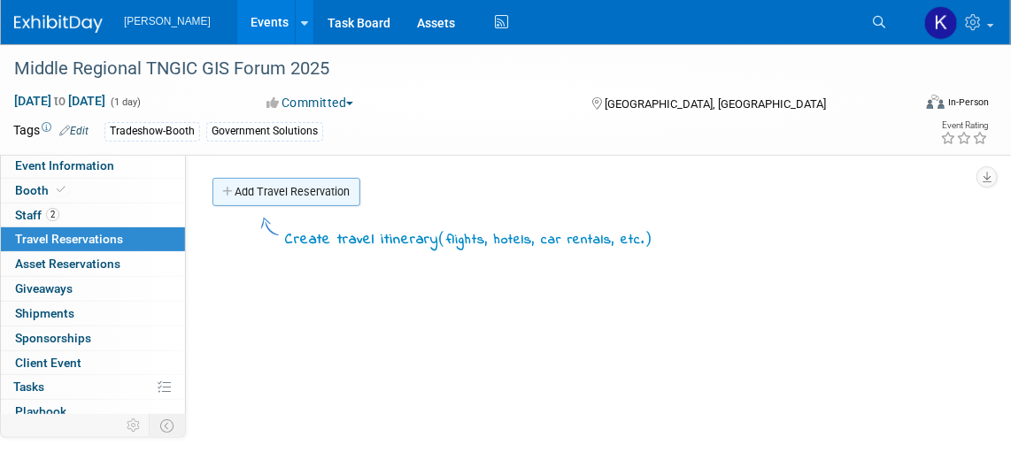
click at [250, 198] on link "Add Travel Reservation" at bounding box center [286, 192] width 148 height 28
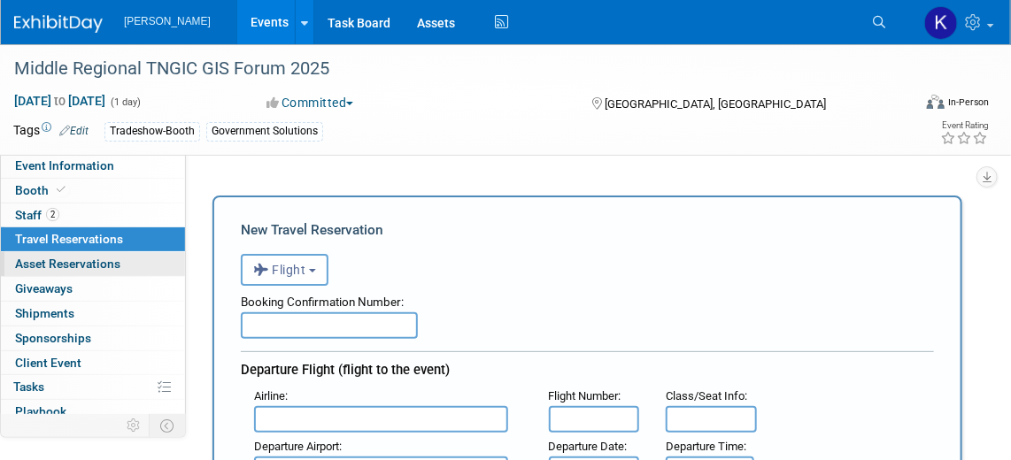
click at [89, 262] on span "Asset Reservations 0" at bounding box center [67, 264] width 105 height 14
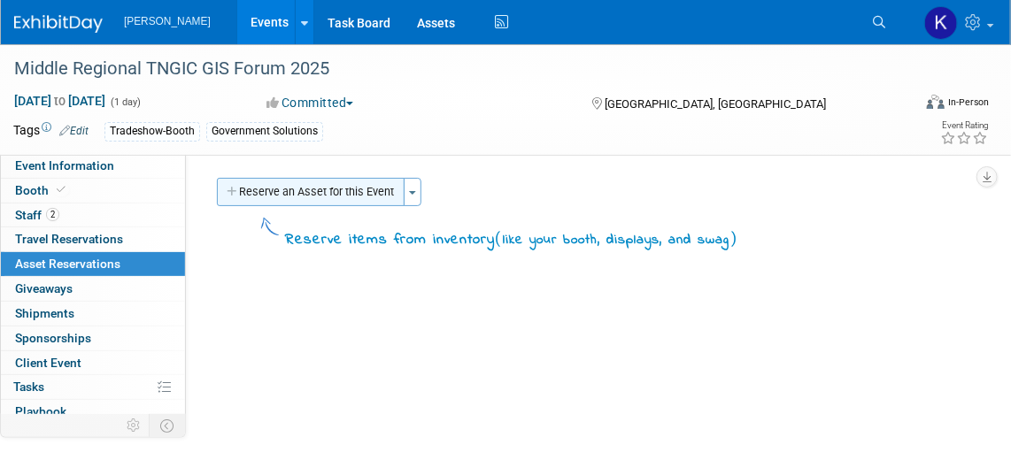
click at [271, 189] on button "Reserve an Asset for this Event" at bounding box center [311, 192] width 188 height 28
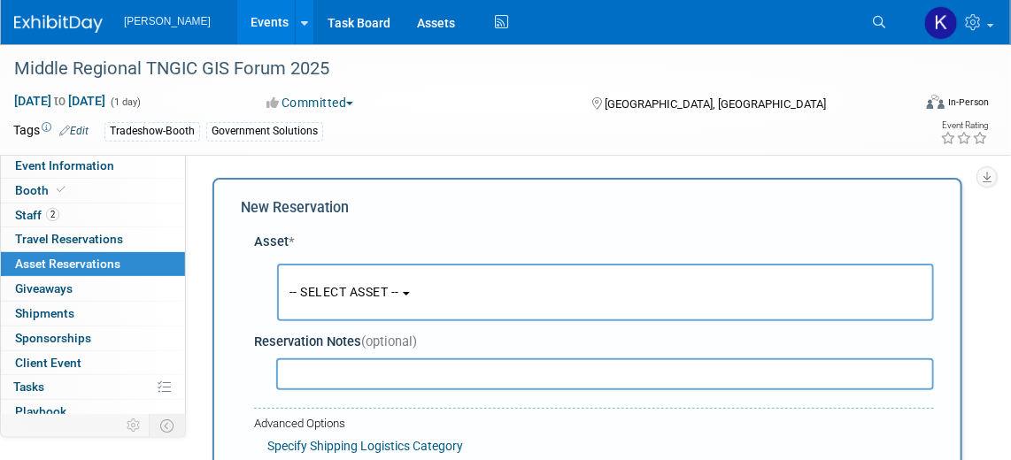
scroll to position [16, 0]
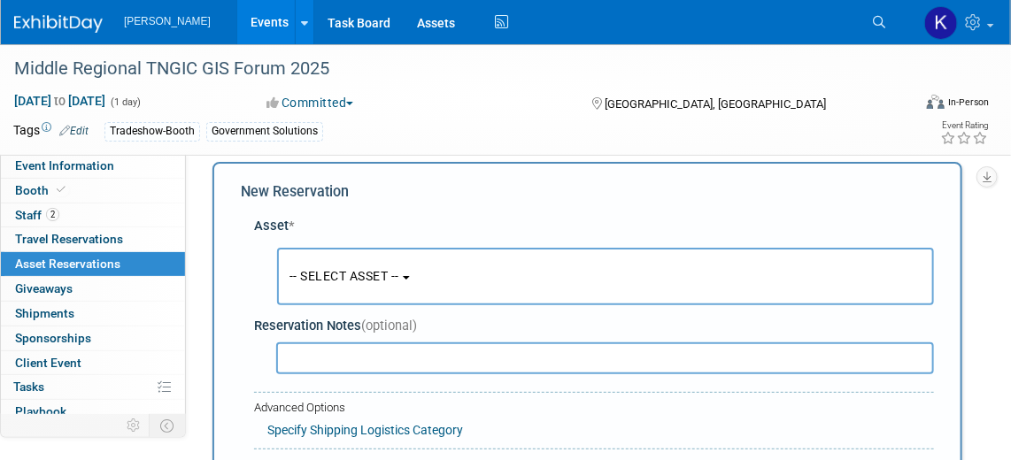
click at [421, 274] on button "-- SELECT ASSET --" at bounding box center [605, 277] width 657 height 58
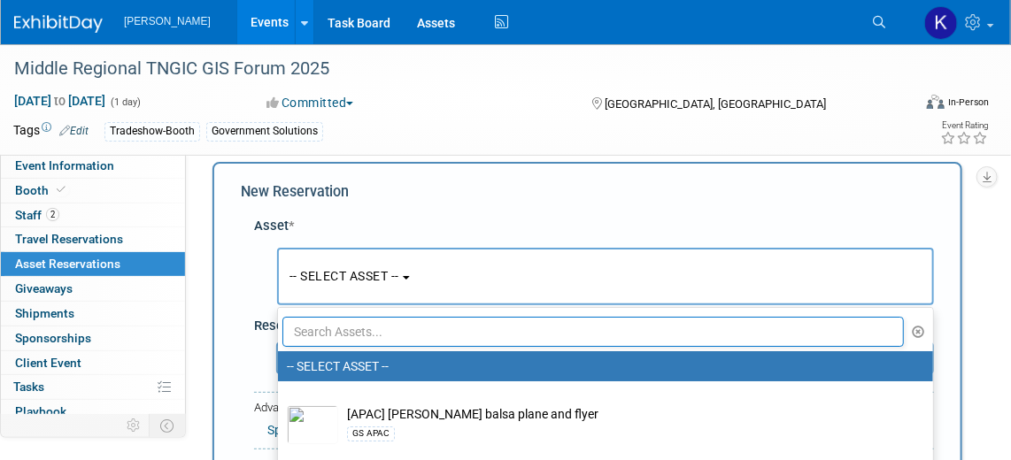
click at [393, 328] on input "text" at bounding box center [592, 332] width 621 height 30
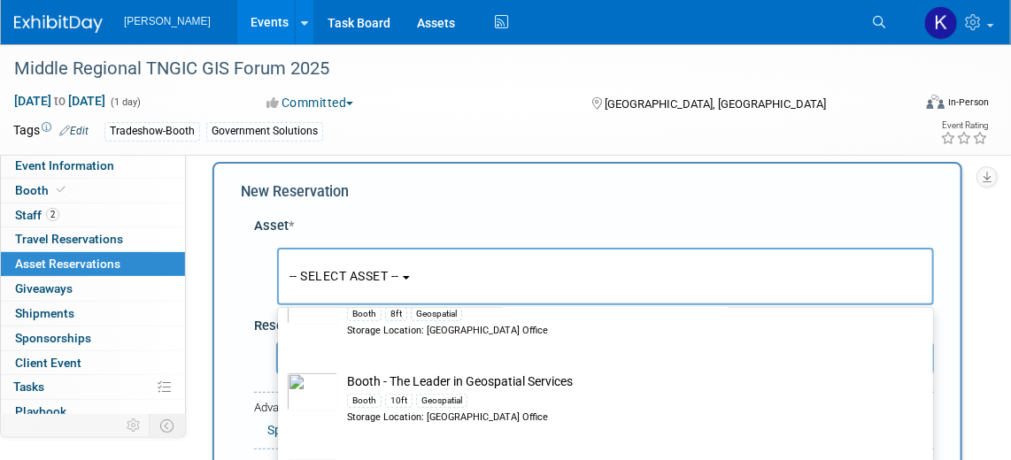
scroll to position [2977, 0]
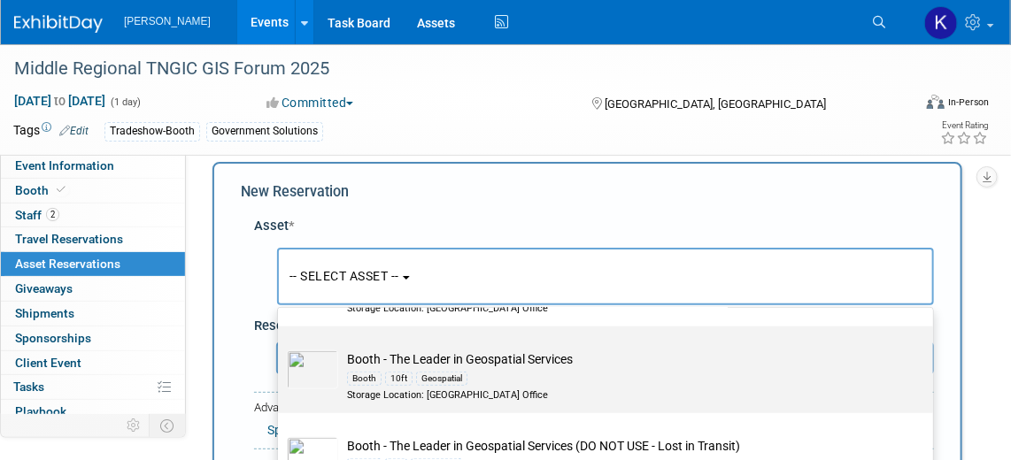
type input "booth"
click at [520, 359] on td "Booth - The Leader in Geospatial Services Booth 10ft Geospatial Storage Locatio…" at bounding box center [617, 377] width 559 height 52
click at [281, 348] on input "Booth - The Leader in Geospatial Services Booth 10ft Geospatial Storage Locatio…" at bounding box center [275, 342] width 12 height 12
select select "10724415"
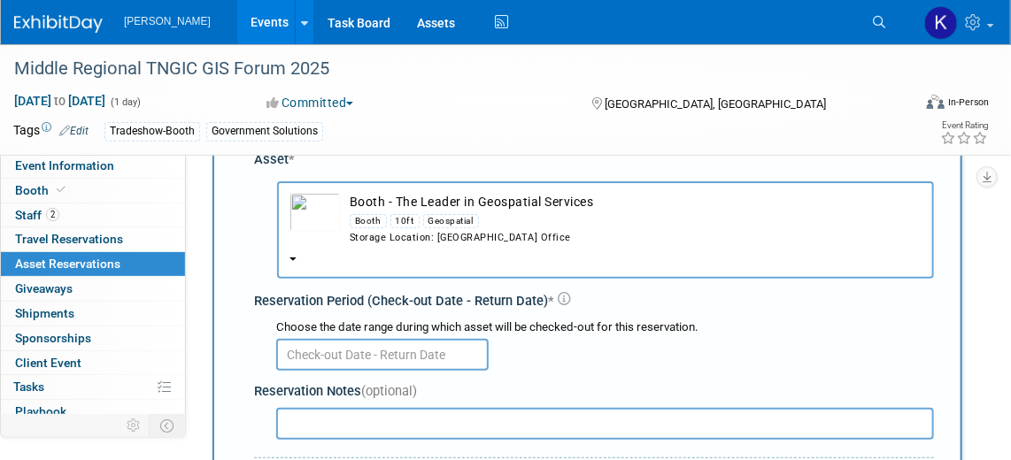
scroll to position [96, 0]
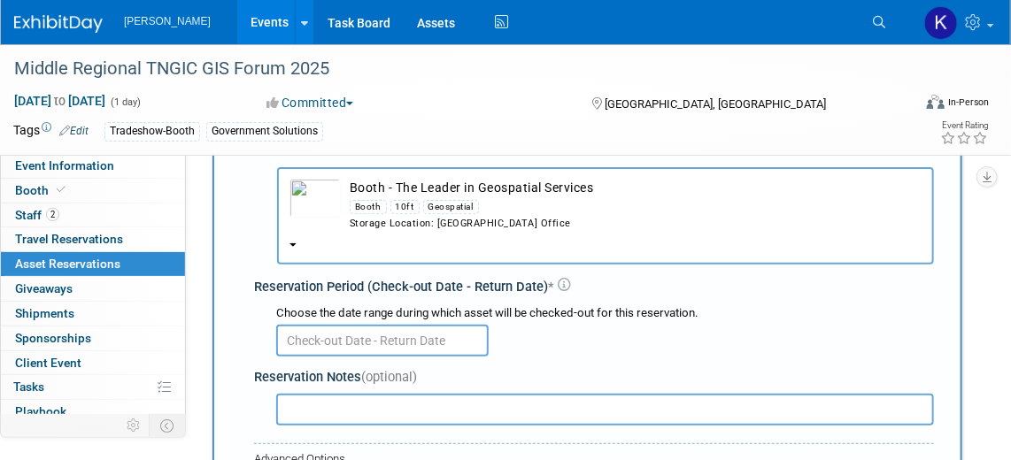
click at [376, 334] on input "text" at bounding box center [382, 341] width 212 height 32
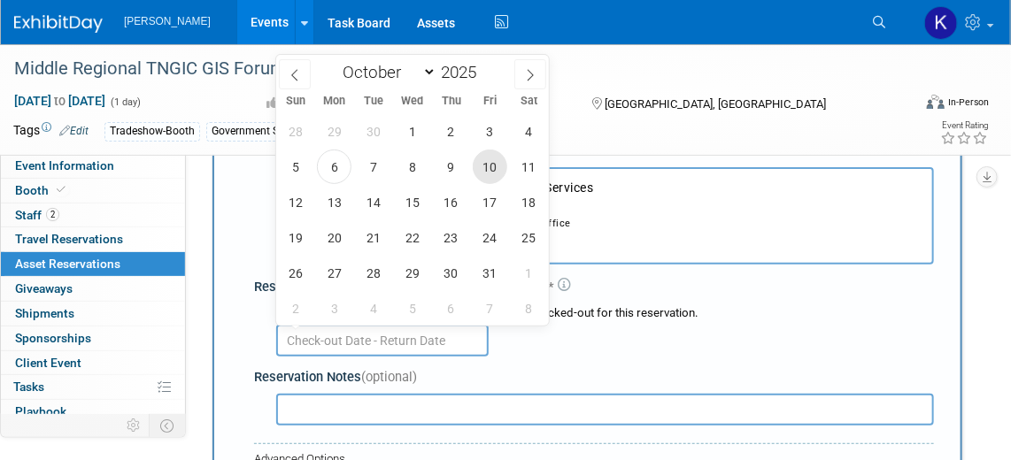
click at [484, 178] on span "10" at bounding box center [490, 167] width 35 height 35
type input "Oct 10, 2025"
click at [247, 204] on div "Asset * -- SELECT ASSET -- <table style='display: inline-block; border-style:no…" at bounding box center [587, 331] width 693 height 409
click at [428, 339] on input "text" at bounding box center [382, 341] width 212 height 32
click at [330, 243] on span "20" at bounding box center [334, 237] width 35 height 35
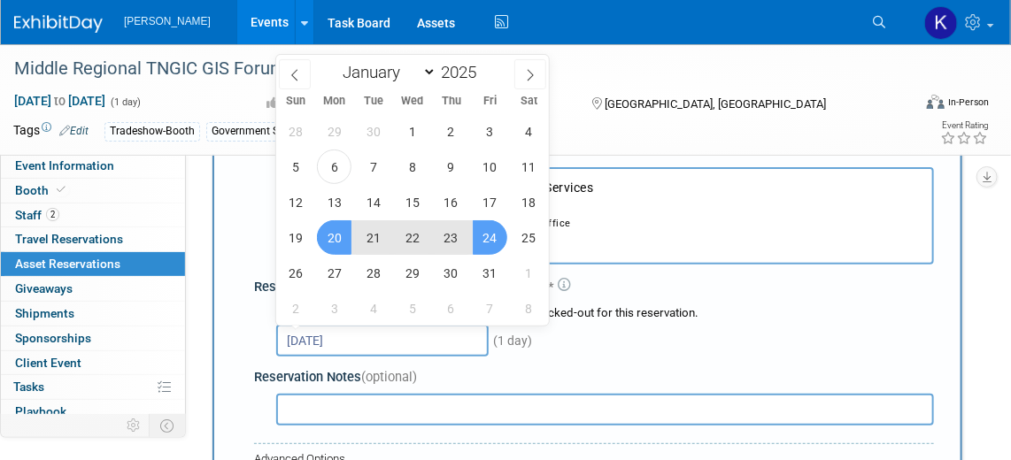
click at [502, 239] on span "24" at bounding box center [490, 237] width 35 height 35
type input "Oct 20, 2025 to Oct 24, 2025"
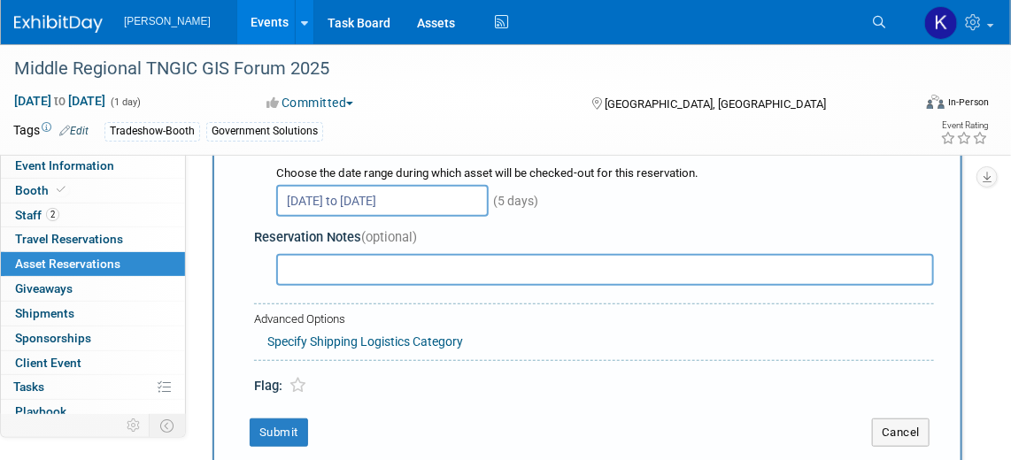
scroll to position [257, 0]
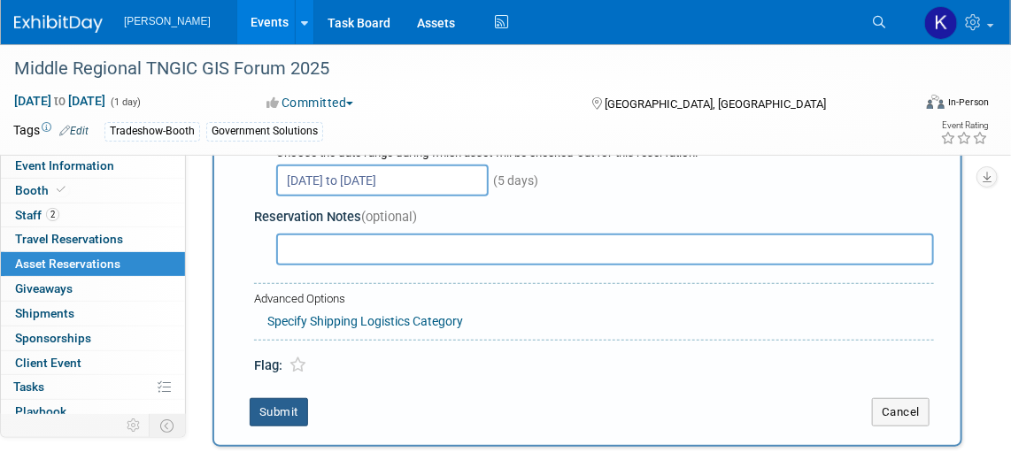
click at [274, 405] on button "Submit" at bounding box center [279, 412] width 58 height 28
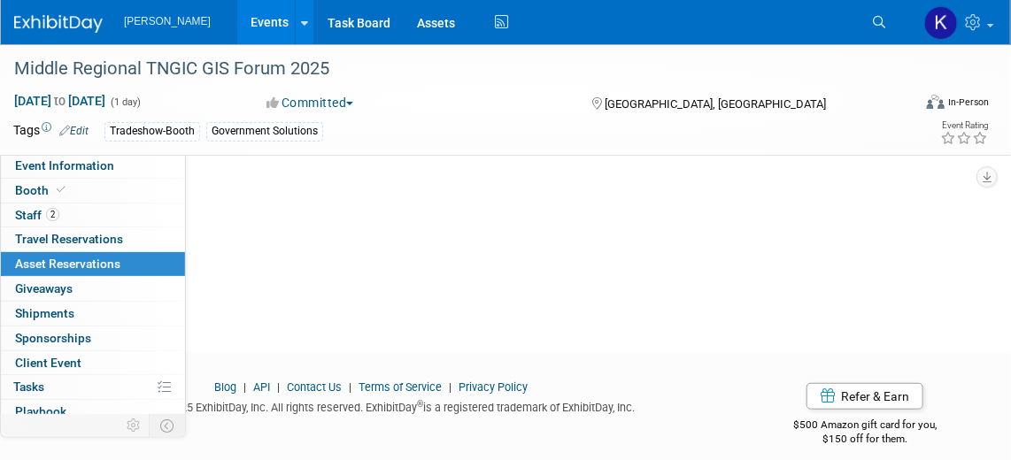
scroll to position [19, 0]
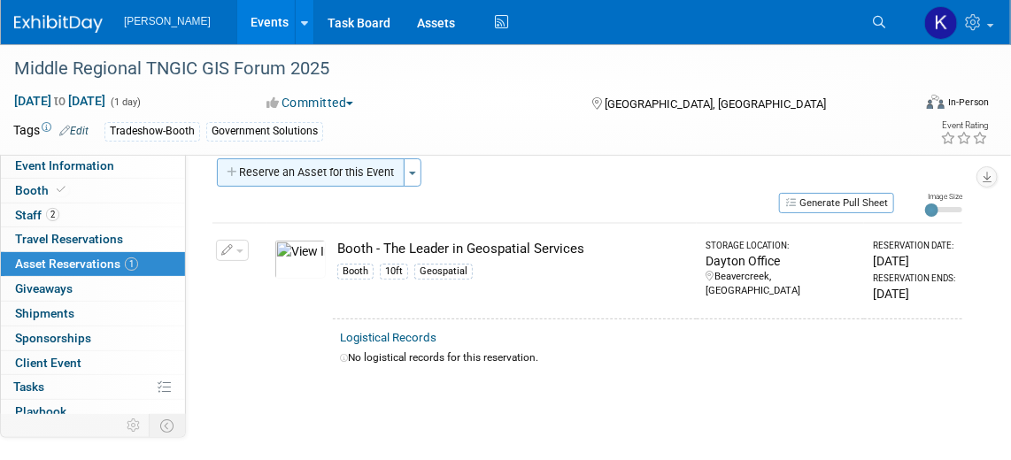
click at [336, 175] on button "Reserve an Asset for this Event" at bounding box center [311, 172] width 188 height 28
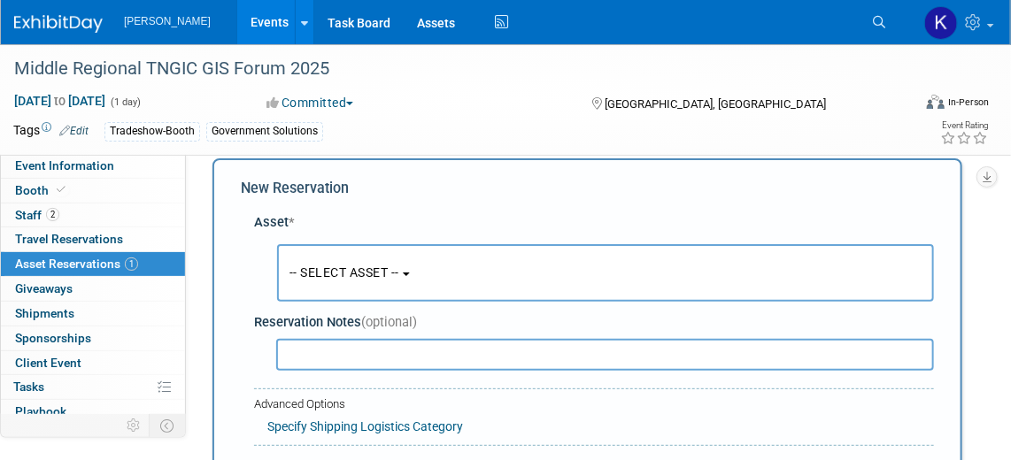
scroll to position [16, 0]
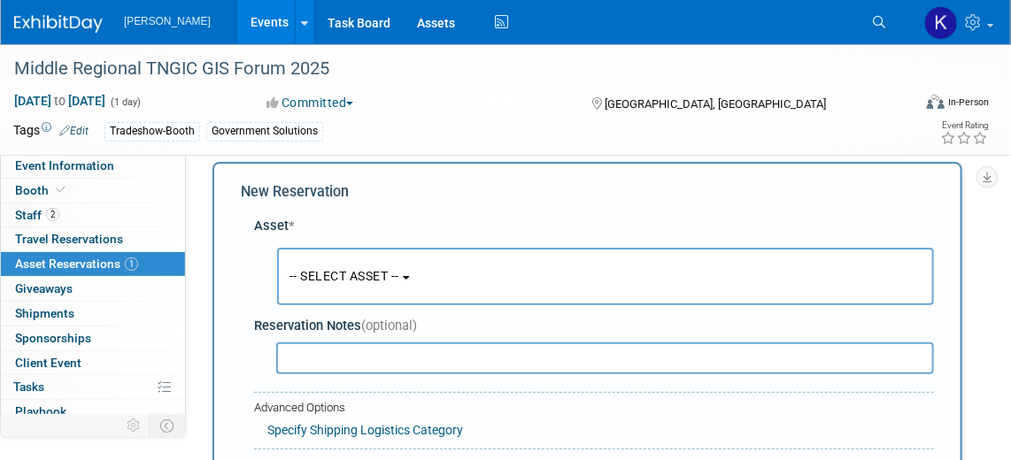
click at [399, 274] on span "-- SELECT ASSET --" at bounding box center [344, 276] width 110 height 14
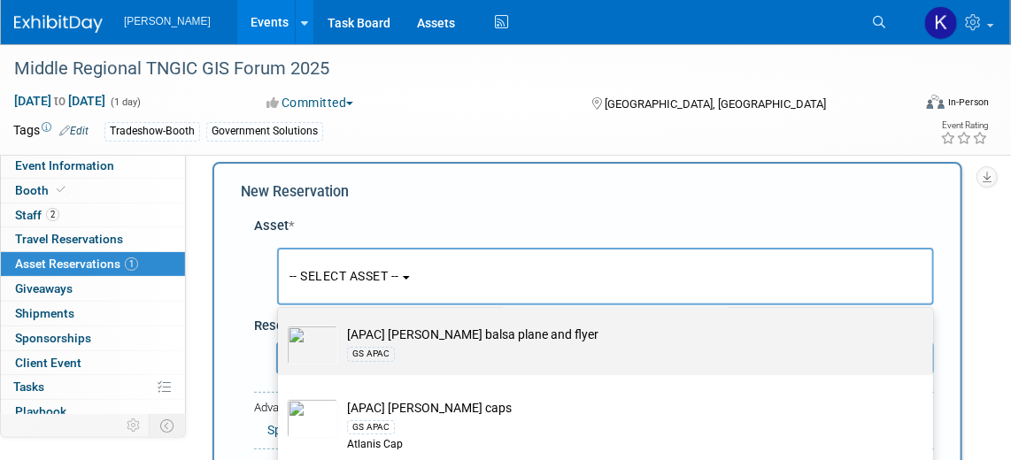
scroll to position [0, 0]
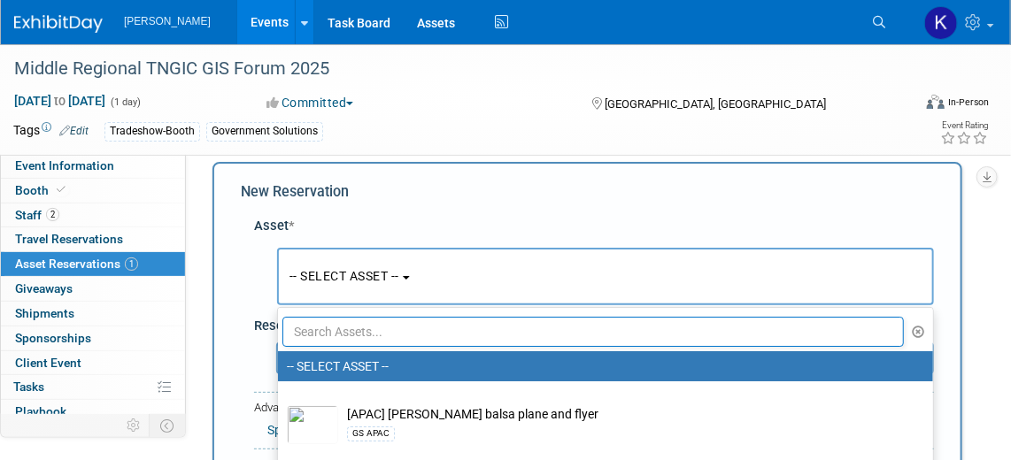
click at [403, 336] on input "text" at bounding box center [592, 332] width 621 height 30
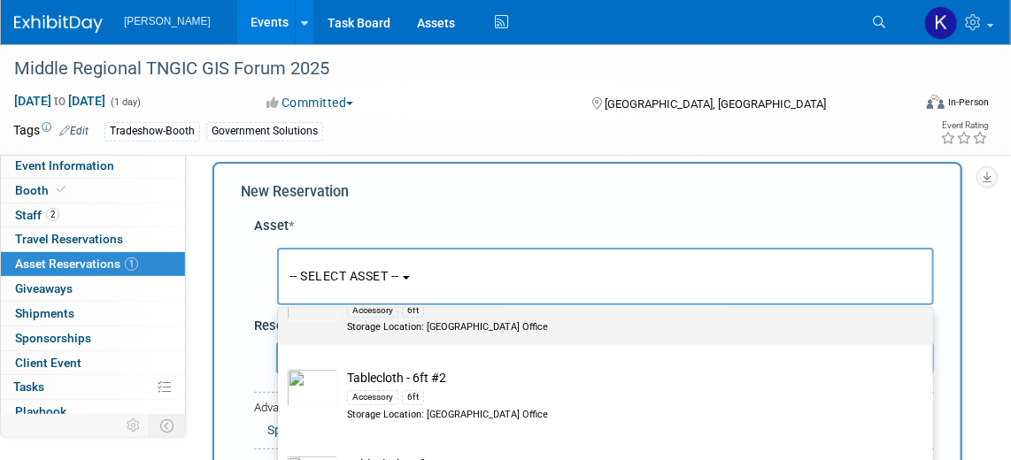
scroll to position [321, 0]
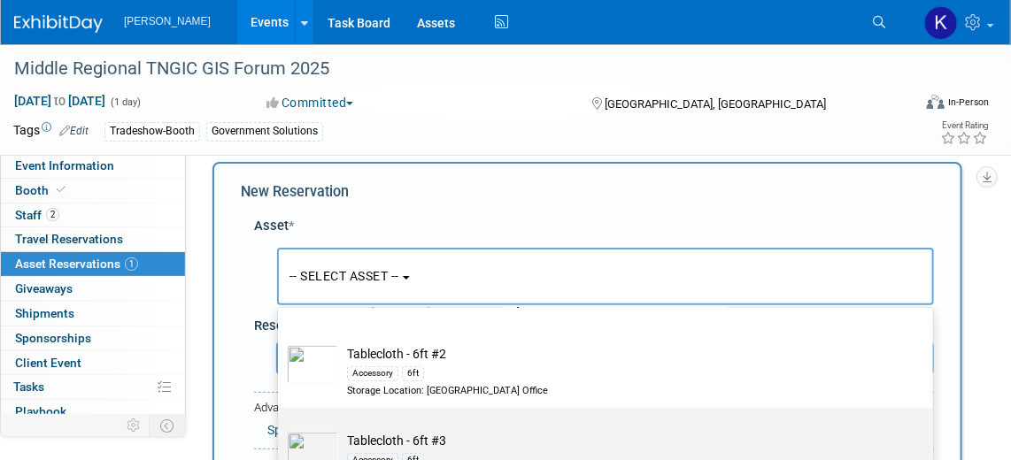
type input "tablecloth"
click at [474, 432] on td "Tablecloth - 6ft #3 Accessory 6ft Storage Location: Dayton Office" at bounding box center [617, 458] width 559 height 52
click at [281, 429] on input "Tablecloth - 6ft #3 Accessory 6ft Storage Location: Dayton Office" at bounding box center [275, 424] width 12 height 12
select select "10726266"
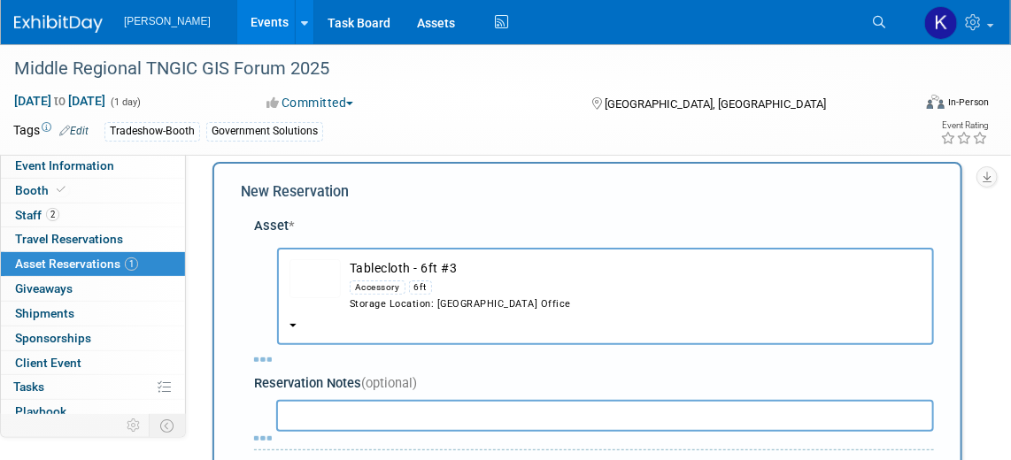
select select "9"
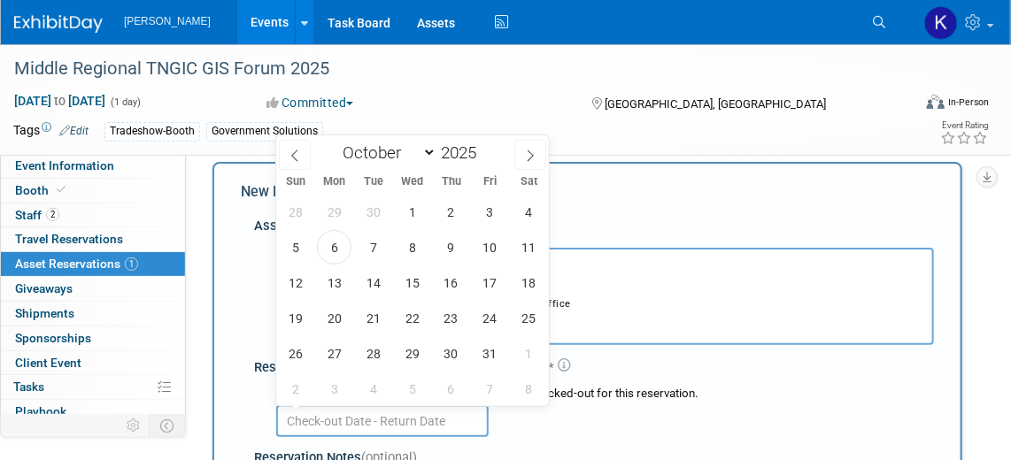
click at [391, 418] on input "text" at bounding box center [382, 421] width 212 height 32
click at [332, 323] on span "20" at bounding box center [334, 318] width 35 height 35
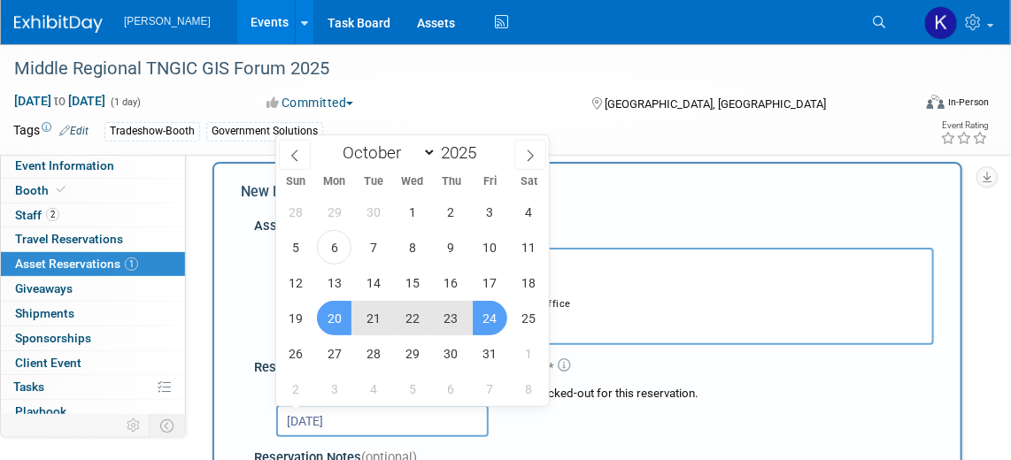
click at [495, 320] on span "24" at bounding box center [490, 318] width 35 height 35
type input "Oct 20, 2025 to Oct 24, 2025"
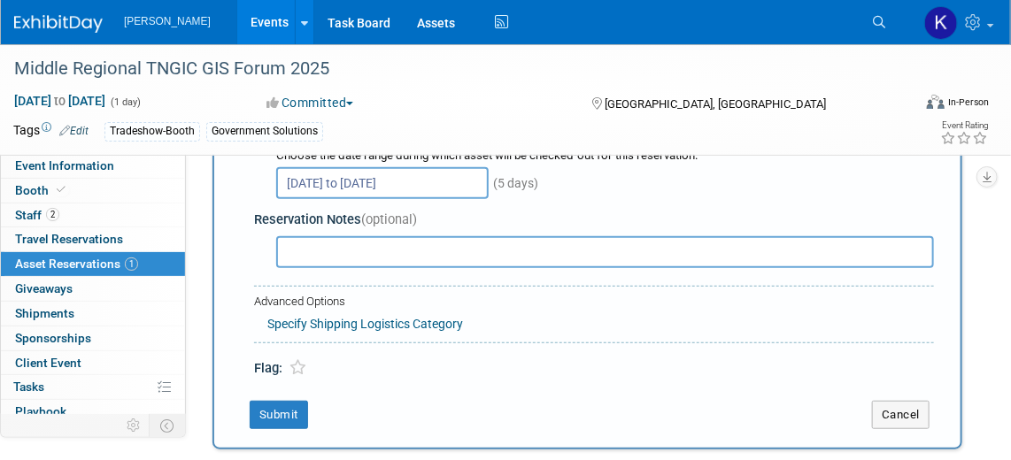
scroll to position [337, 0]
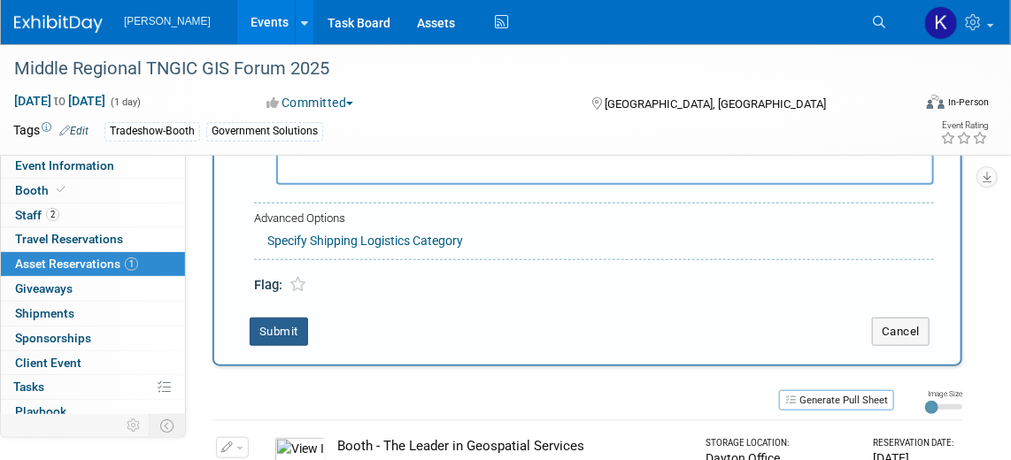
click at [287, 325] on button "Submit" at bounding box center [279, 332] width 58 height 28
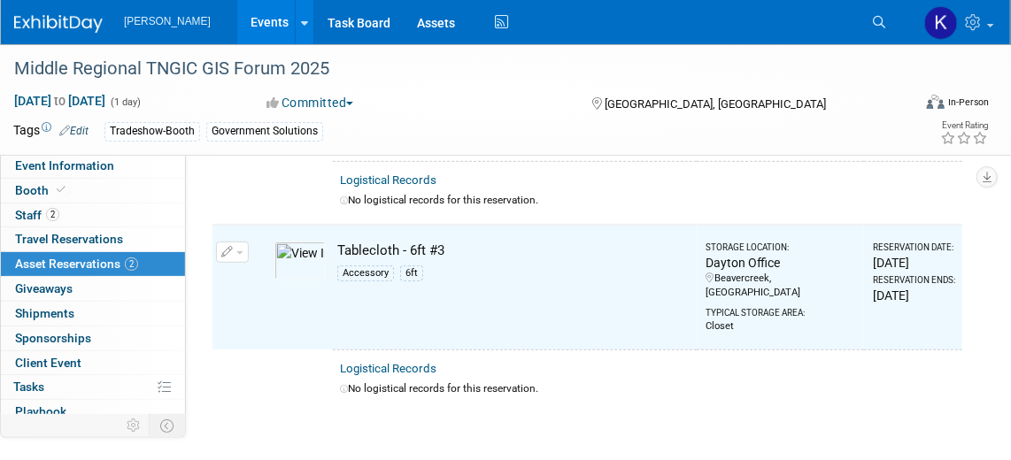
scroll to position [16, 0]
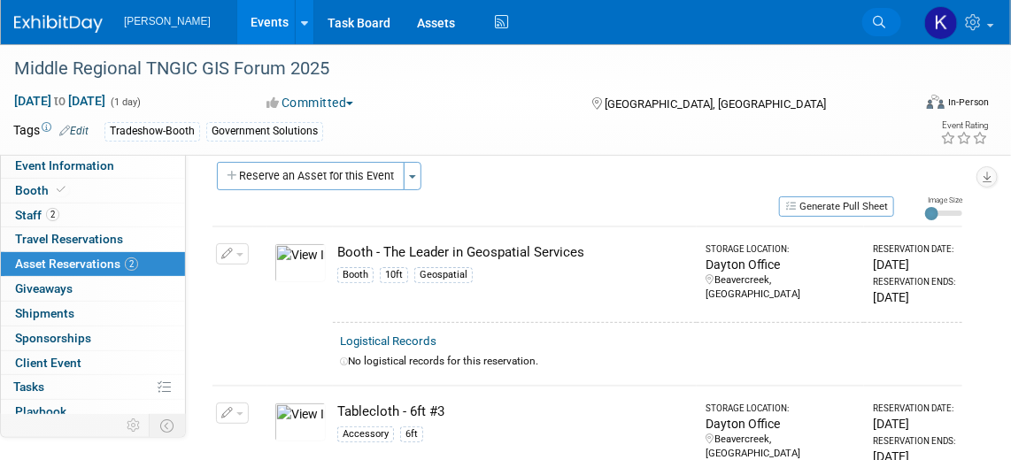
click at [886, 24] on link "Search" at bounding box center [881, 22] width 39 height 28
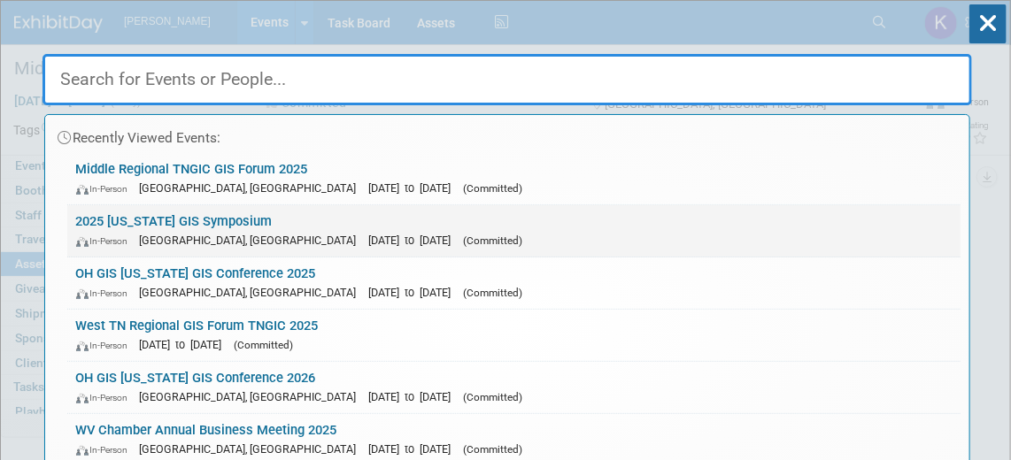
click at [262, 231] on div "In-Person Eureka Springs, AR Oct 14, 2025 to Oct 16, 2025 (Committed)" at bounding box center [514, 240] width 876 height 19
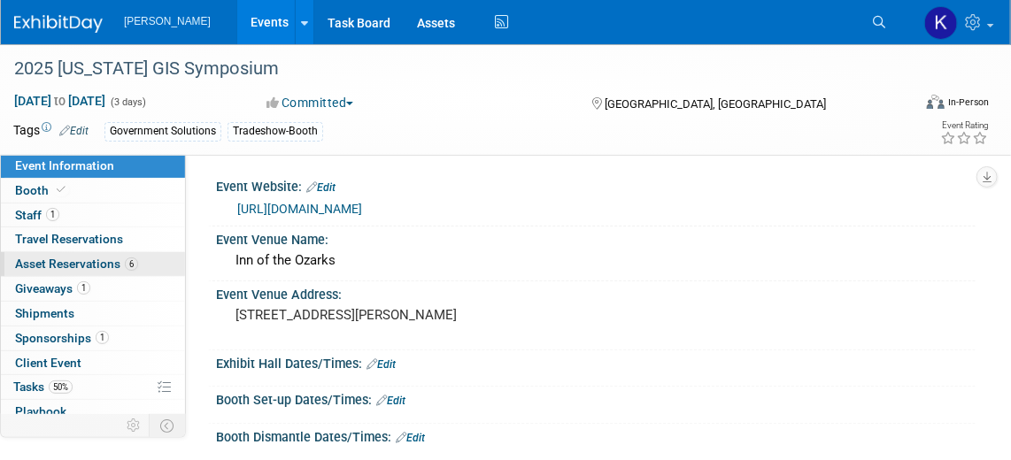
click at [78, 259] on span "Asset Reservations 6" at bounding box center [76, 264] width 123 height 14
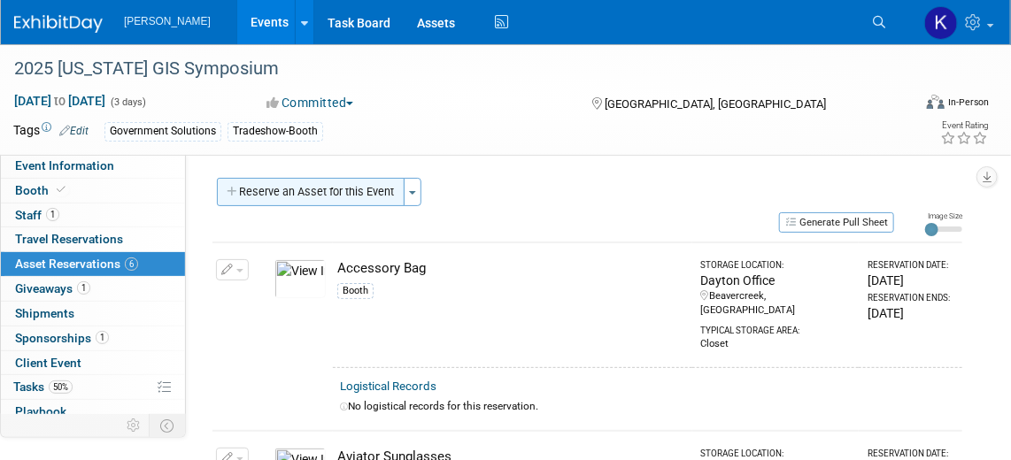
click at [274, 185] on button "Reserve an Asset for this Event" at bounding box center [311, 192] width 188 height 28
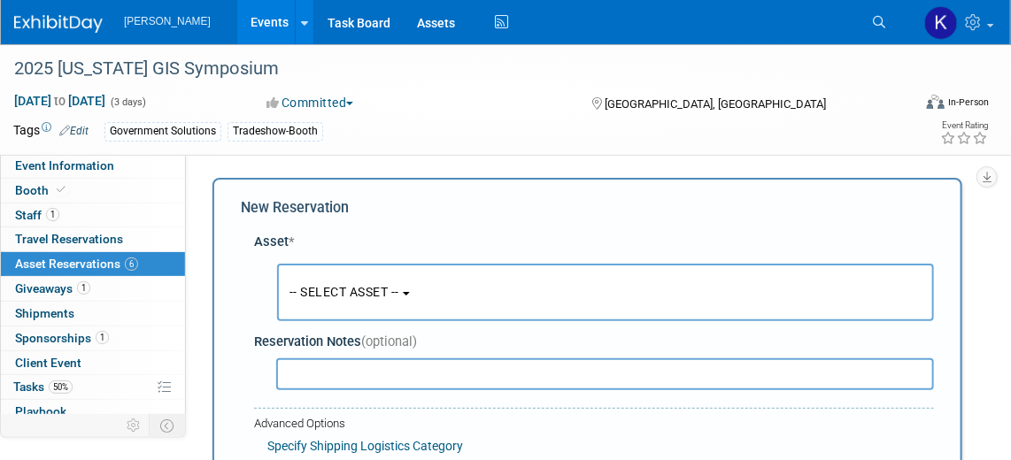
scroll to position [16, 0]
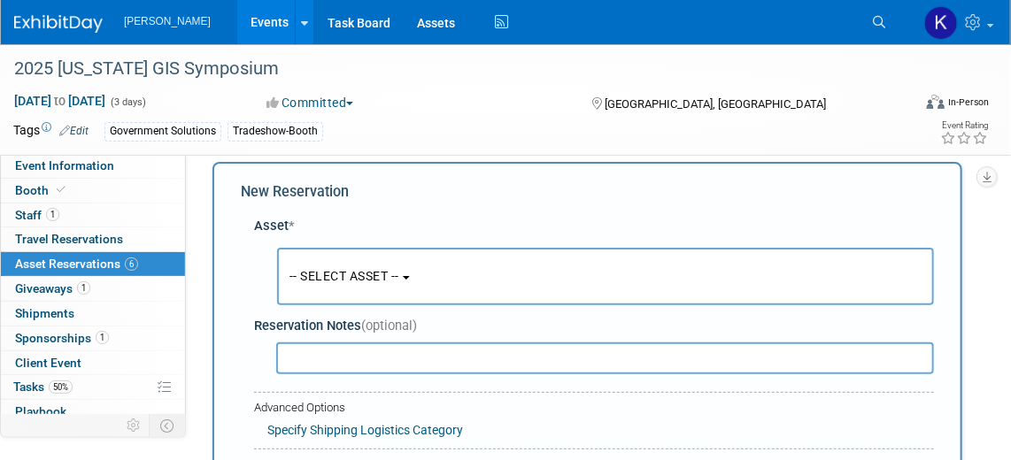
click at [412, 279] on button "-- SELECT ASSET --" at bounding box center [605, 277] width 657 height 58
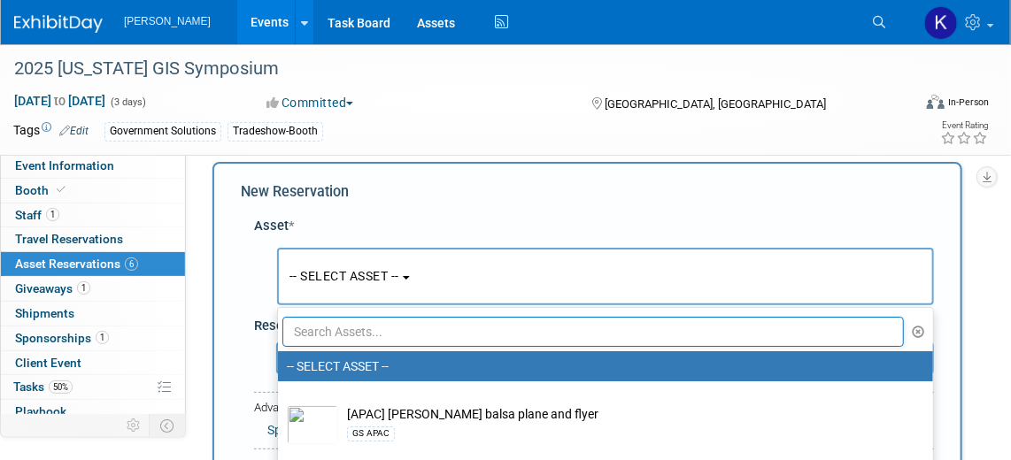
click at [385, 328] on input "text" at bounding box center [592, 332] width 621 height 30
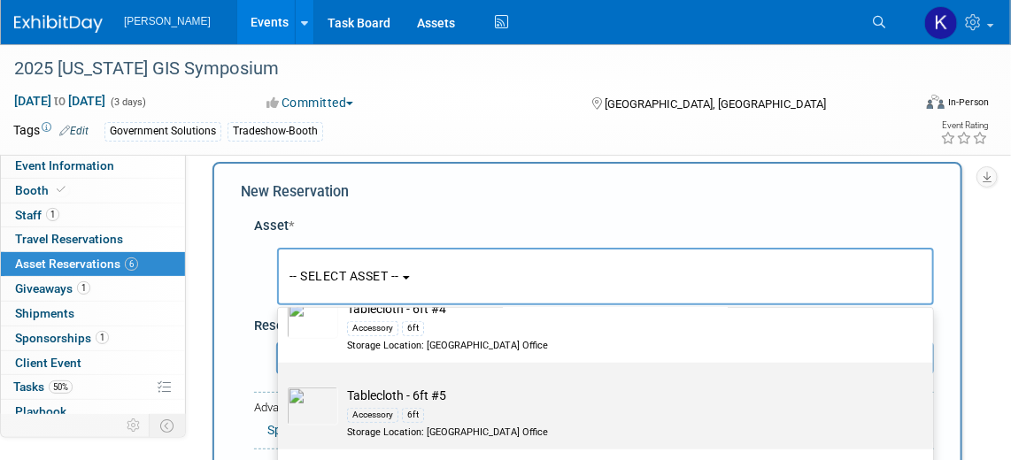
scroll to position [563, 0]
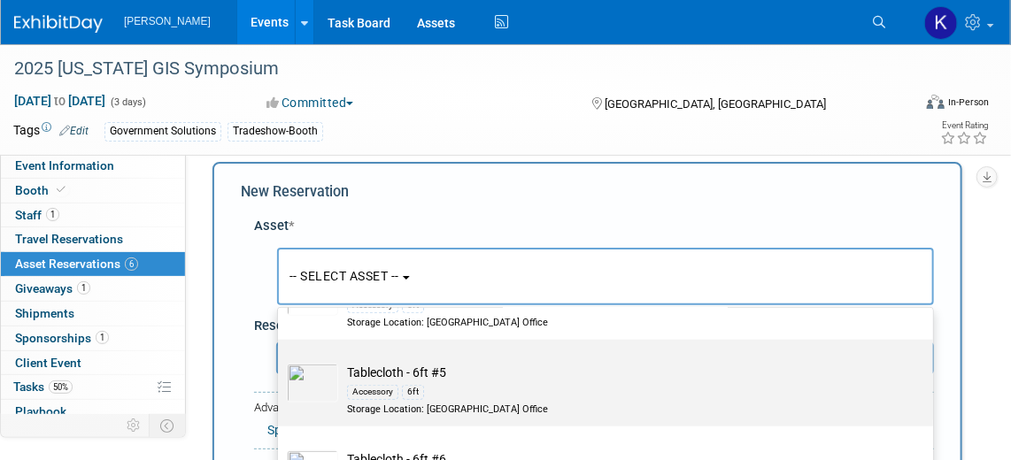
type input "tablecloth"
click at [406, 372] on td "Tablecloth - 6ft #5 Accessory 6ft Storage Location: Dayton Office" at bounding box center [617, 390] width 559 height 52
click at [281, 361] on input "Tablecloth - 6ft #5 Accessory 6ft Storage Location: Dayton Office" at bounding box center [275, 356] width 12 height 12
select select "10725362"
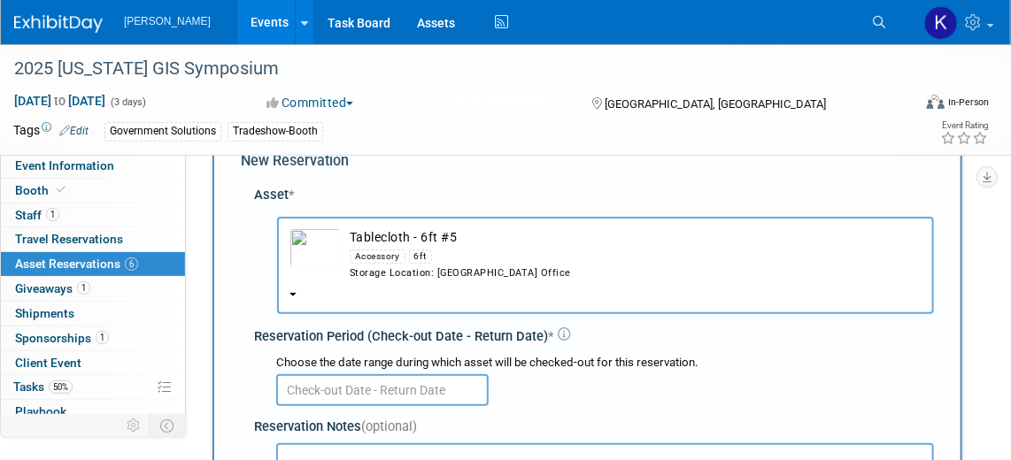
scroll to position [96, 0]
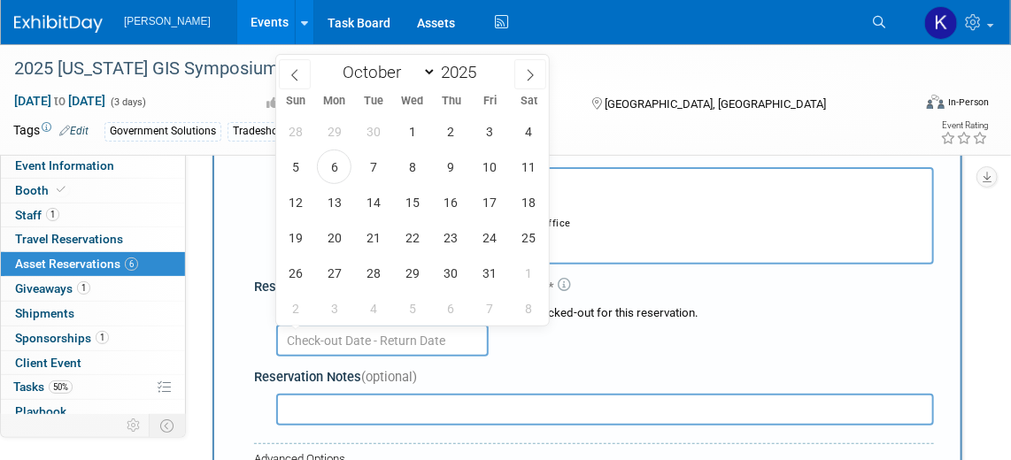
click at [438, 332] on input "text" at bounding box center [382, 341] width 212 height 32
click at [377, 173] on span "7" at bounding box center [373, 167] width 35 height 35
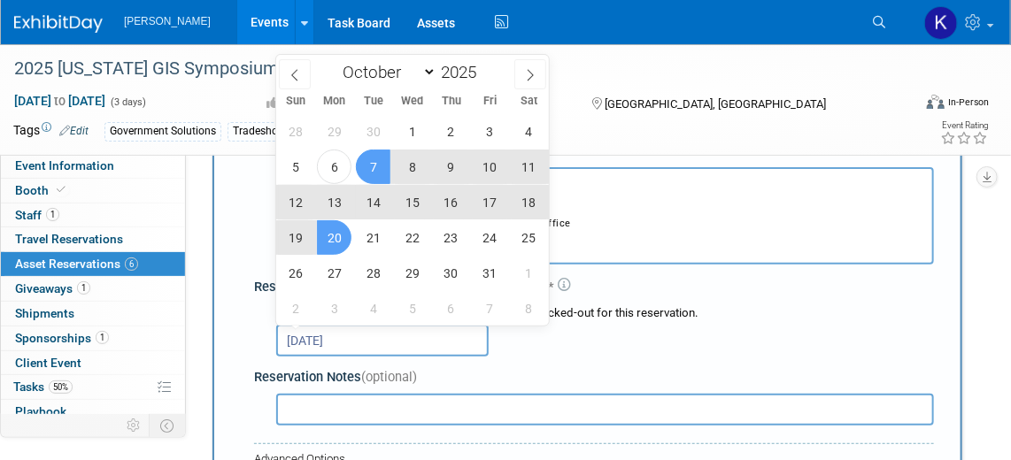
click at [341, 235] on span "20" at bounding box center [334, 237] width 35 height 35
type input "Oct 7, 2025 to Oct 20, 2025"
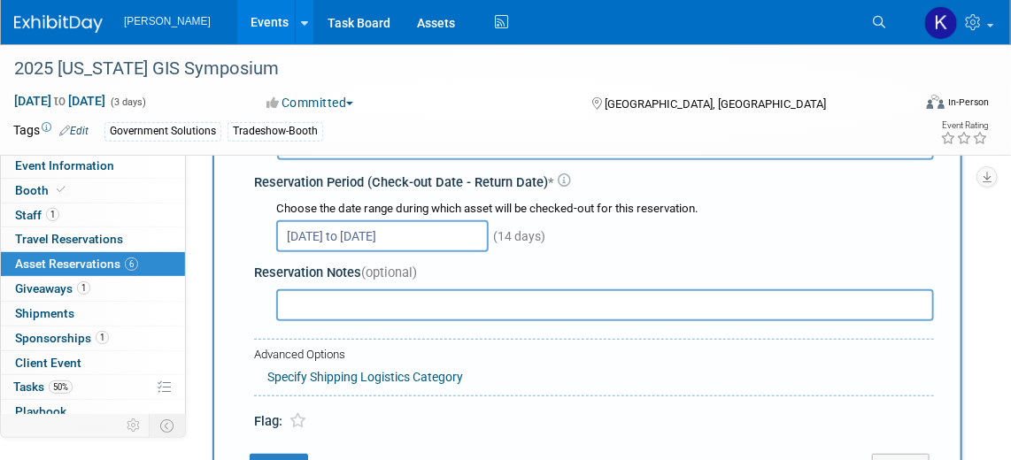
scroll to position [337, 0]
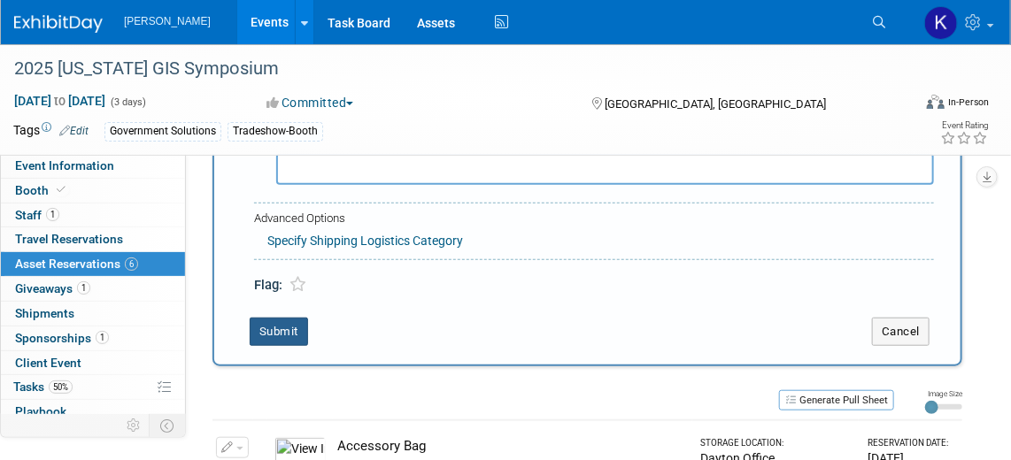
click at [281, 324] on button "Submit" at bounding box center [279, 332] width 58 height 28
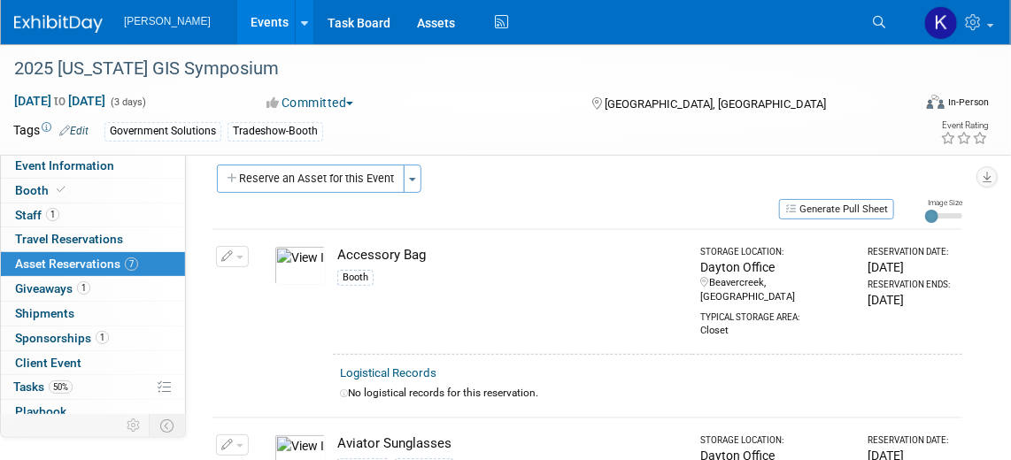
scroll to position [0, 0]
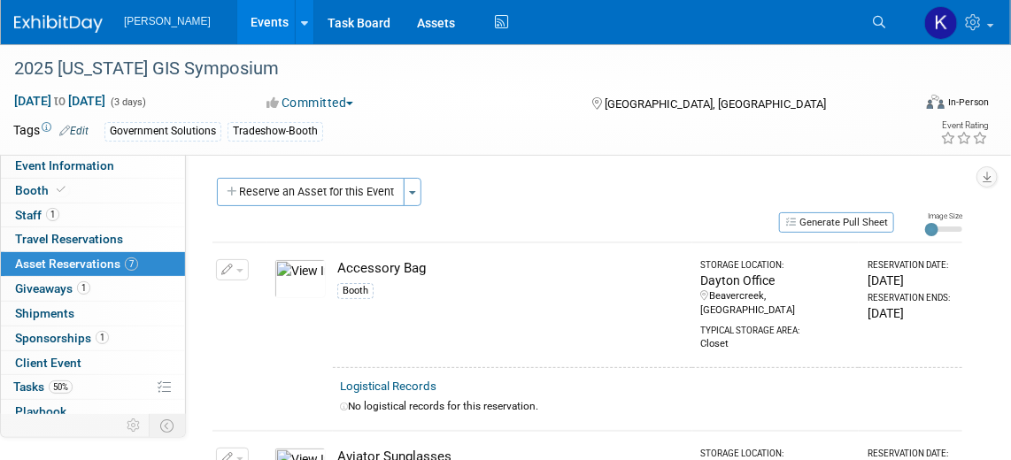
click at [58, 24] on img at bounding box center [58, 24] width 89 height 18
